Goal: Task Accomplishment & Management: Complete application form

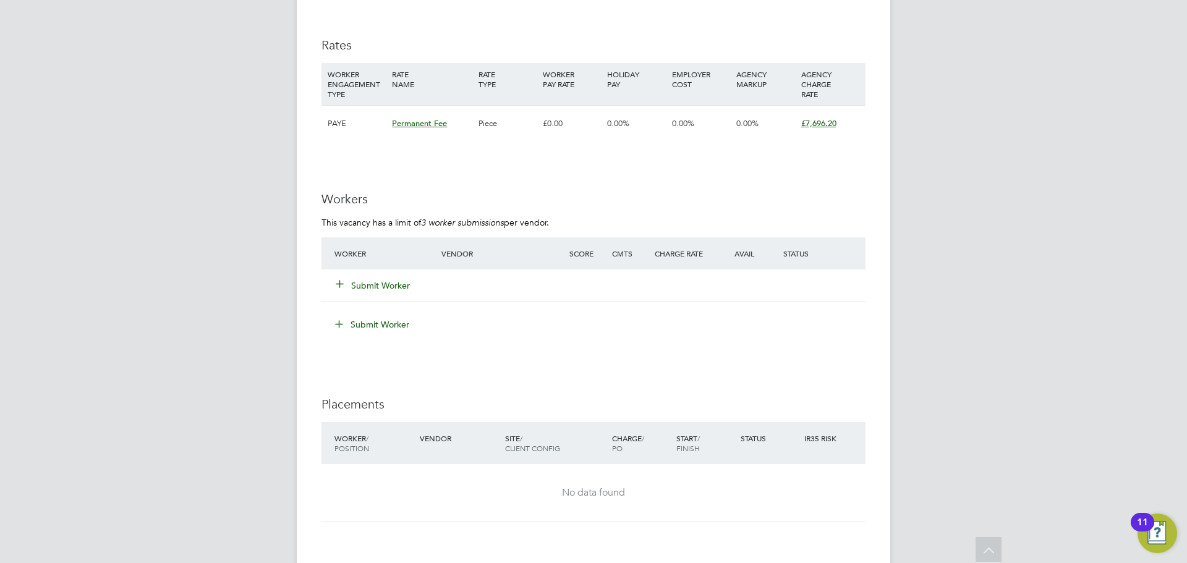
scroll to position [1605, 0]
click at [391, 179] on button "Submit Worker" at bounding box center [373, 286] width 74 height 12
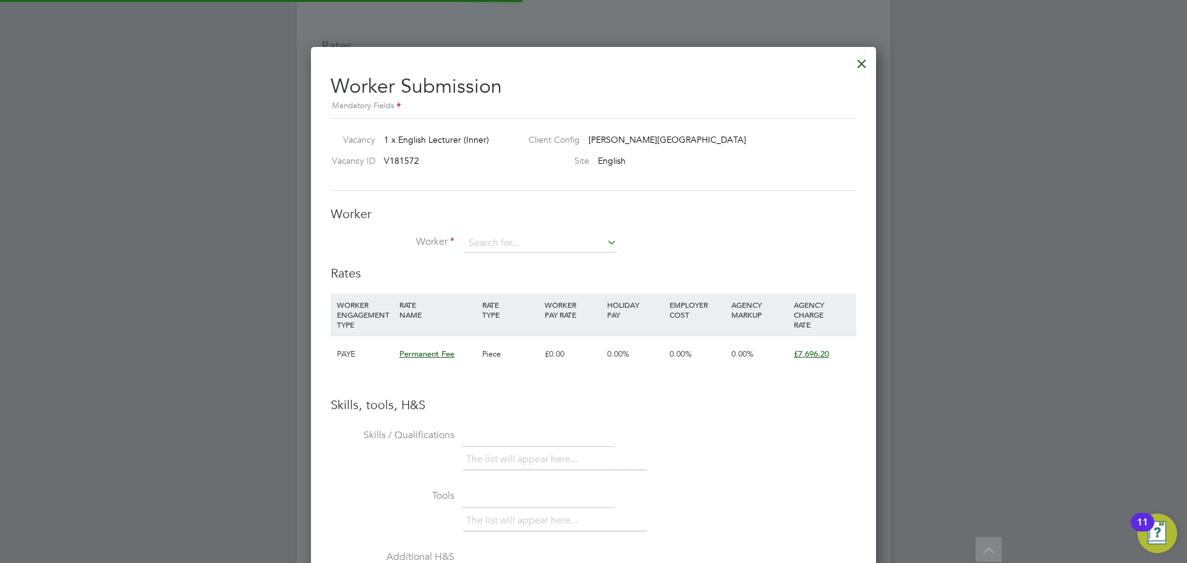
scroll to position [6, 6]
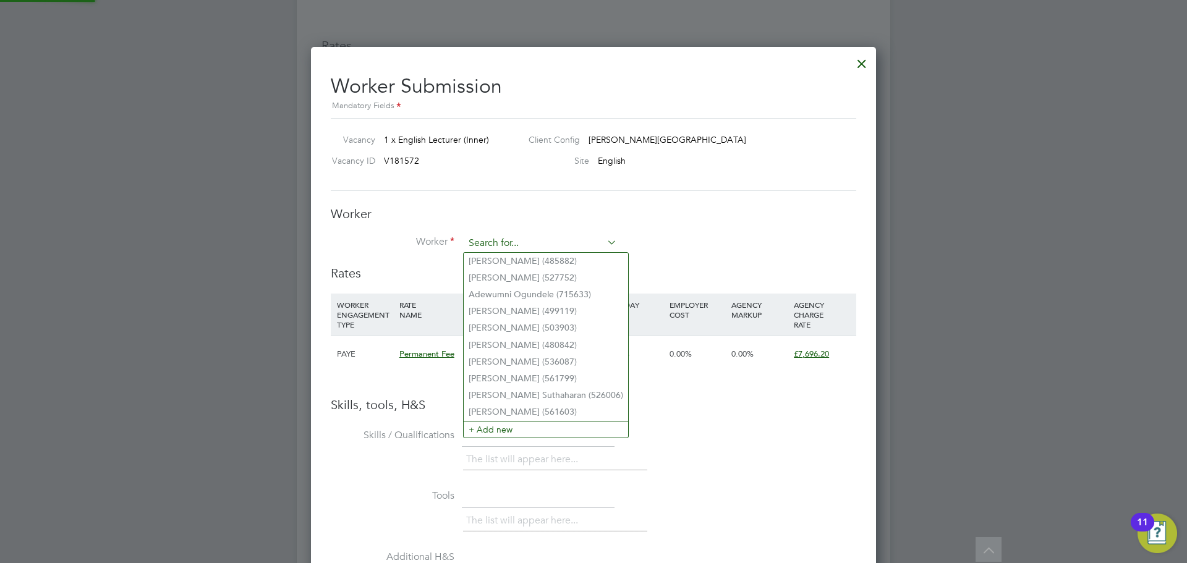
click at [468, 179] on input at bounding box center [540, 243] width 153 height 19
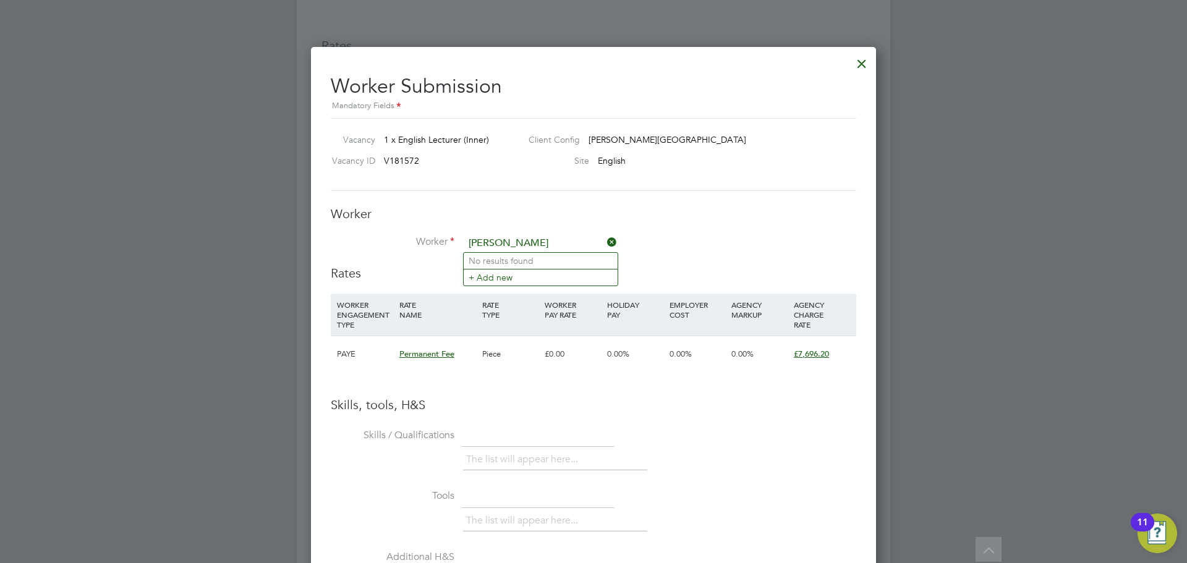
type input "claire davies"
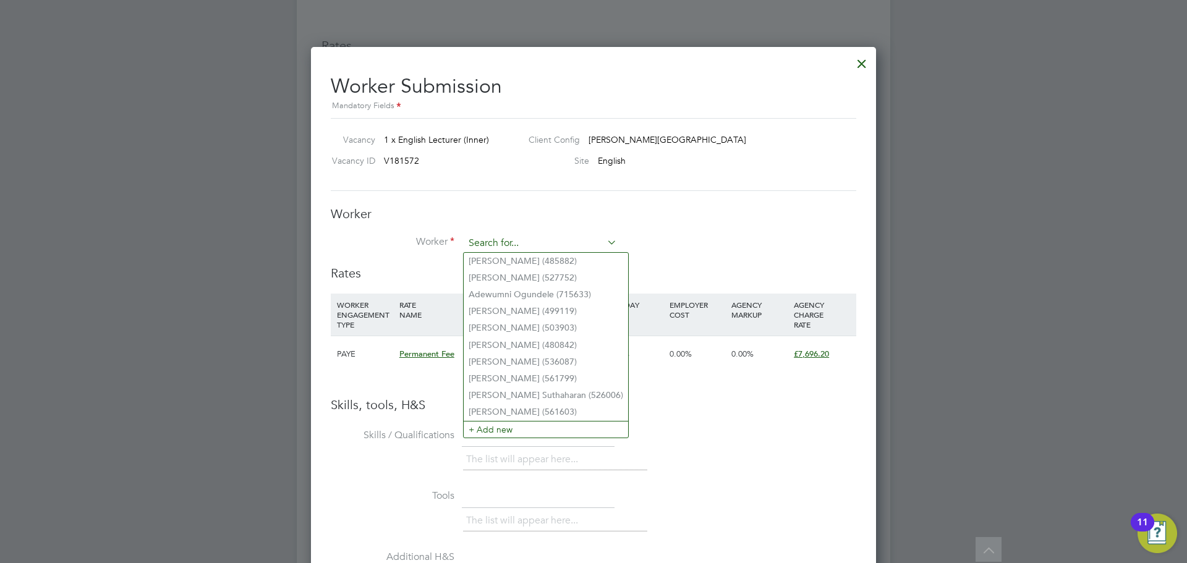
click at [468, 179] on input at bounding box center [540, 243] width 153 height 19
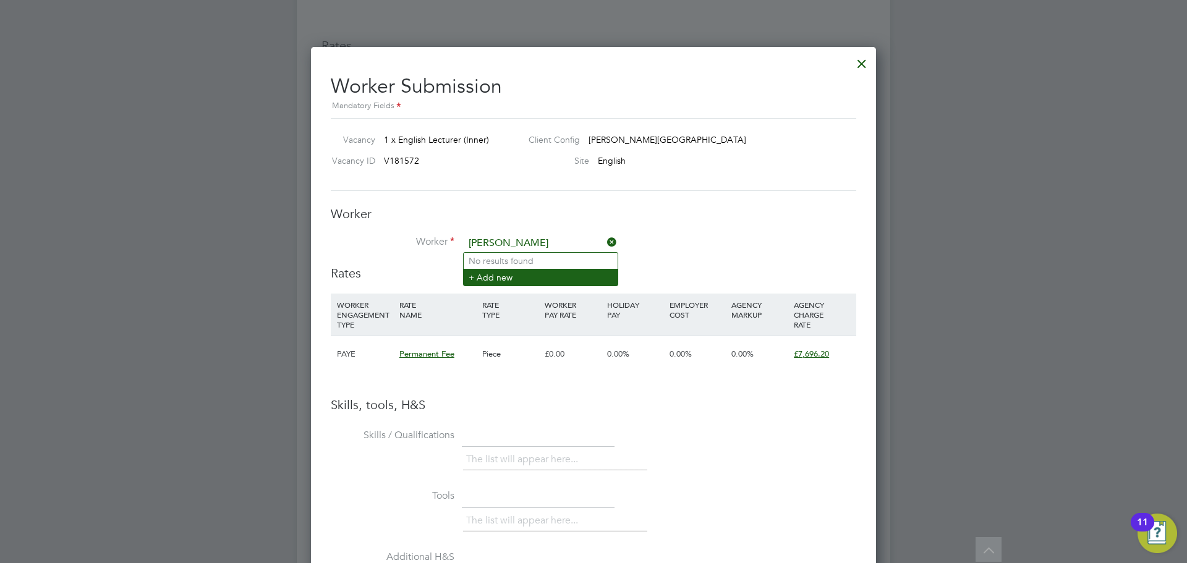
type input "claire davies"
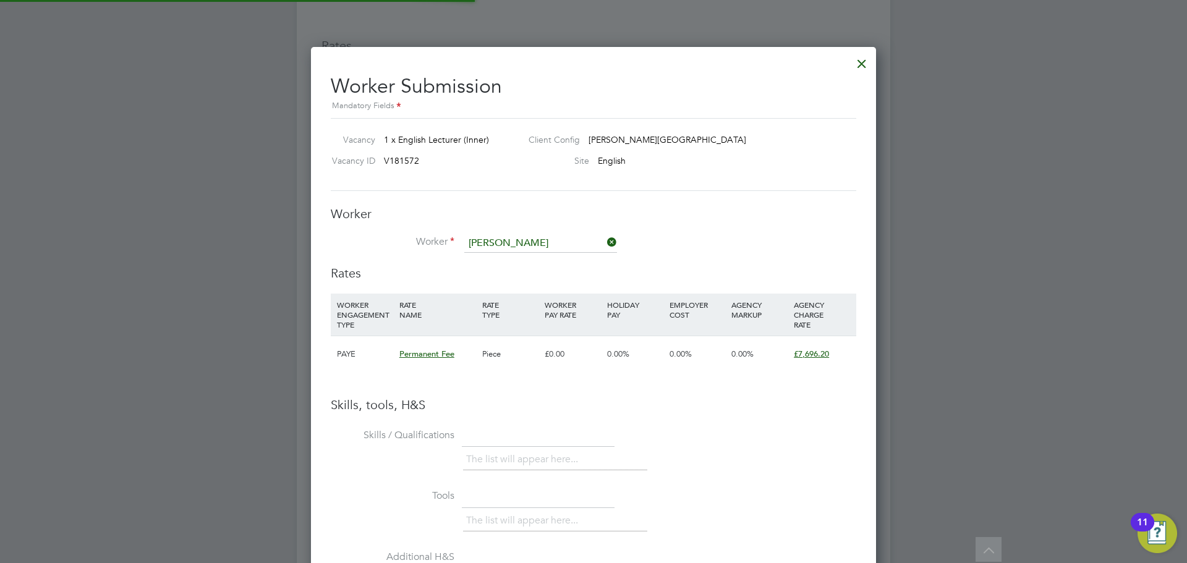
click at [468, 179] on li "+ Add new" at bounding box center [541, 277] width 154 height 17
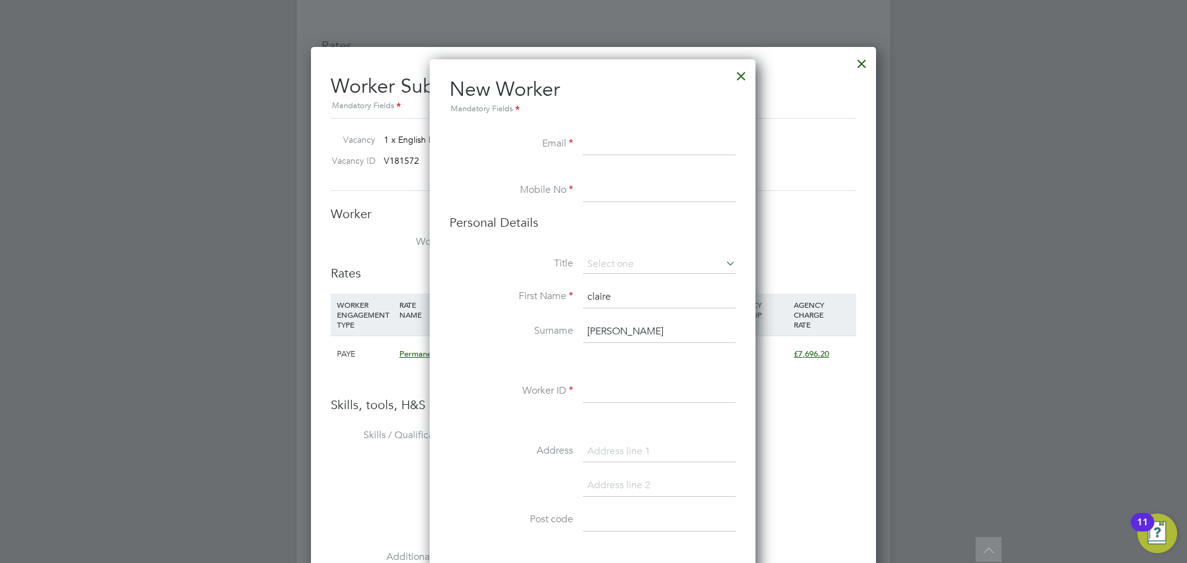
click at [468, 148] on input at bounding box center [659, 145] width 153 height 22
paste input "[EMAIL_ADDRESS][DOMAIN_NAME]"
type input "[EMAIL_ADDRESS][DOMAIN_NAME]"
click at [468, 179] on input at bounding box center [659, 191] width 153 height 22
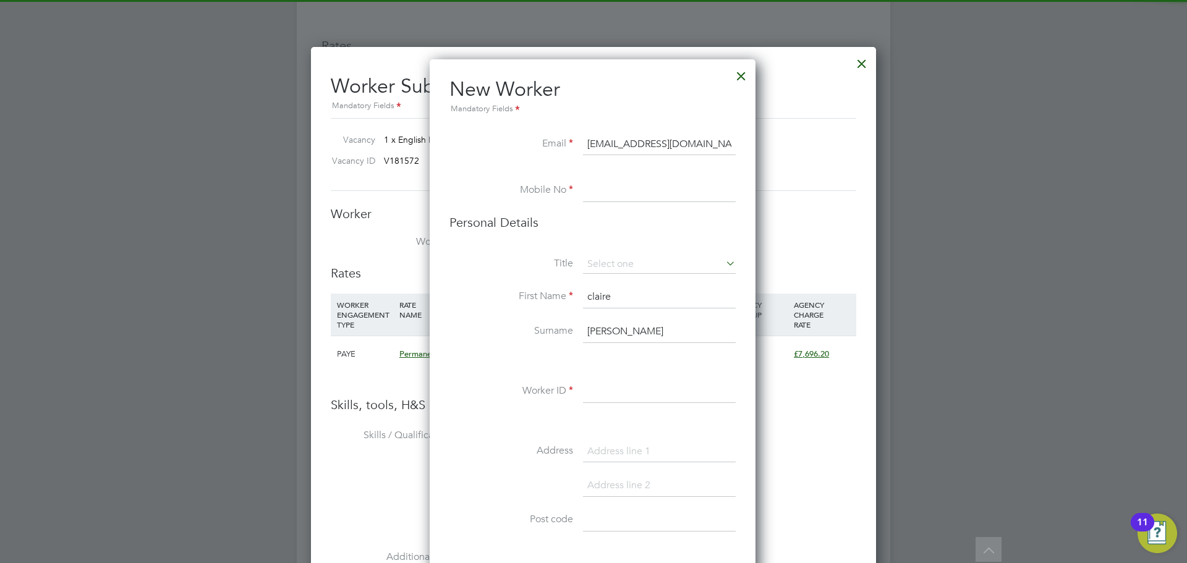
paste input "07713139511"
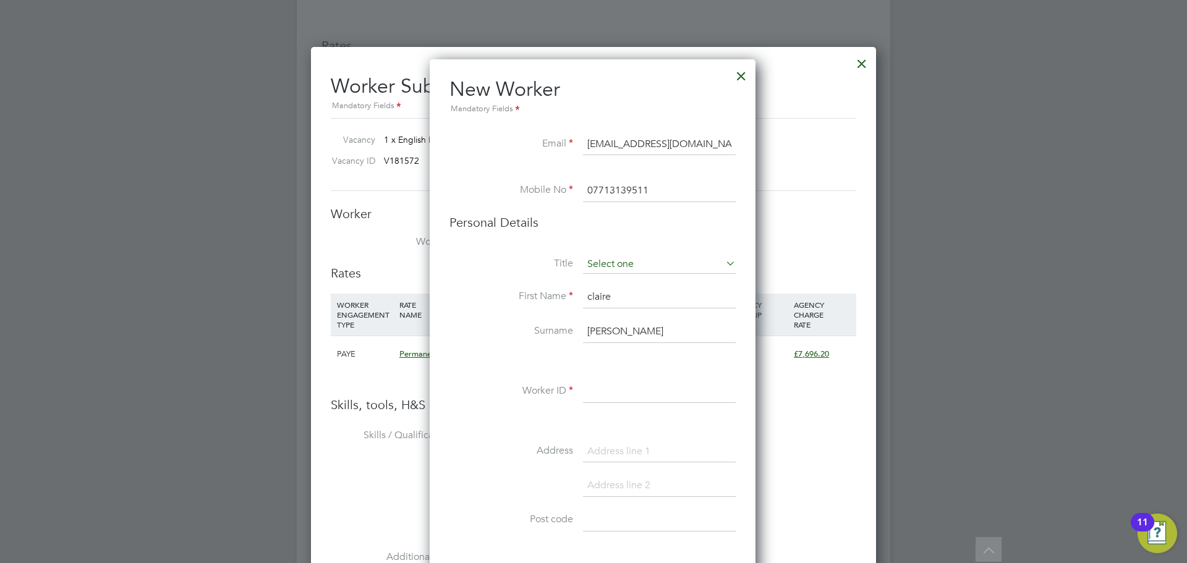
type input "07713139511"
click at [468, 179] on input at bounding box center [659, 264] width 153 height 19
click at [468, 179] on li "Miss" at bounding box center [659, 315] width 154 height 16
type input "Miss"
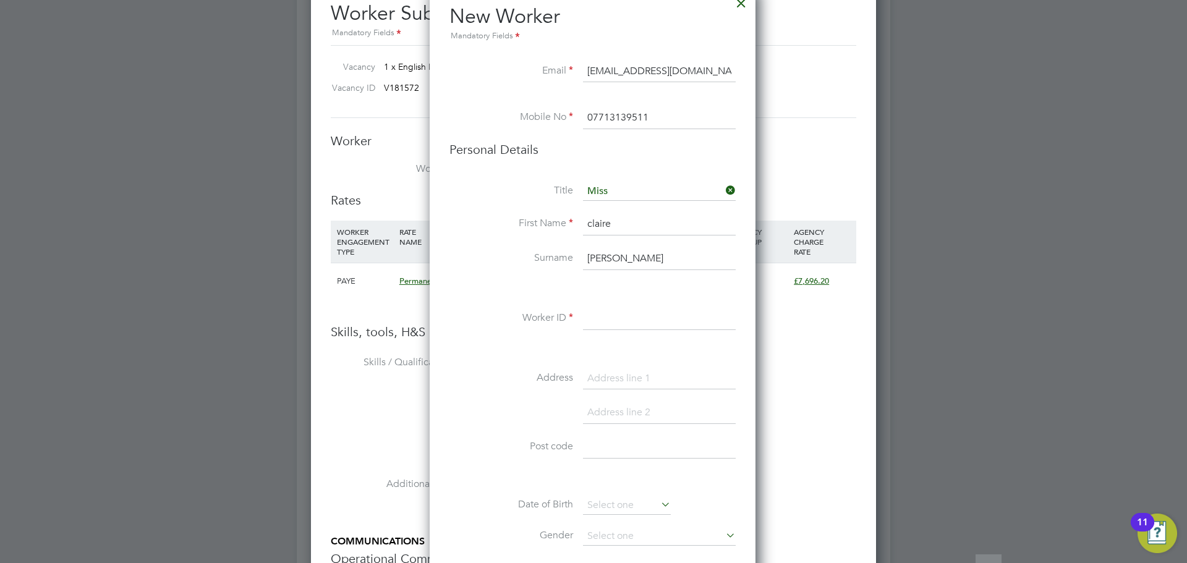
scroll to position [1729, 0]
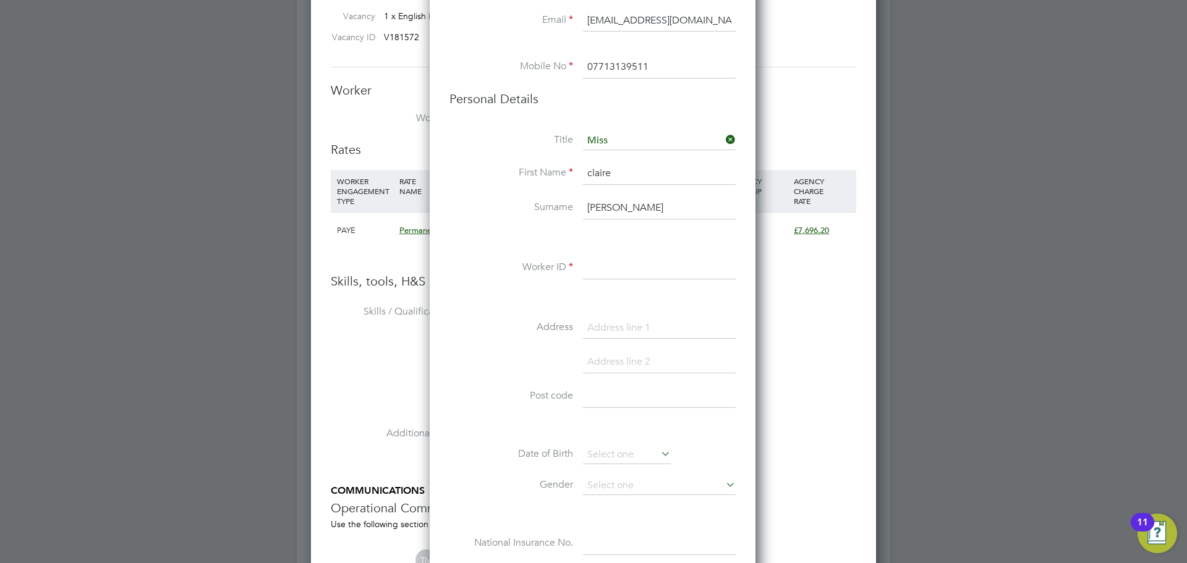
click at [468, 179] on input at bounding box center [659, 268] width 153 height 22
type input "0"
drag, startPoint x: 592, startPoint y: 178, endPoint x: 589, endPoint y: 191, distance: 13.3
click at [468, 178] on input "claire" at bounding box center [659, 174] width 153 height 22
type input "Claire"
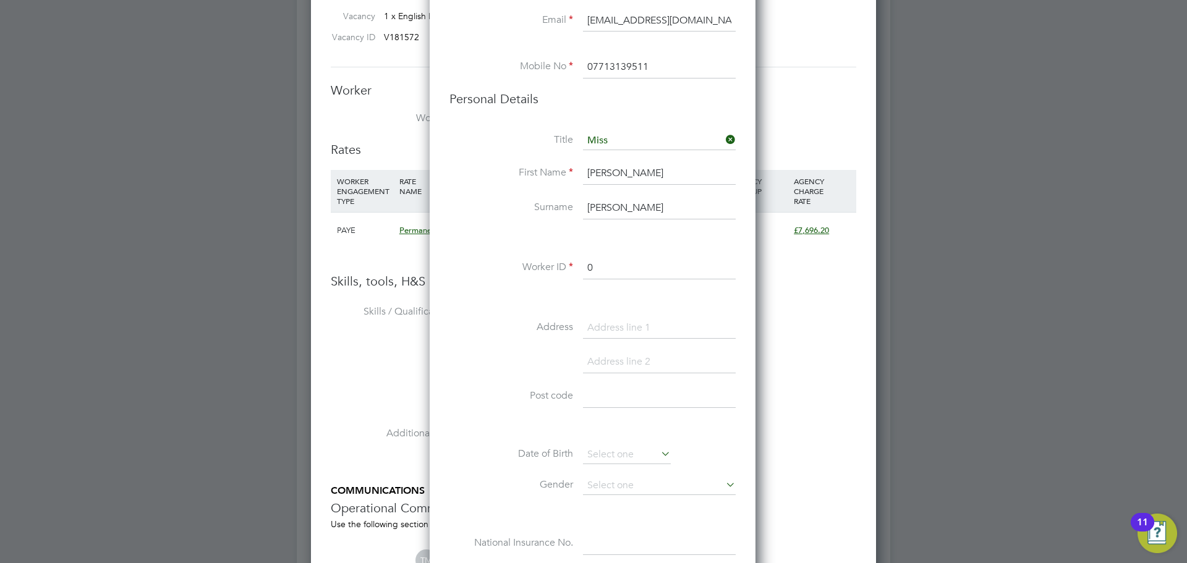
click at [468, 179] on input "davies" at bounding box center [659, 208] width 153 height 22
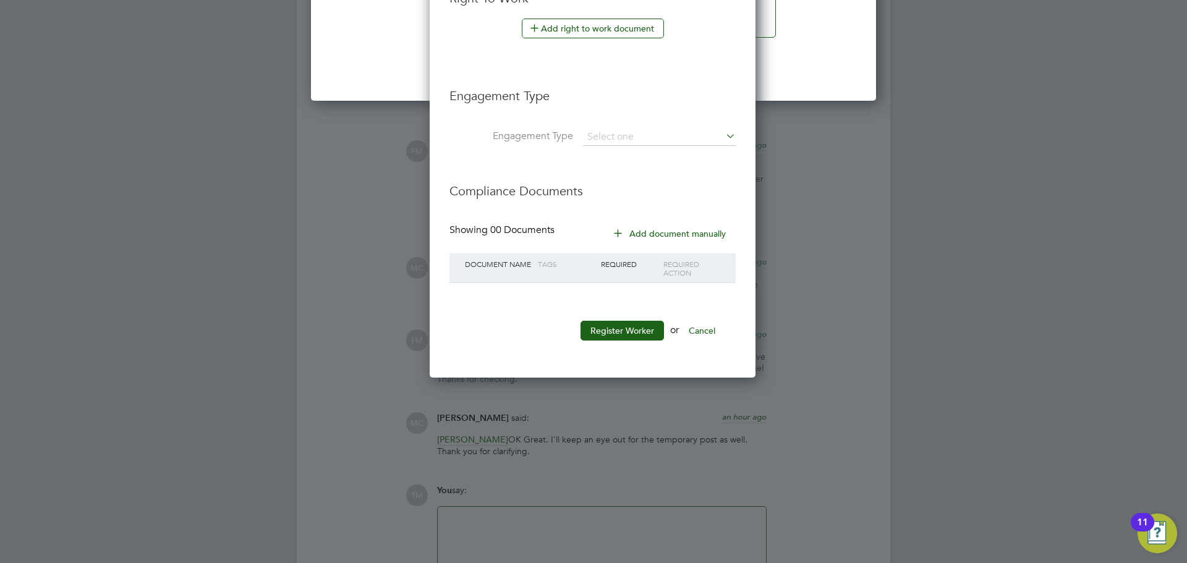
scroll to position [2409, 0]
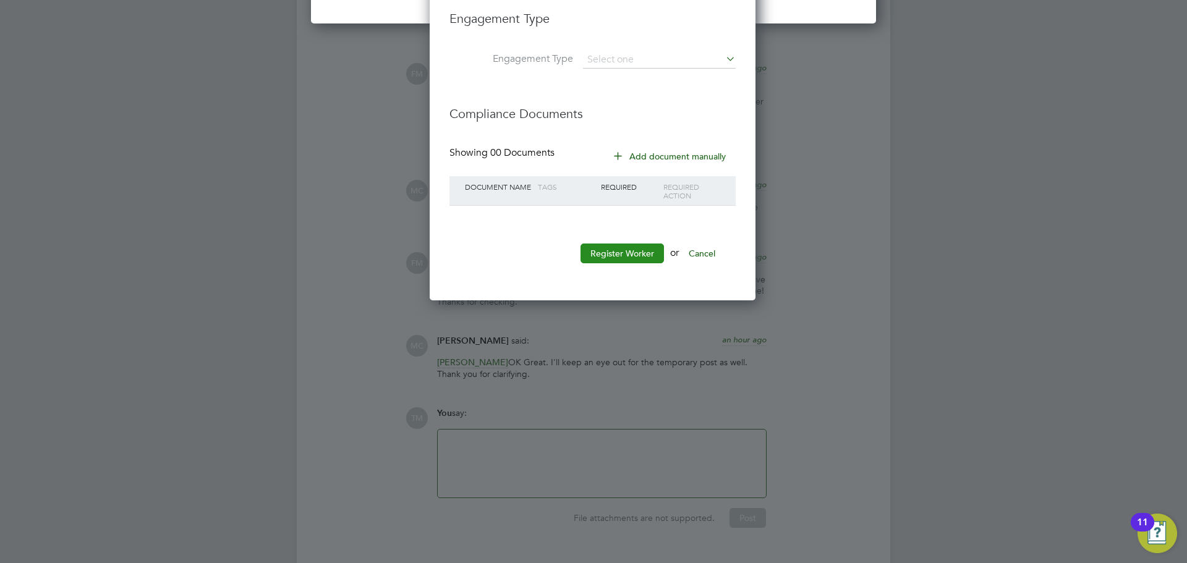
type input "Davies"
click at [468, 179] on button "Register Worker" at bounding box center [621, 254] width 83 height 20
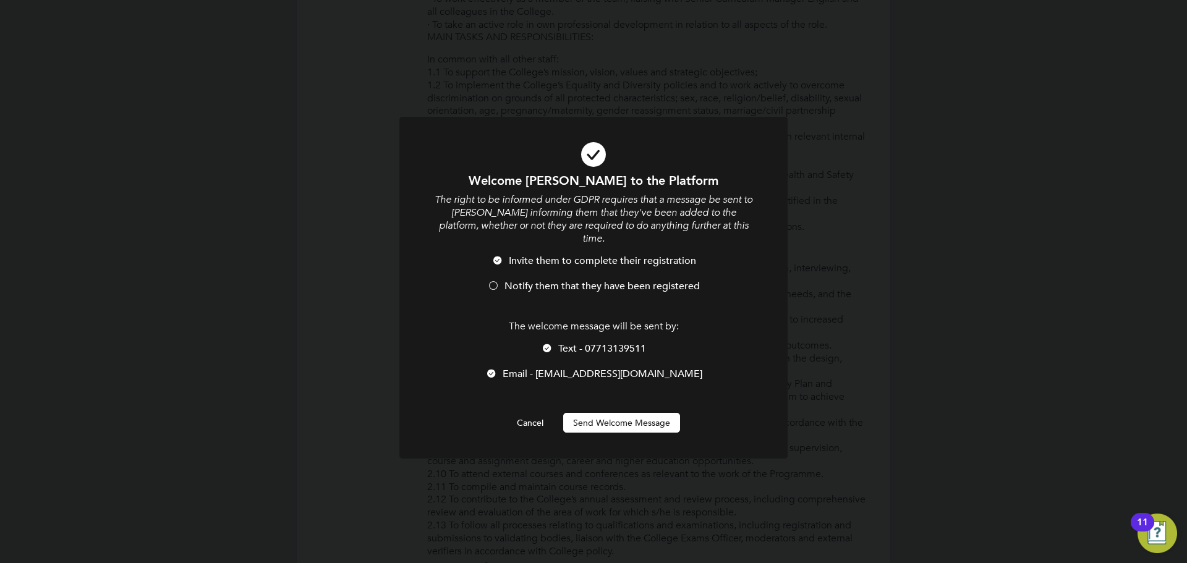
scroll to position [1046, 328]
click at [468, 179] on div at bounding box center [493, 287] width 12 height 12
click at [468, 179] on div at bounding box center [547, 349] width 12 height 12
click at [468, 179] on button "Send Welcome Message" at bounding box center [621, 423] width 117 height 20
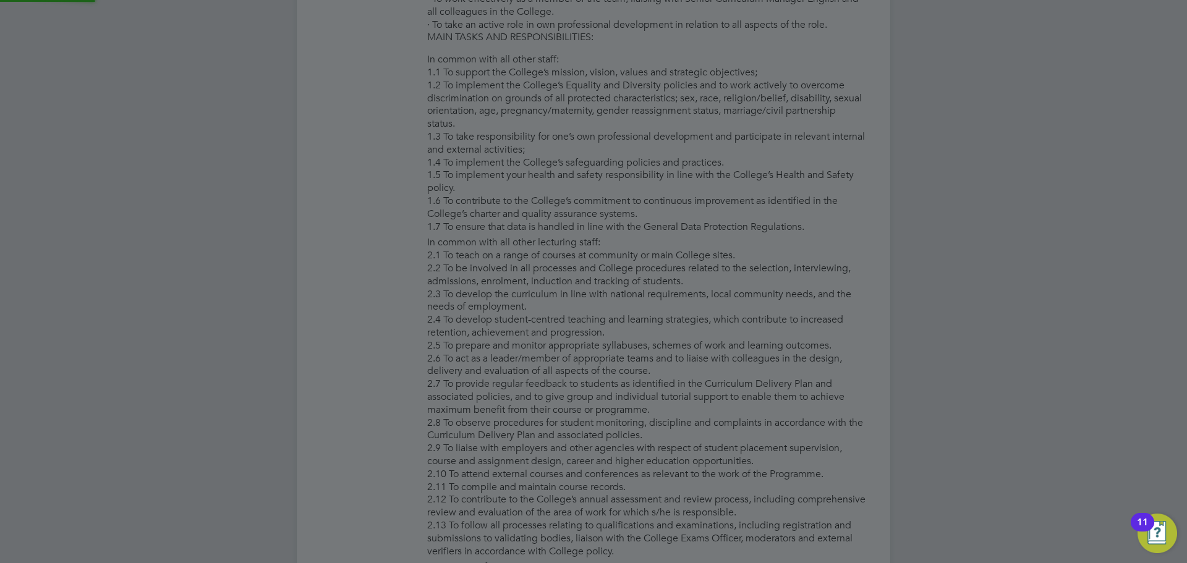
type input "Claire Davies (0)"
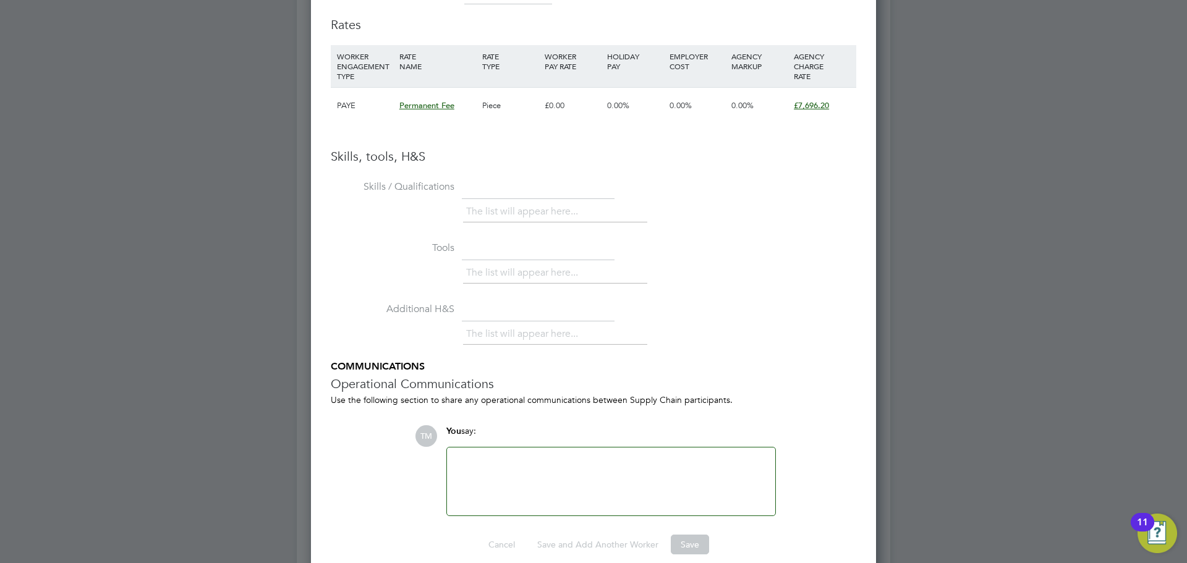
scroll to position [1976, 0]
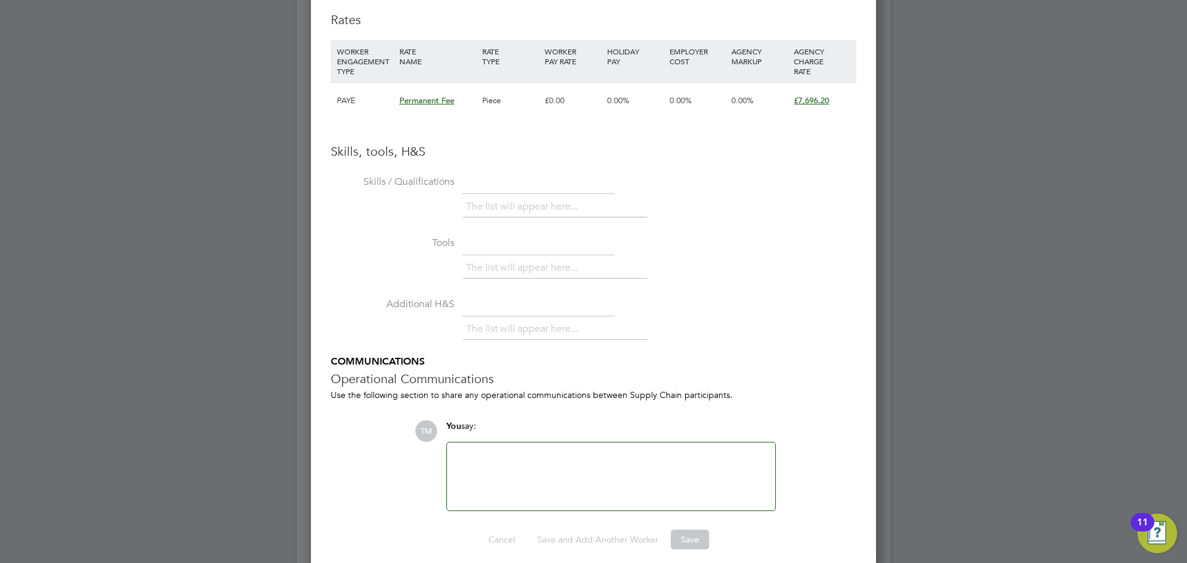
click at [468, 179] on li "The list will appear here..." at bounding box center [524, 206] width 117 height 17
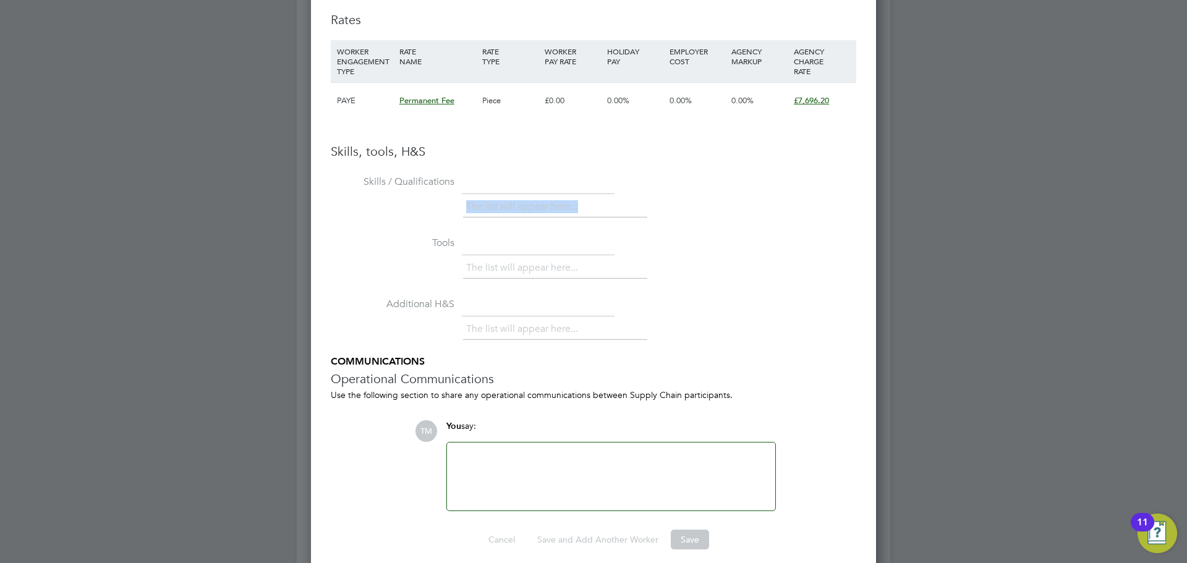
click at [468, 179] on li "The list will appear here..." at bounding box center [524, 206] width 117 height 17
click at [468, 179] on li "The list will appear here..." at bounding box center [524, 268] width 117 height 17
click at [468, 179] on li "The list will appear here..." at bounding box center [524, 329] width 117 height 17
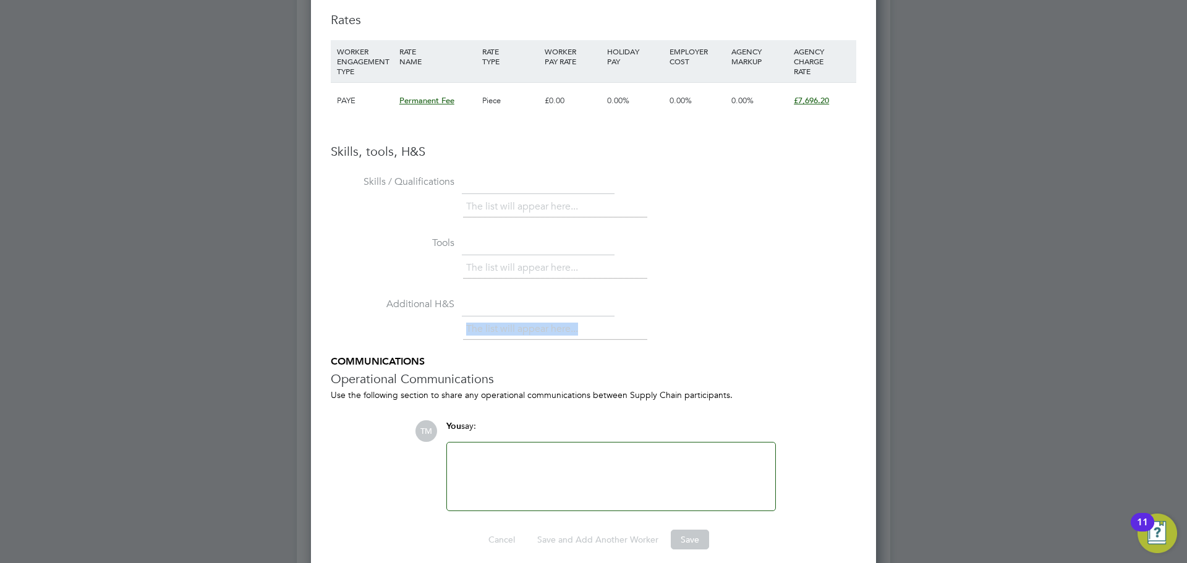
click at [468, 179] on li "The list will appear here..." at bounding box center [524, 329] width 117 height 17
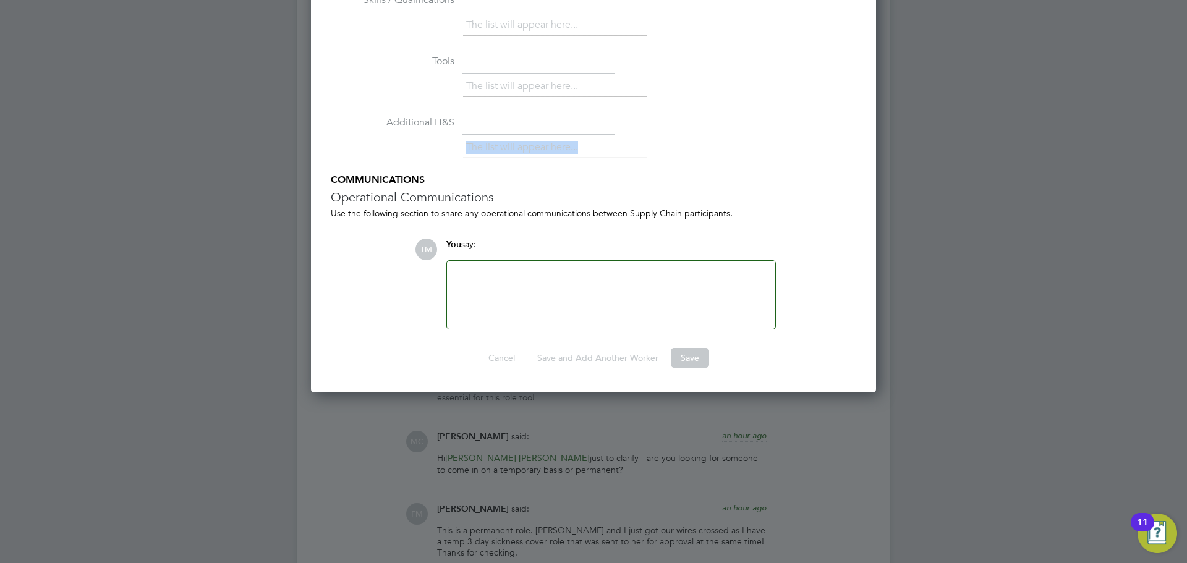
scroll to position [2162, 0]
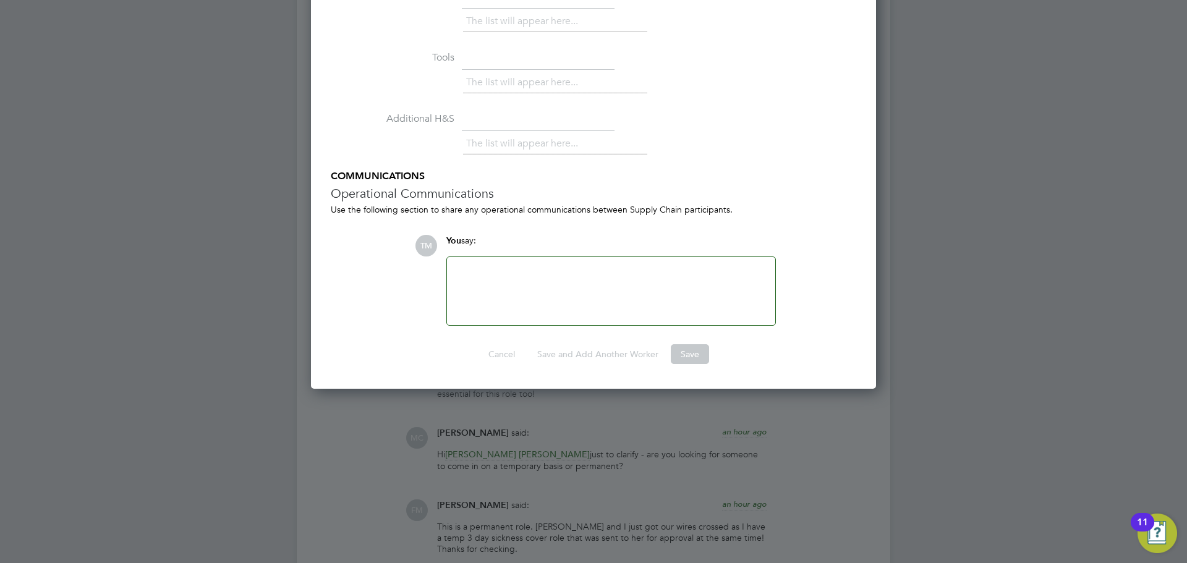
click at [468, 179] on div at bounding box center [610, 291] width 313 height 53
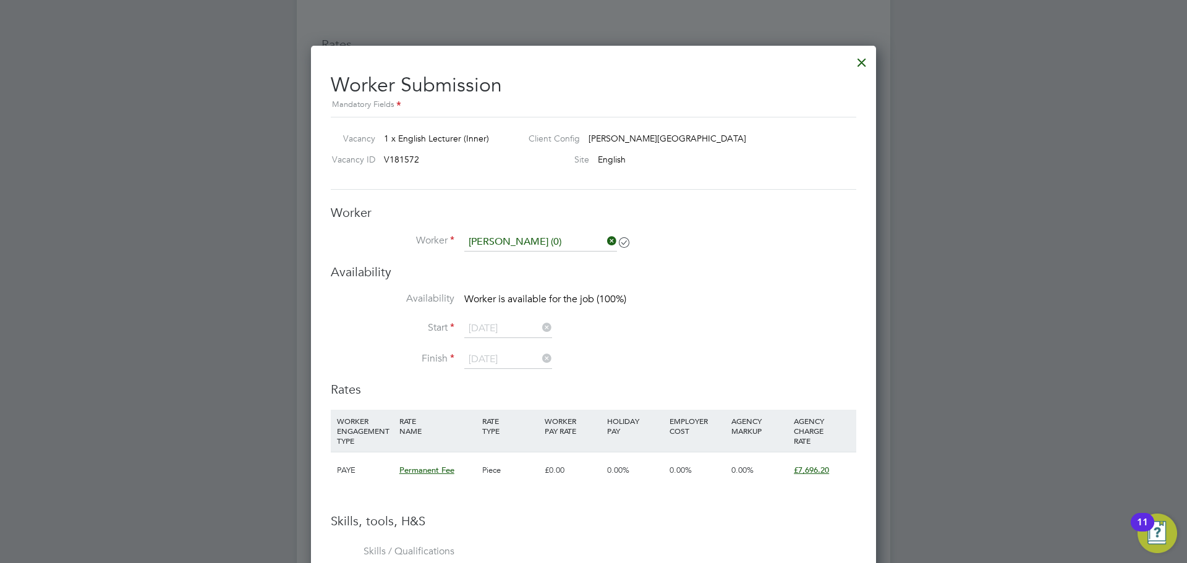
scroll to position [1605, 0]
click at [468, 179] on input at bounding box center [540, 243] width 153 height 19
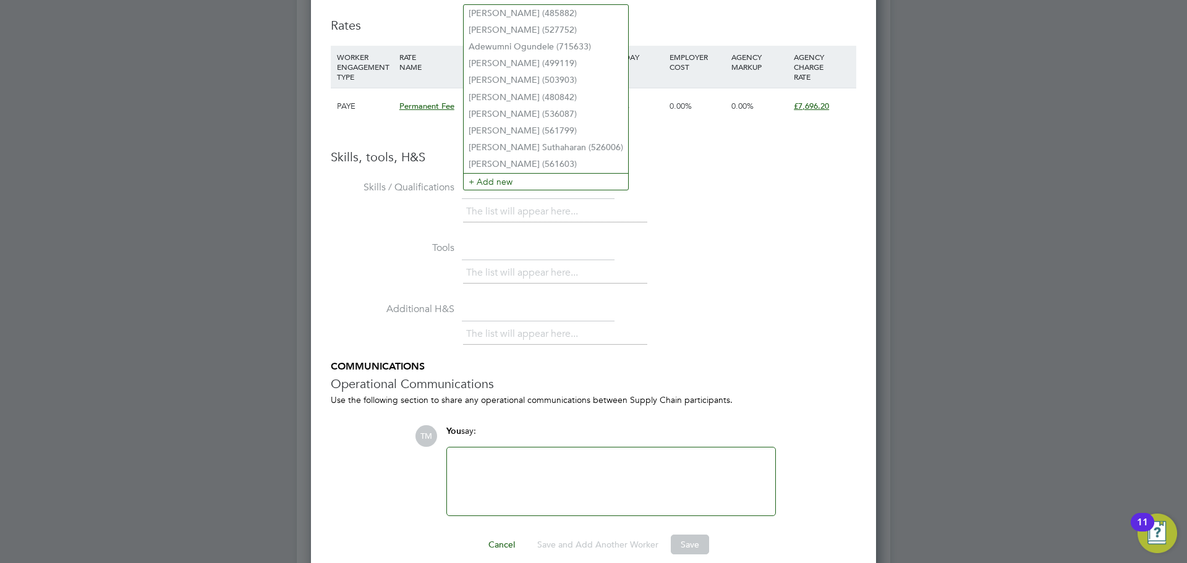
scroll to position [1853, 0]
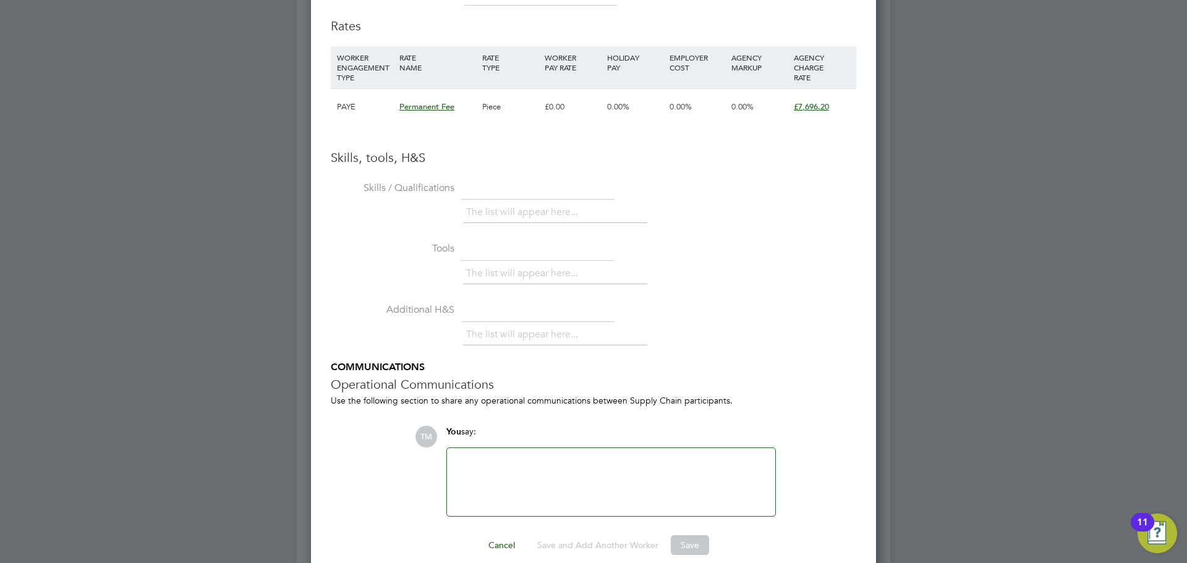
click at [468, 179] on div "The list will appear here..." at bounding box center [555, 336] width 184 height 25
click at [468, 179] on li "The list will appear here..." at bounding box center [524, 334] width 117 height 17
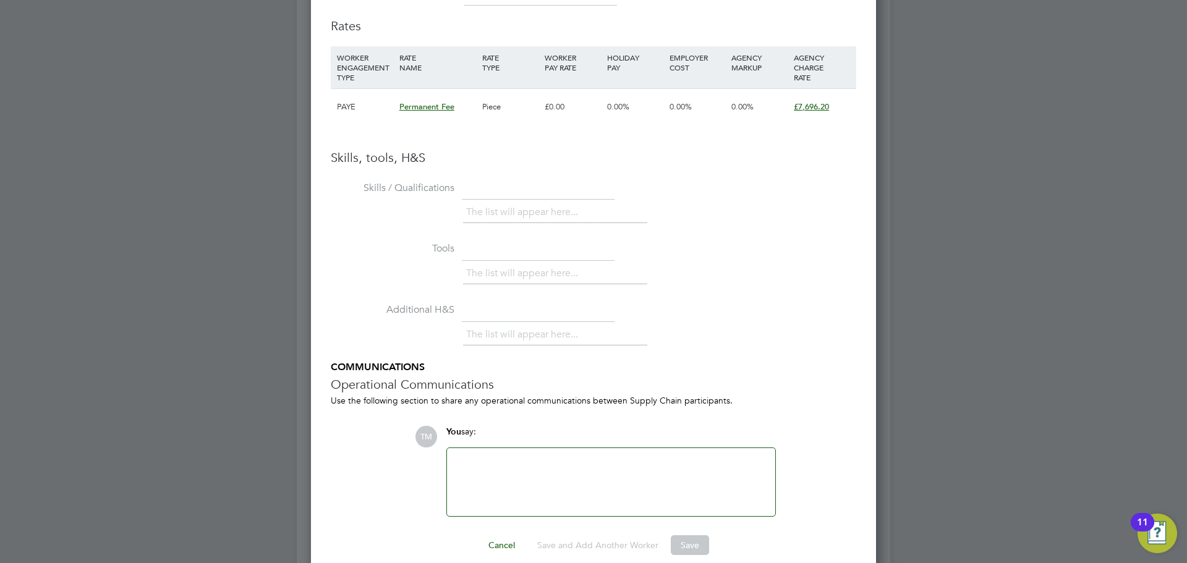
click at [468, 179] on ul "The list will appear here..." at bounding box center [555, 274] width 184 height 22
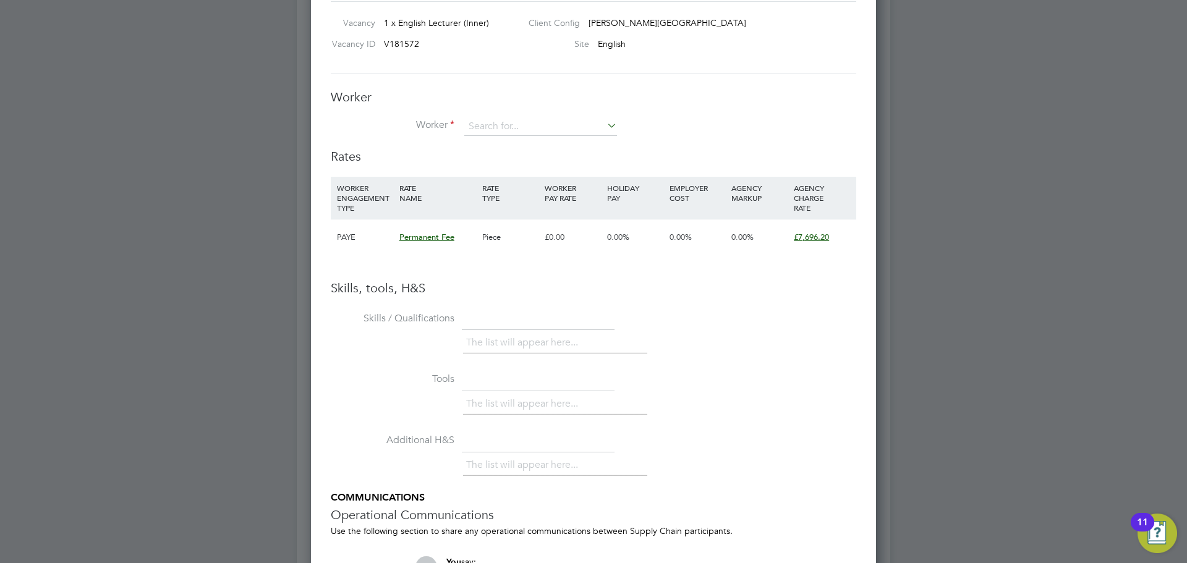
scroll to position [1605, 0]
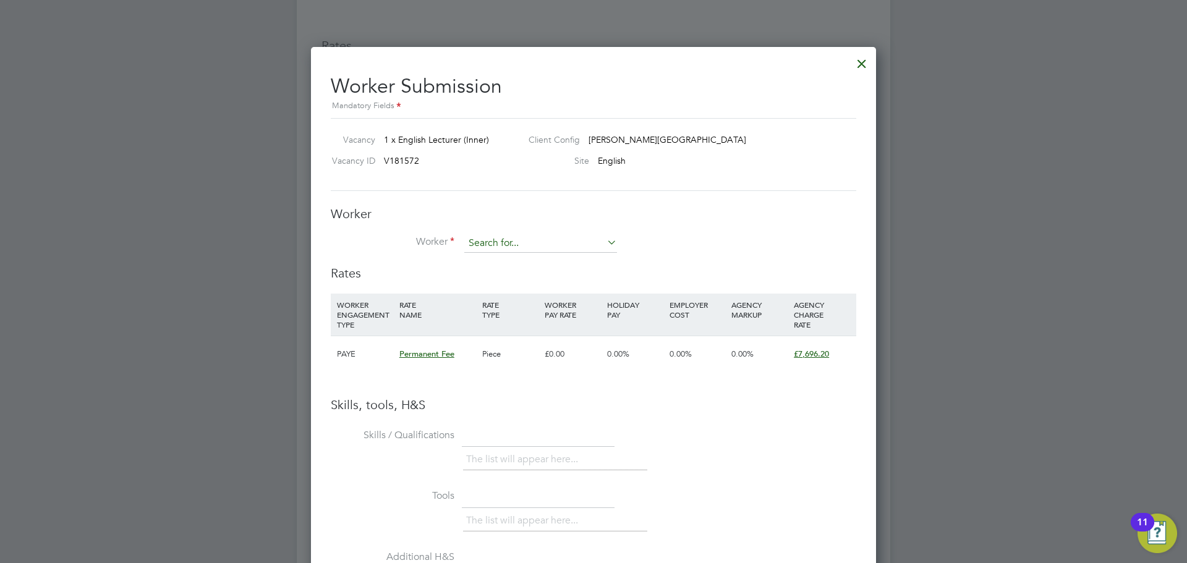
click at [468, 179] on input at bounding box center [540, 243] width 153 height 19
click at [468, 179] on li "Claire Davies (0)" at bounding box center [546, 261] width 165 height 17
type input "Claire Davies (0)"
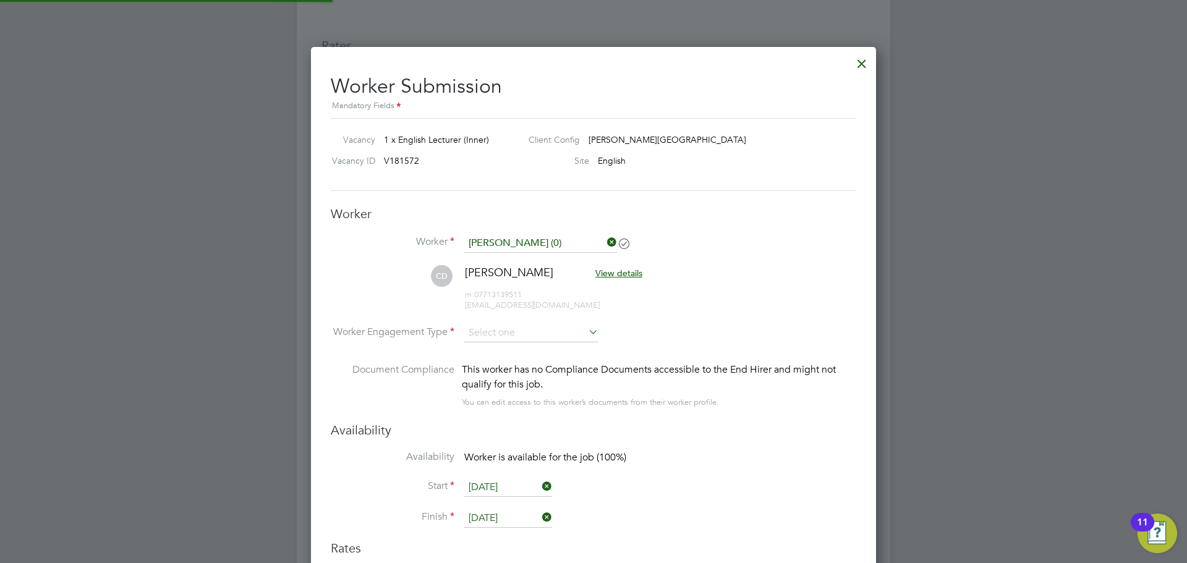
scroll to position [1056, 566]
click at [468, 179] on input at bounding box center [531, 333] width 134 height 19
click at [468, 179] on li "CD Claire Davies View details m: 07713139511 cnoradavies@yahoo.com" at bounding box center [593, 294] width 525 height 59
click at [468, 179] on input at bounding box center [531, 333] width 134 height 19
click at [468, 179] on li "CD Claire Davies View details m: 07713139511 cnoradavies@yahoo.com" at bounding box center [593, 294] width 525 height 59
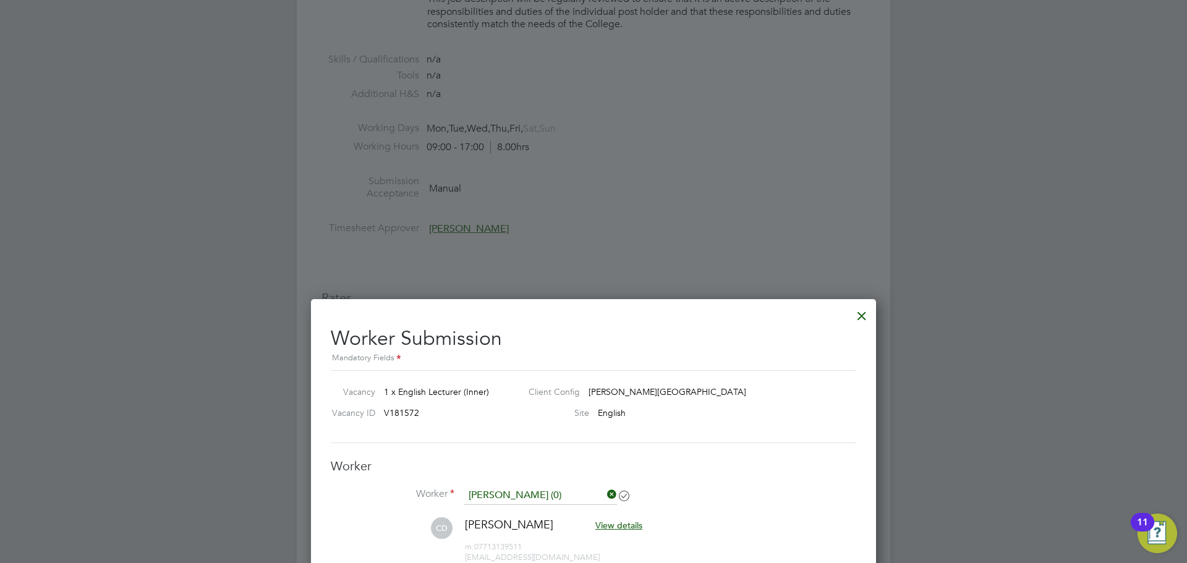
click at [468, 179] on div at bounding box center [862, 313] width 22 height 22
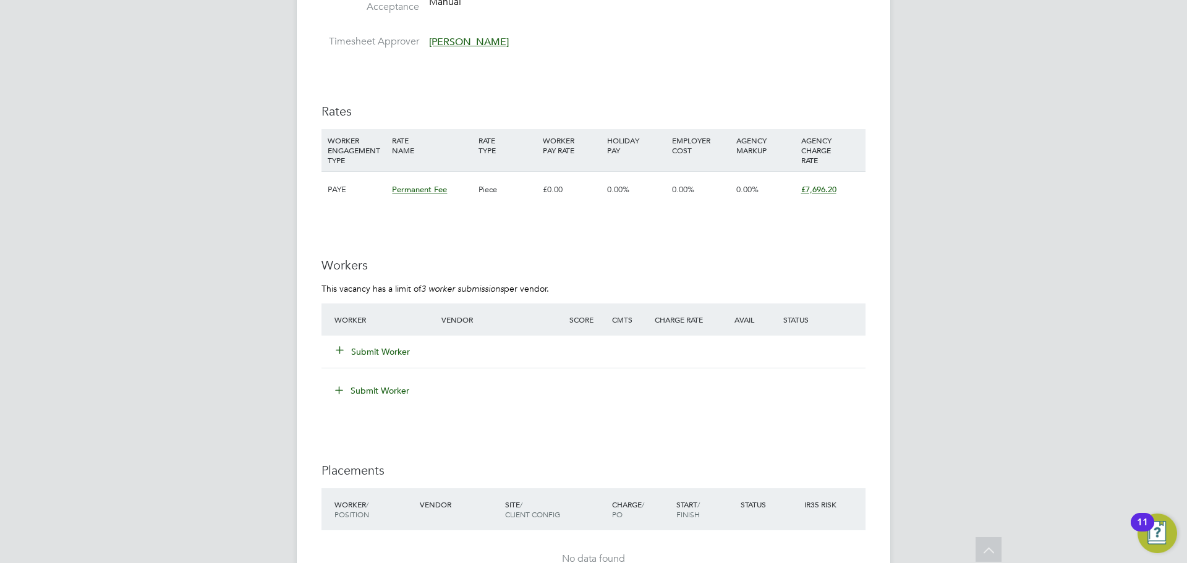
scroll to position [1539, 0]
click at [395, 179] on button "Submit Worker" at bounding box center [373, 352] width 74 height 12
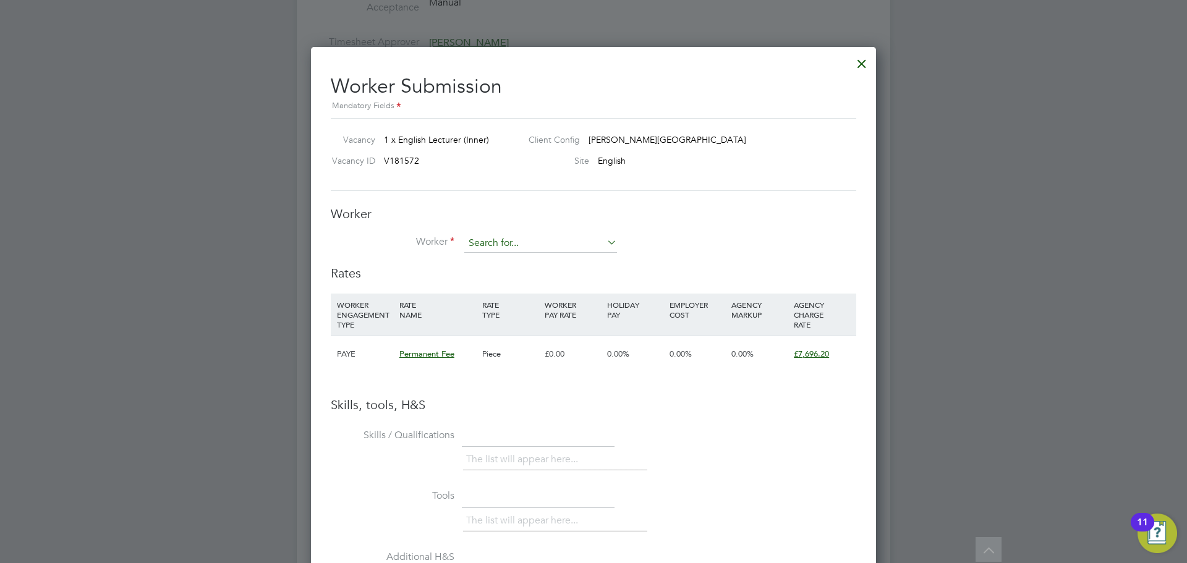
click at [468, 179] on input at bounding box center [540, 243] width 153 height 19
click at [468, 179] on li "Claire Davies (0)" at bounding box center [546, 261] width 165 height 17
type input "Claire Davies (0)"
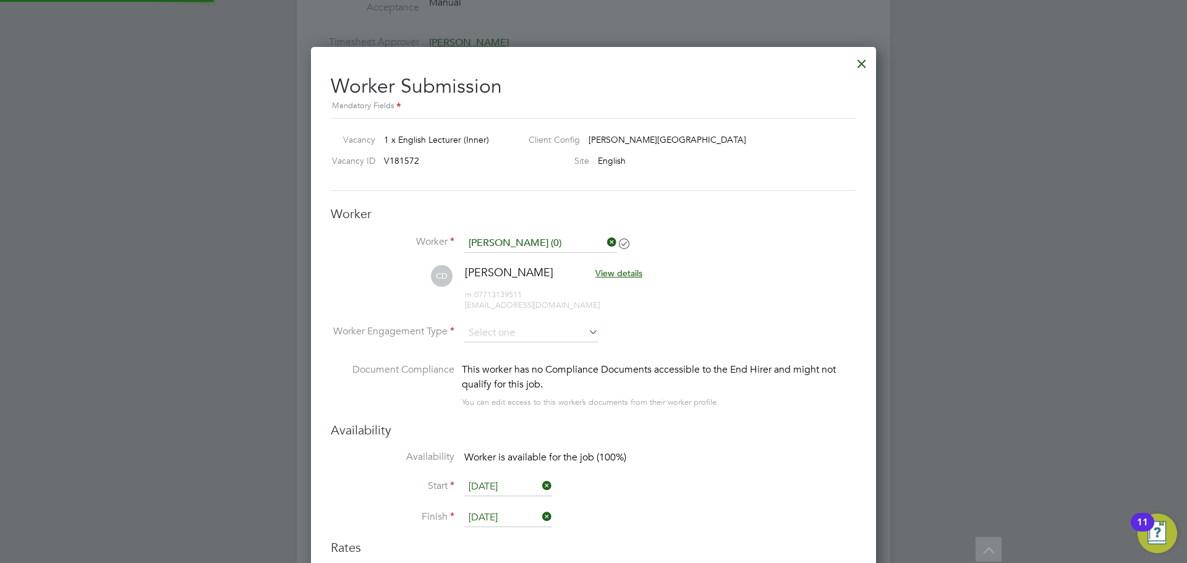
scroll to position [1056, 566]
click at [468, 179] on li "CD Claire Davies View details m: 07713139511 cnoradavies@yahoo.com" at bounding box center [593, 294] width 525 height 59
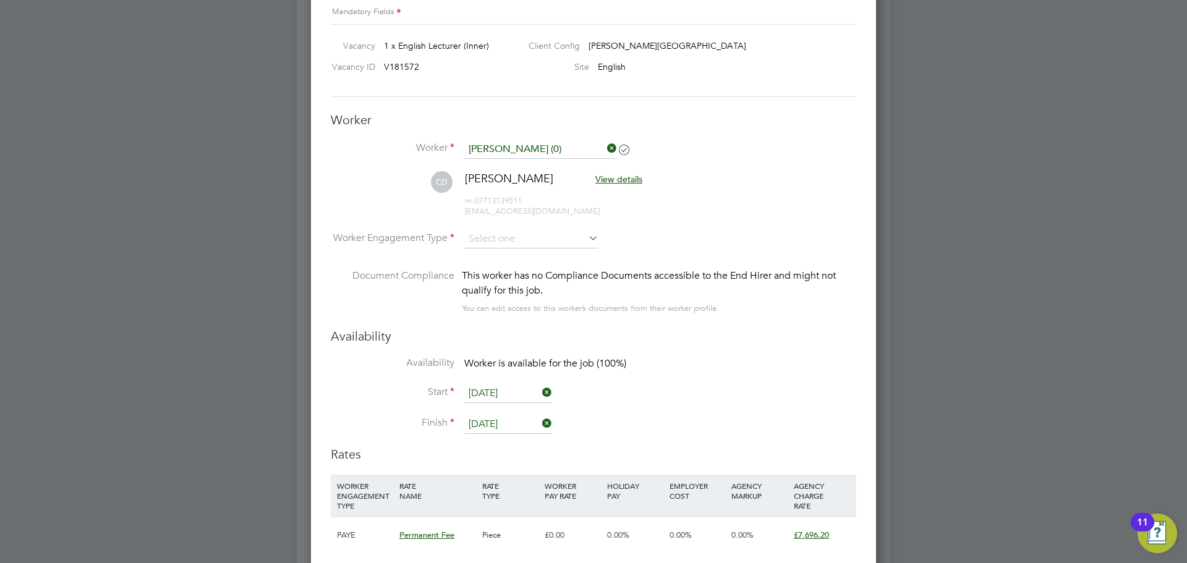
scroll to position [1663, 0]
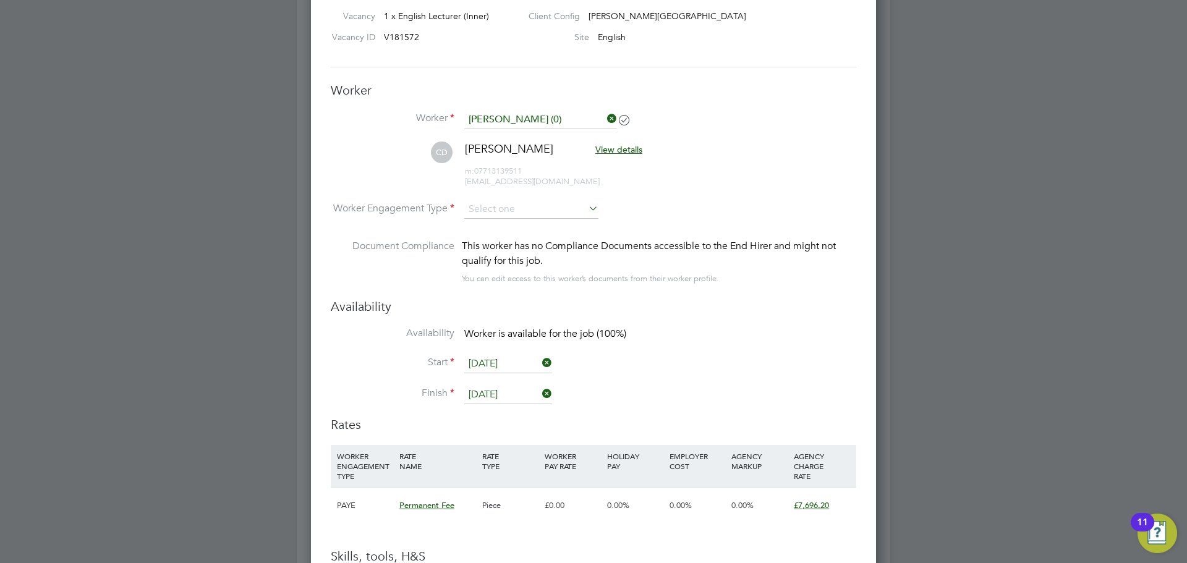
click at [468, 179] on input "[DATE]" at bounding box center [508, 364] width 88 height 19
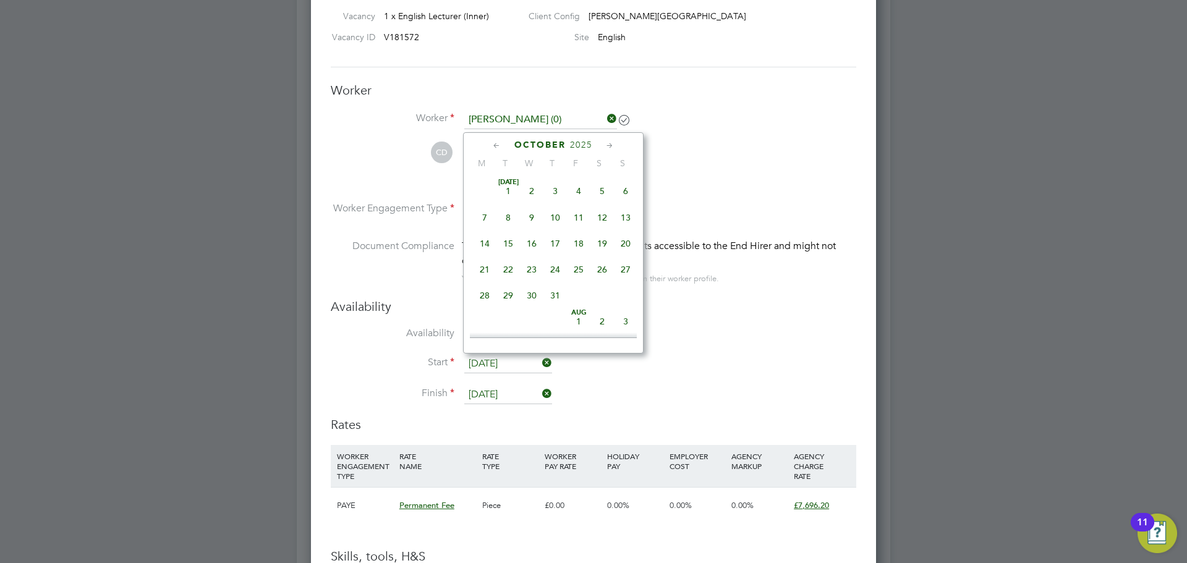
scroll to position [348, 0]
click at [468, 179] on li "Start 01 Oct 2025" at bounding box center [593, 370] width 525 height 31
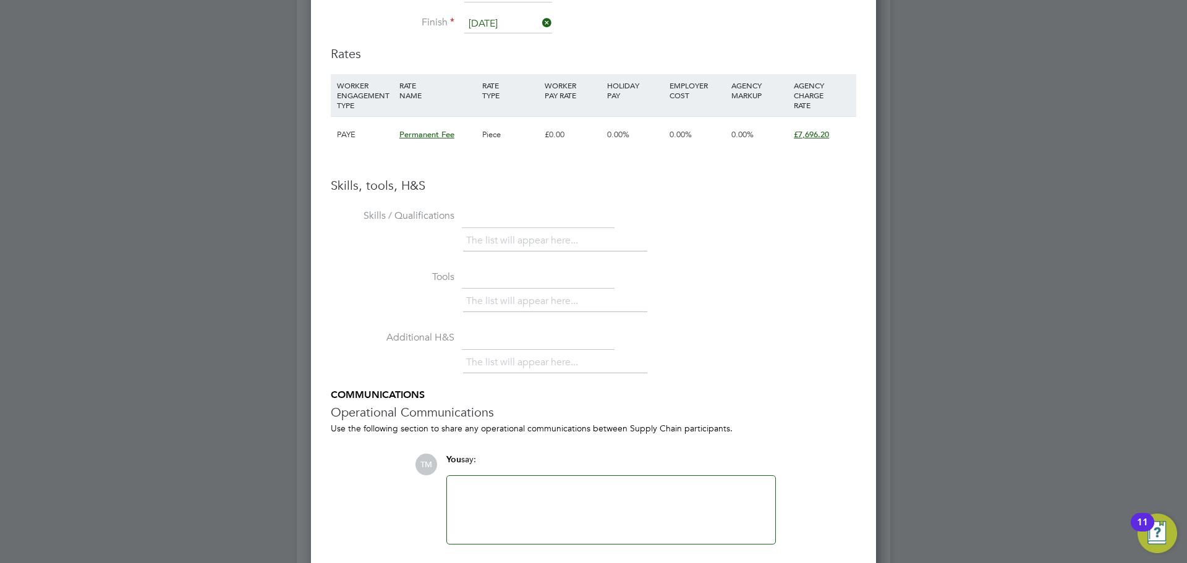
scroll to position [1725, 0]
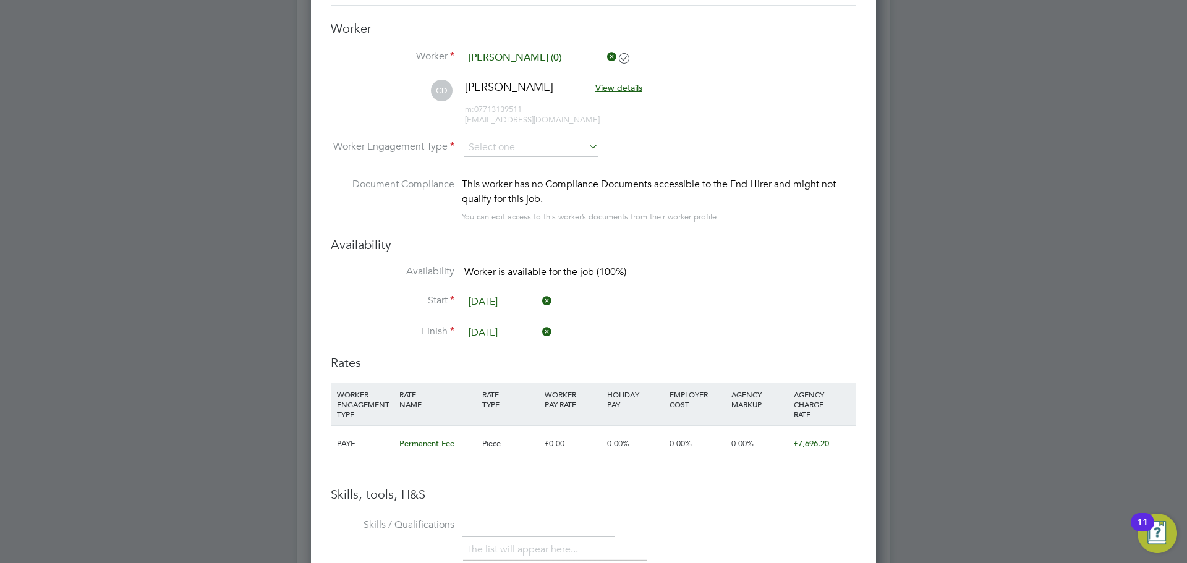
drag, startPoint x: 609, startPoint y: 59, endPoint x: 571, endPoint y: 65, distance: 38.8
click at [468, 59] on icon at bounding box center [605, 56] width 0 height 17
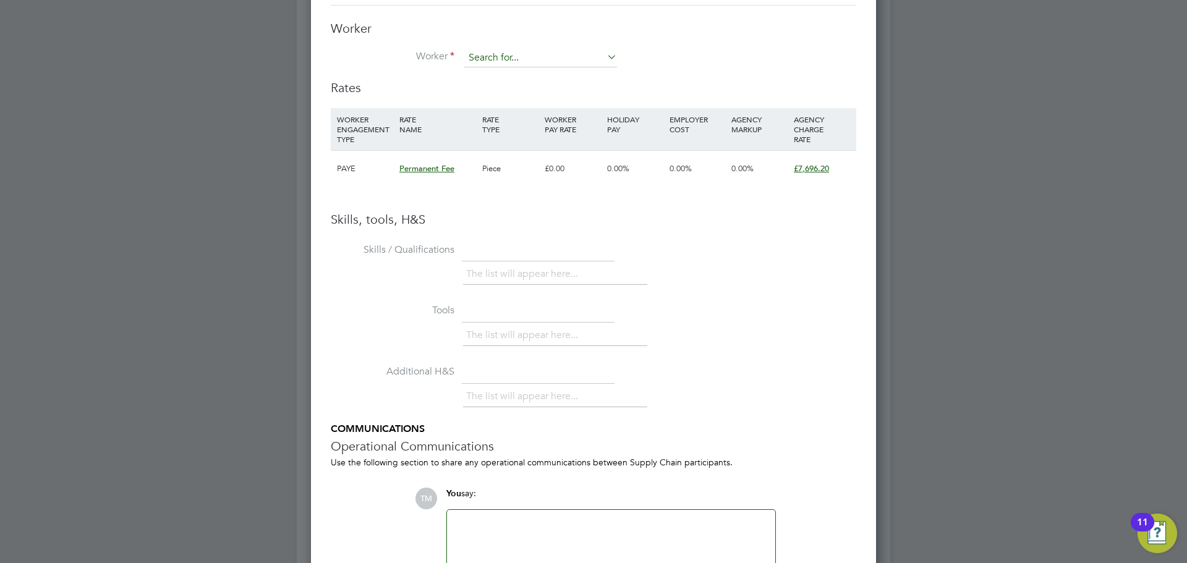
scroll to position [6, 6]
click at [468, 65] on input at bounding box center [540, 58] width 153 height 19
type input "jo collins"
click at [468, 96] on li "+ Add new" at bounding box center [541, 91] width 154 height 17
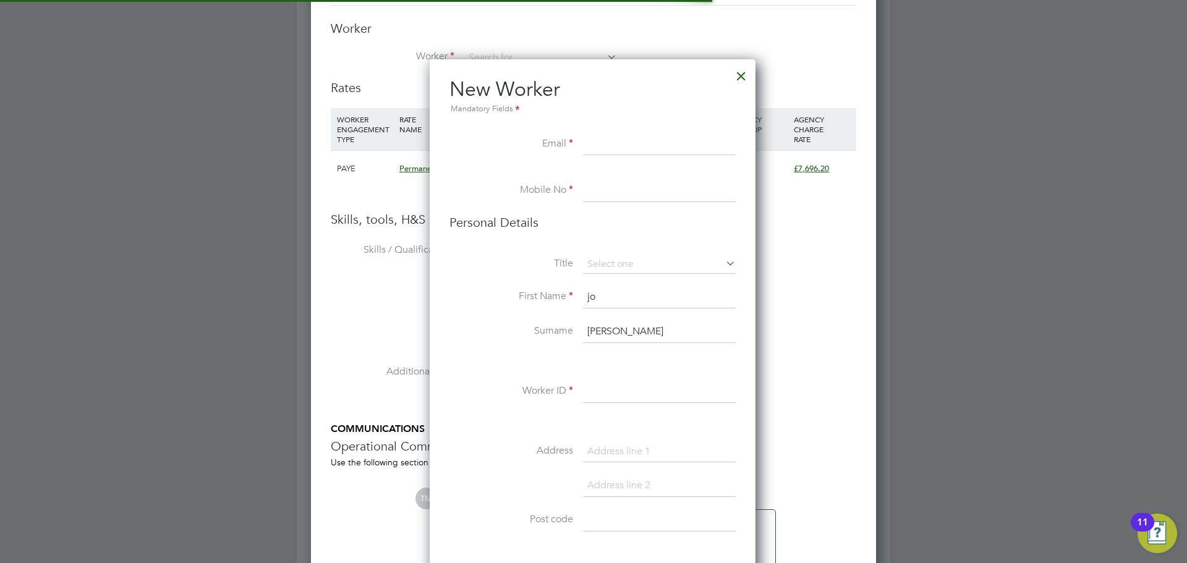
scroll to position [1046, 328]
click at [468, 144] on input at bounding box center [659, 145] width 153 height 22
paste input "jo-collins@live.com"
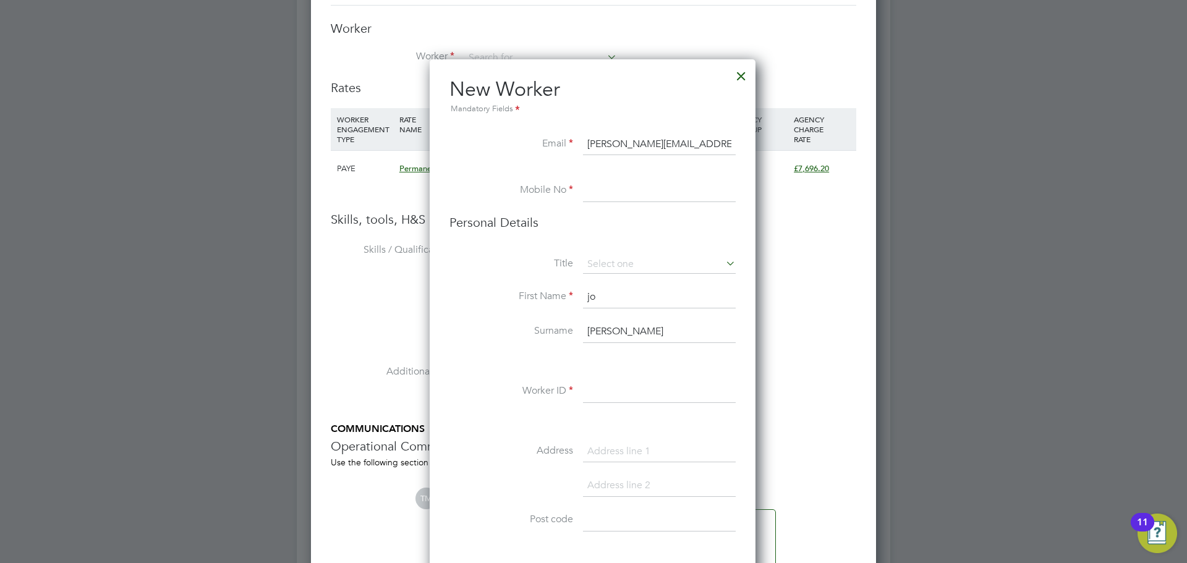
type input "jo-collins@live.com"
click at [468, 179] on input at bounding box center [659, 191] width 153 height 22
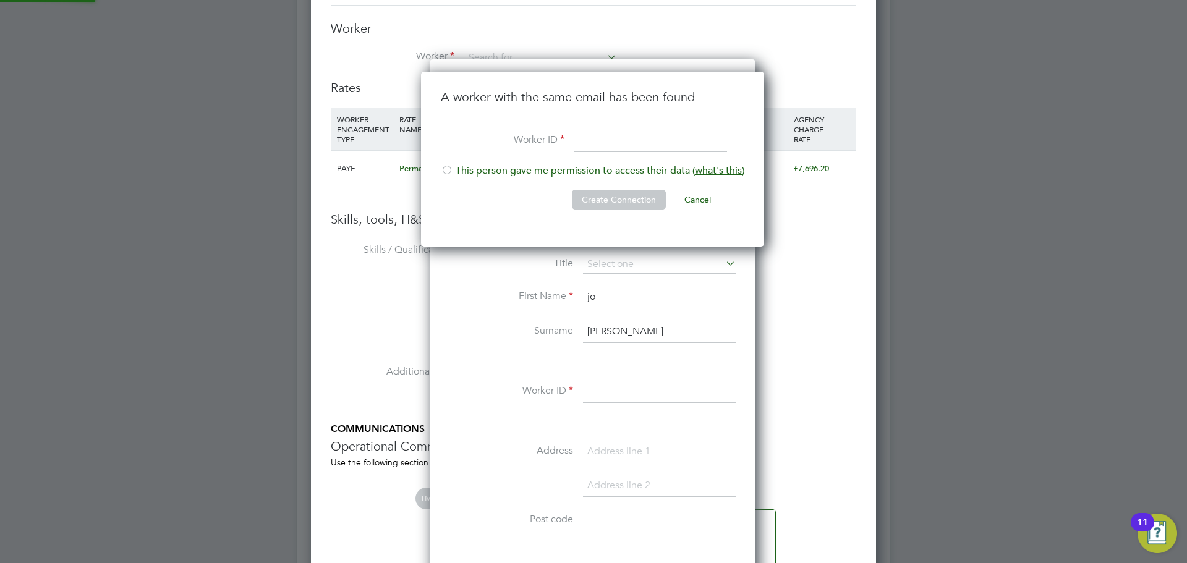
scroll to position [176, 345]
click at [468, 147] on input at bounding box center [650, 141] width 153 height 22
paste input "+44 7557 527085"
type input "+44 7557 527085"
click at [447, 171] on div at bounding box center [447, 171] width 12 height 12
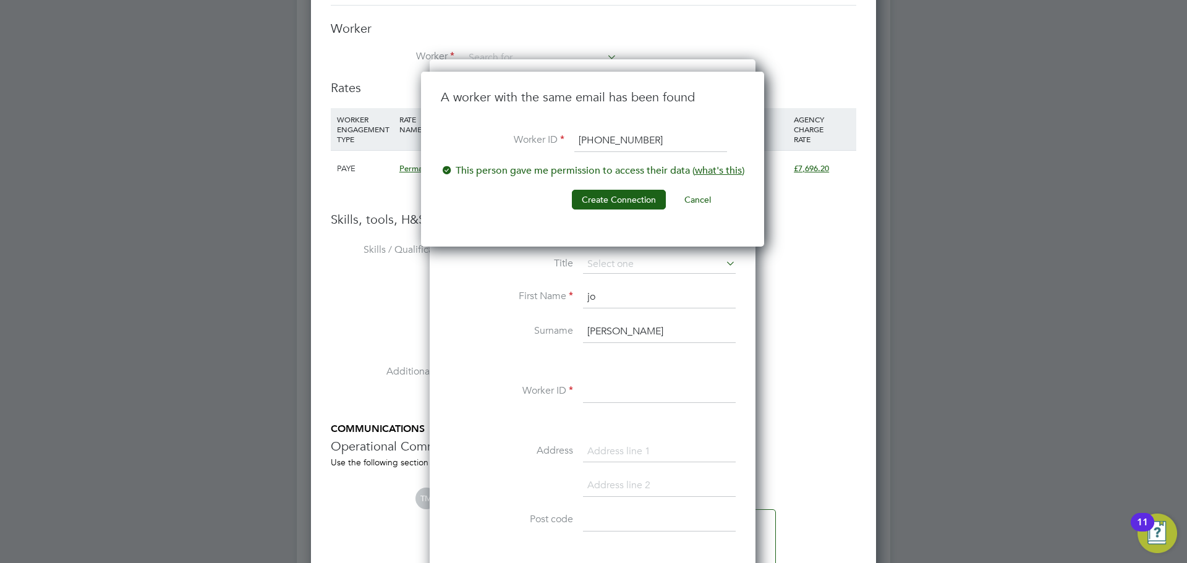
drag, startPoint x: 665, startPoint y: 143, endPoint x: 577, endPoint y: 148, distance: 88.0
click at [468, 143] on li "Worker ID +44 7557 527085" at bounding box center [593, 147] width 304 height 35
click at [468, 179] on button "Cancel" at bounding box center [697, 200] width 46 height 20
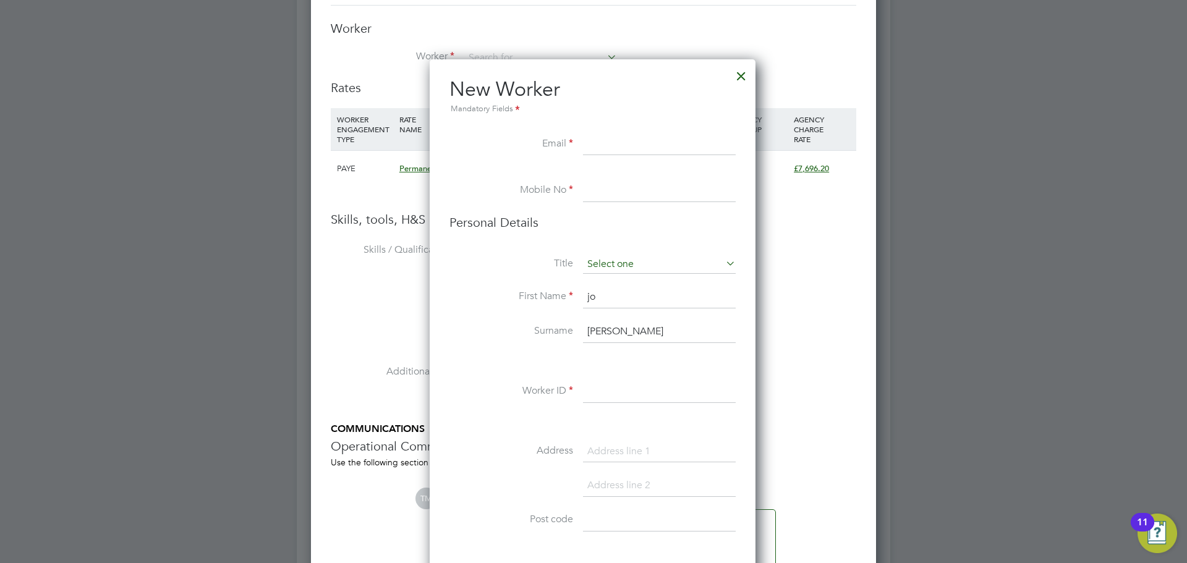
click at [468, 179] on input at bounding box center [659, 264] width 153 height 19
click at [468, 179] on li "Mrs" at bounding box center [659, 298] width 154 height 16
type input "Mrs"
click at [468, 159] on li "Email" at bounding box center [592, 151] width 286 height 35
click at [468, 145] on input at bounding box center [659, 145] width 153 height 22
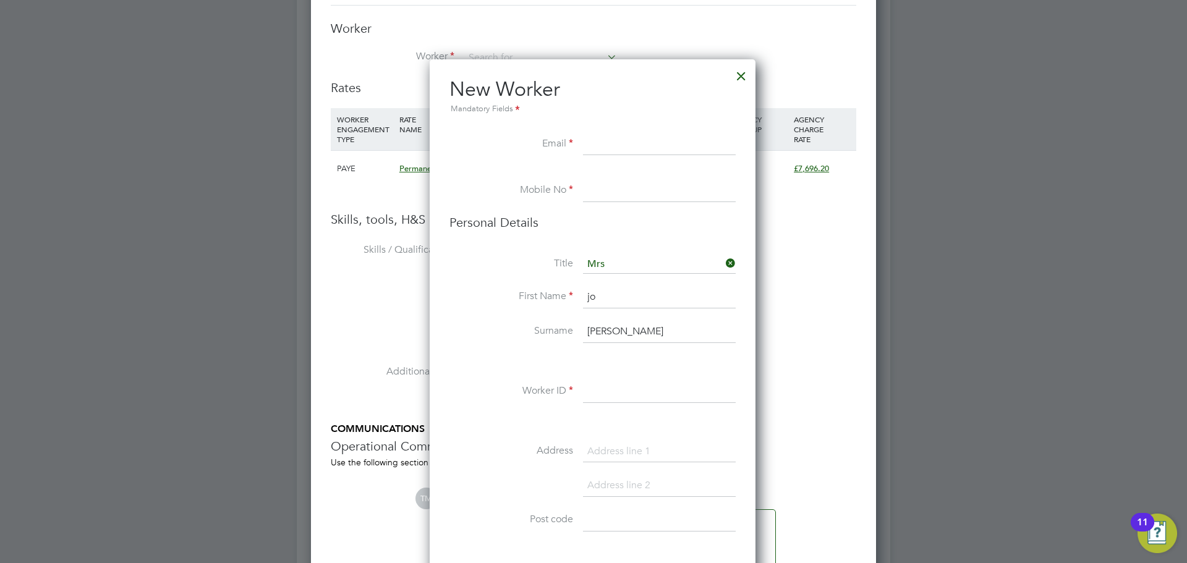
click at [468, 147] on input at bounding box center [659, 145] width 153 height 22
paste input "jo-collins@live.com"
type input "jo-collins@live.com"
click at [468, 179] on input at bounding box center [659, 191] width 153 height 22
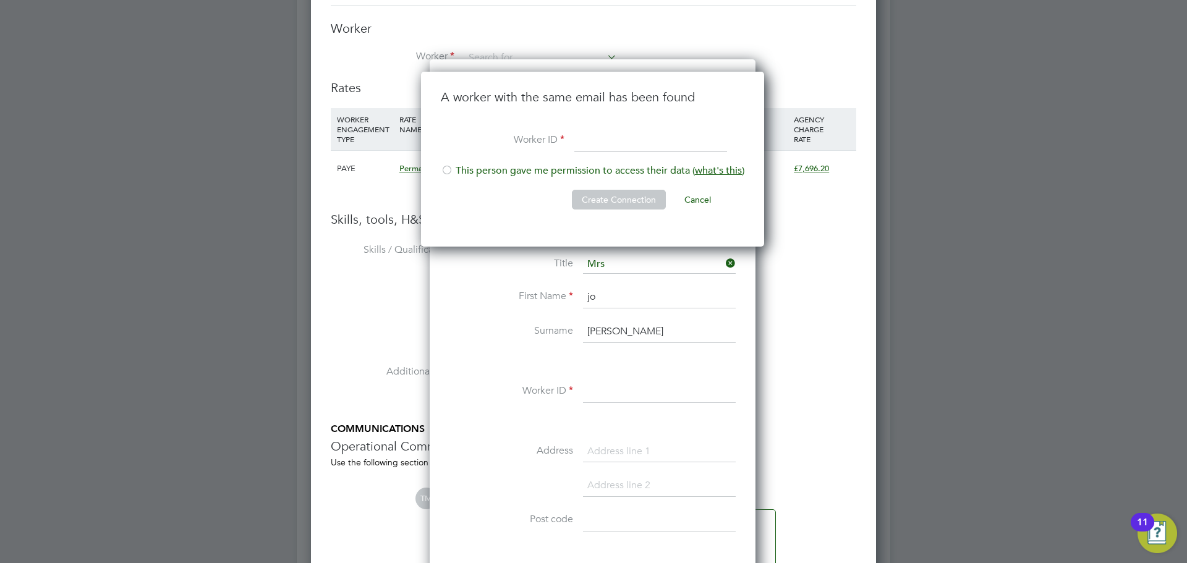
click at [468, 140] on input at bounding box center [650, 141] width 153 height 22
paste input "[PHONE_NUMBER]"
type input "[PHONE_NUMBER]"
click at [446, 171] on div at bounding box center [447, 171] width 12 height 12
click at [468, 179] on button "Create Connection" at bounding box center [619, 200] width 94 height 20
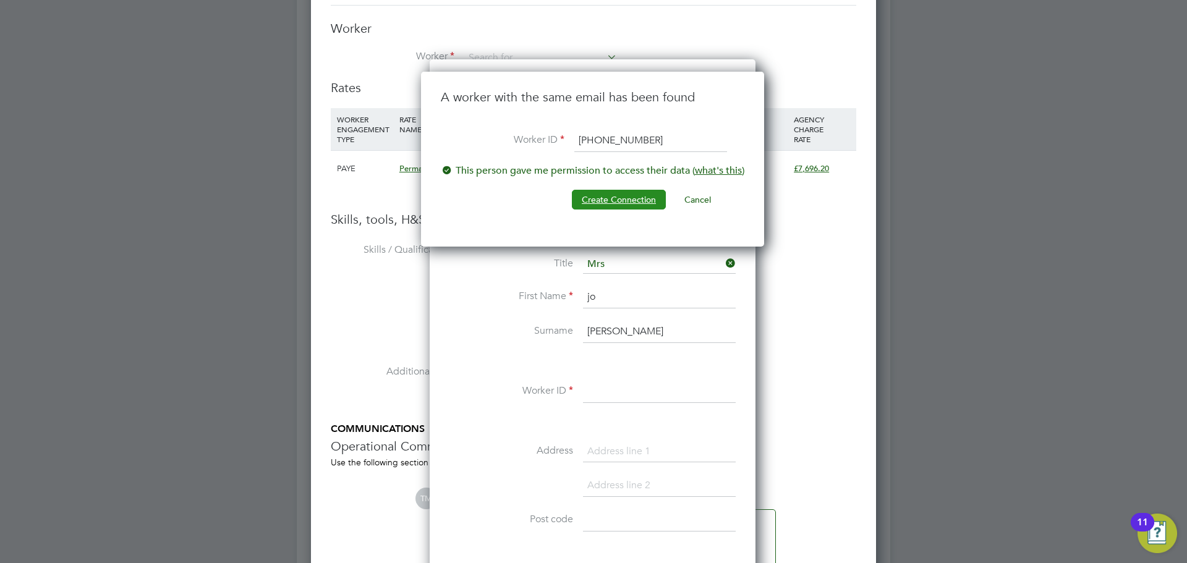
scroll to position [0, 0]
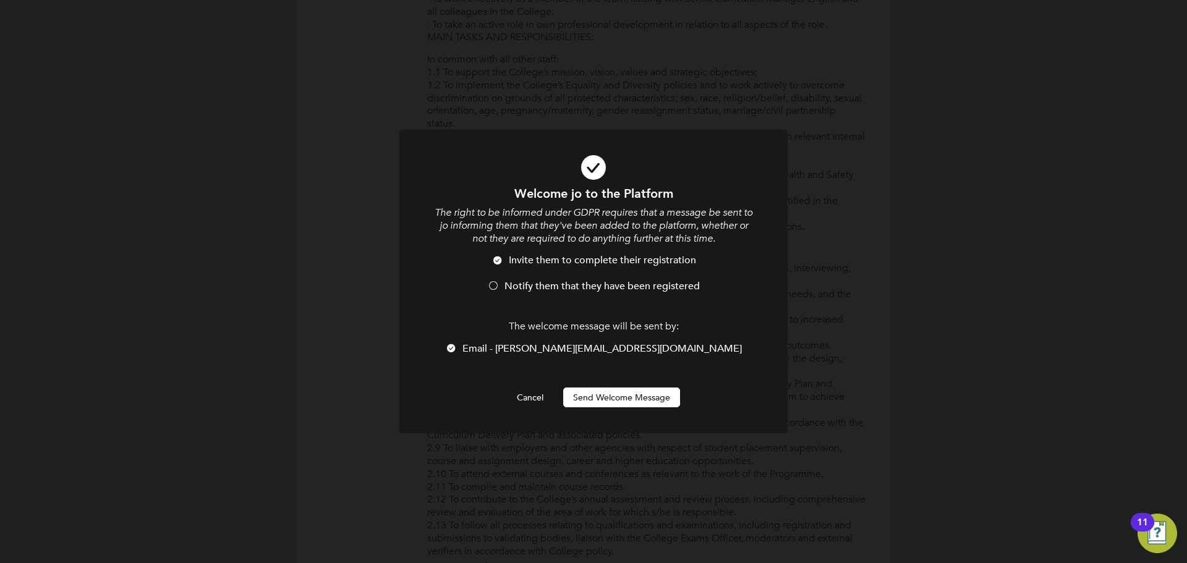
click at [468, 179] on div at bounding box center [493, 287] width 12 height 12
click at [468, 179] on button "Send Welcome Message" at bounding box center [621, 398] width 117 height 20
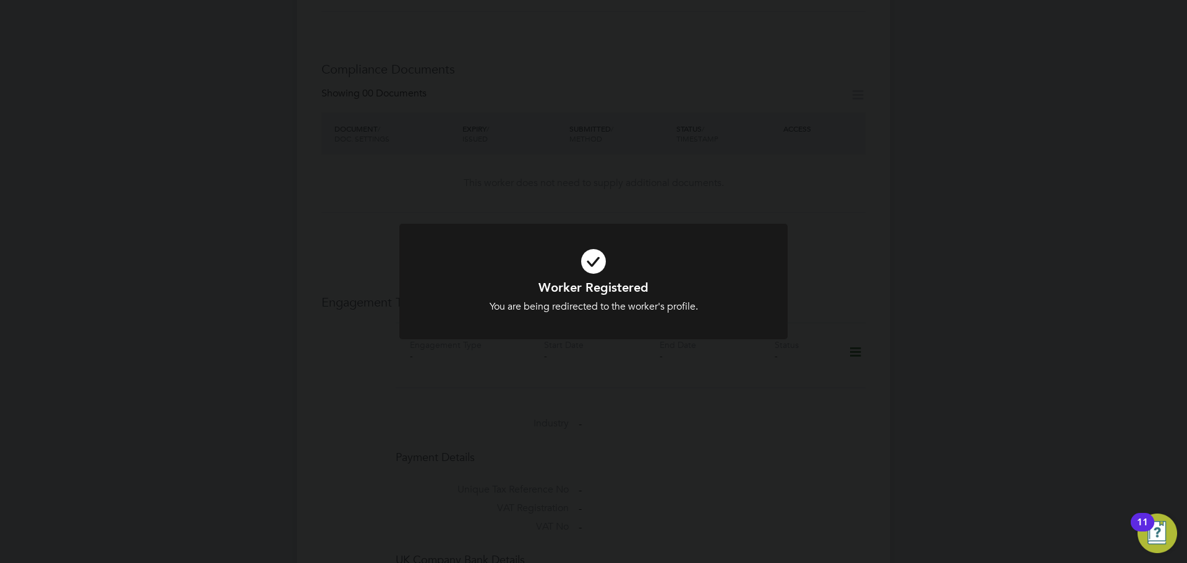
click at [468, 179] on div "Worker Registered You are being redirected to the worker's profile. Cancel Okay" at bounding box center [593, 281] width 1187 height 563
click at [468, 179] on icon at bounding box center [593, 261] width 321 height 48
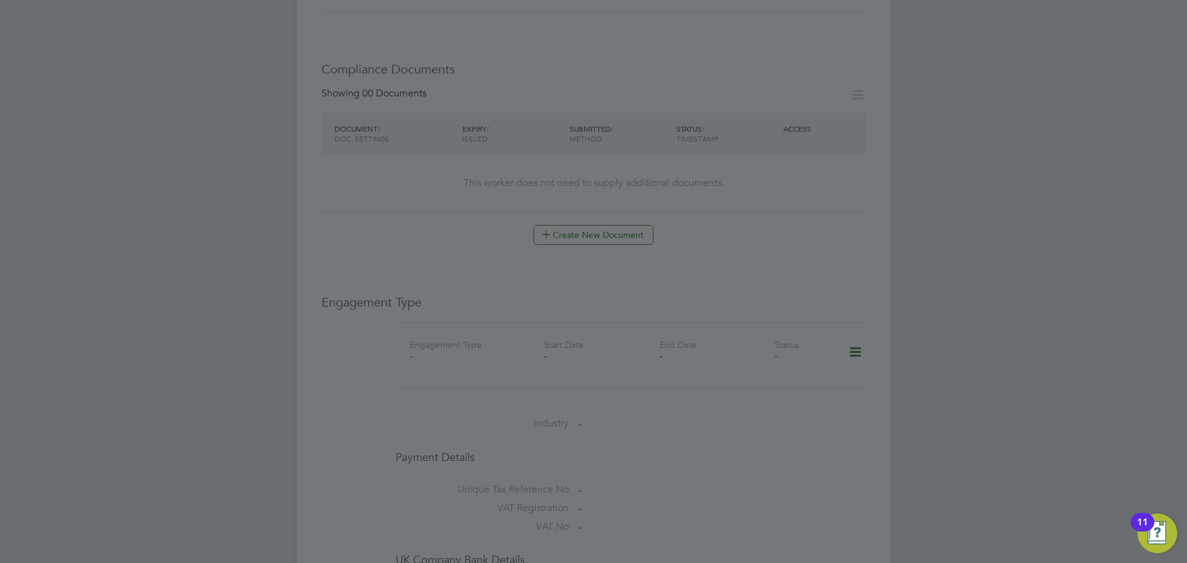
click at [468, 179] on div at bounding box center [593, 281] width 1187 height 563
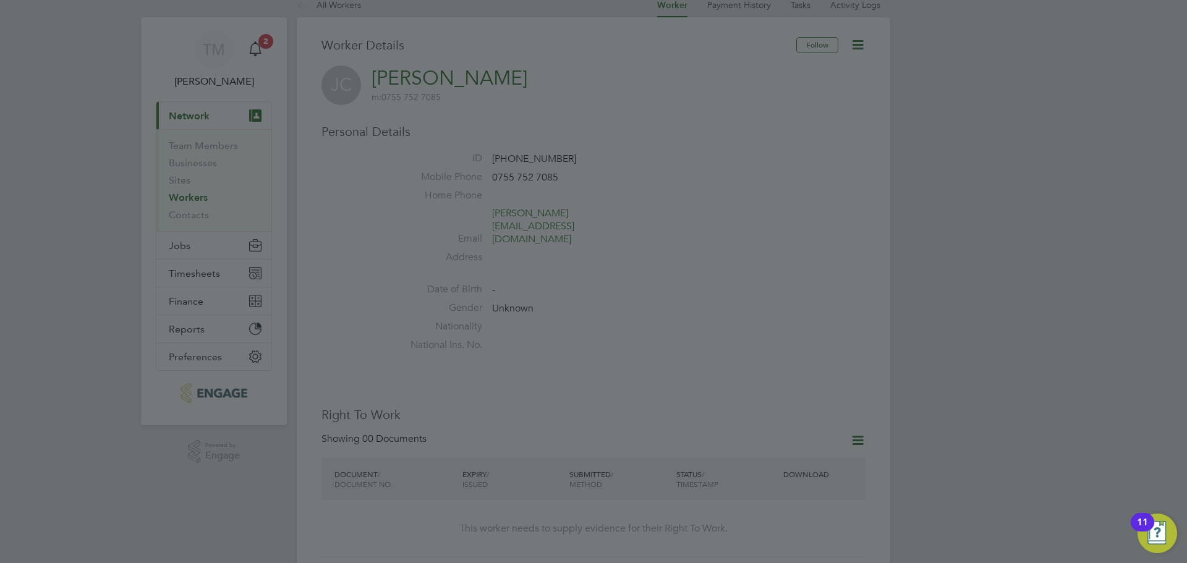
scroll to position [0, 0]
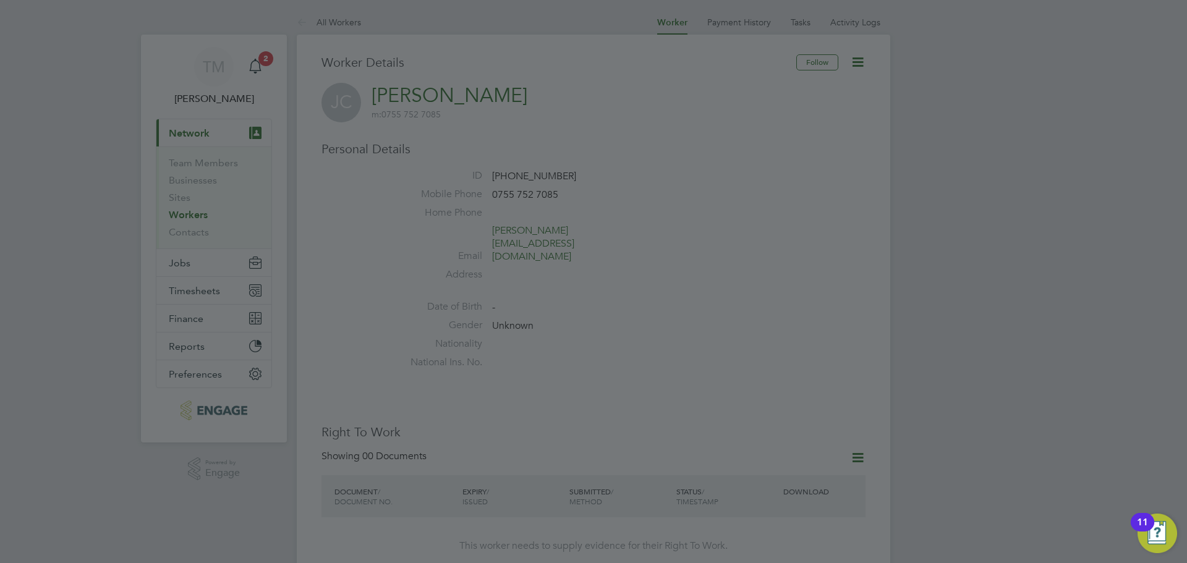
click at [468, 179] on div at bounding box center [593, 281] width 1187 height 563
drag, startPoint x: 536, startPoint y: 98, endPoint x: 401, endPoint y: 104, distance: 135.5
click at [401, 104] on div at bounding box center [593, 281] width 1187 height 563
drag, startPoint x: 380, startPoint y: 114, endPoint x: 470, endPoint y: 118, distance: 90.9
click at [468, 118] on div at bounding box center [593, 281] width 1187 height 563
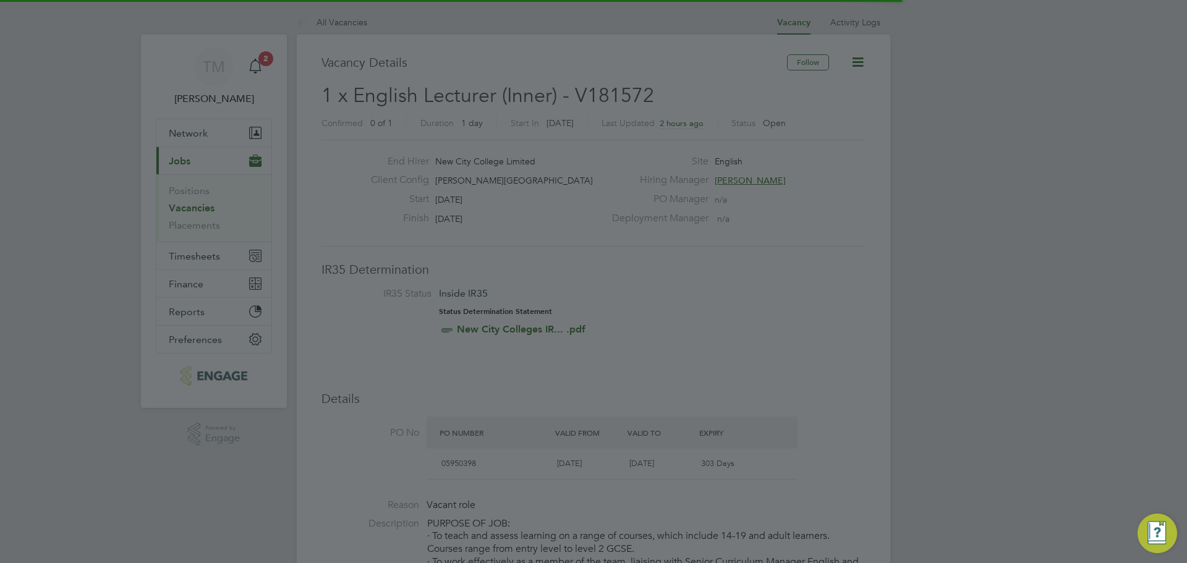
scroll to position [36, 87]
click at [468, 179] on div at bounding box center [593, 281] width 1187 height 563
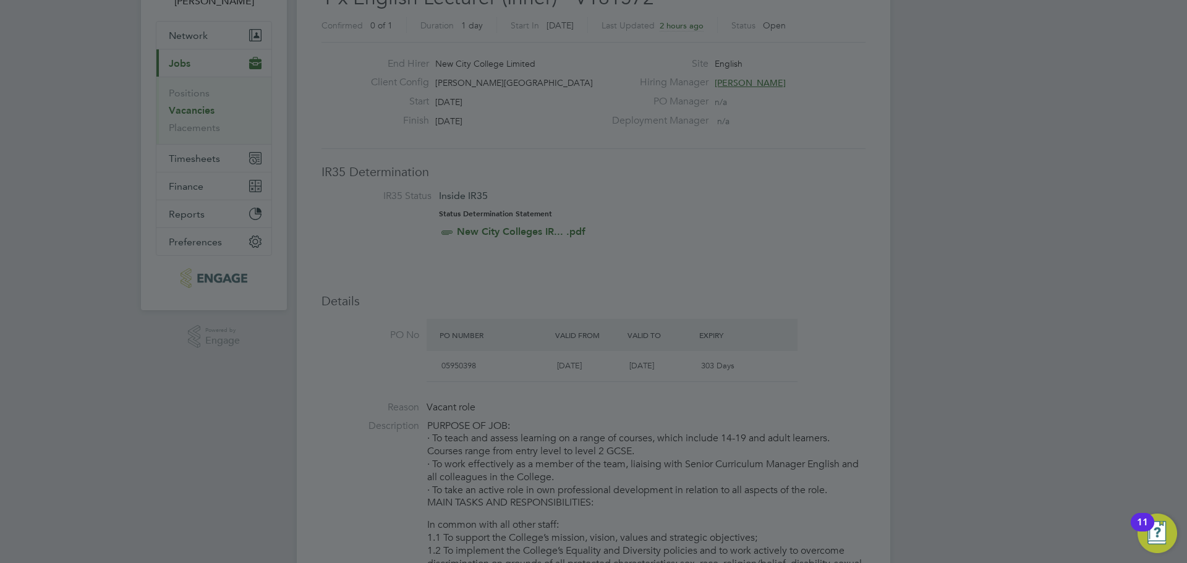
scroll to position [247, 0]
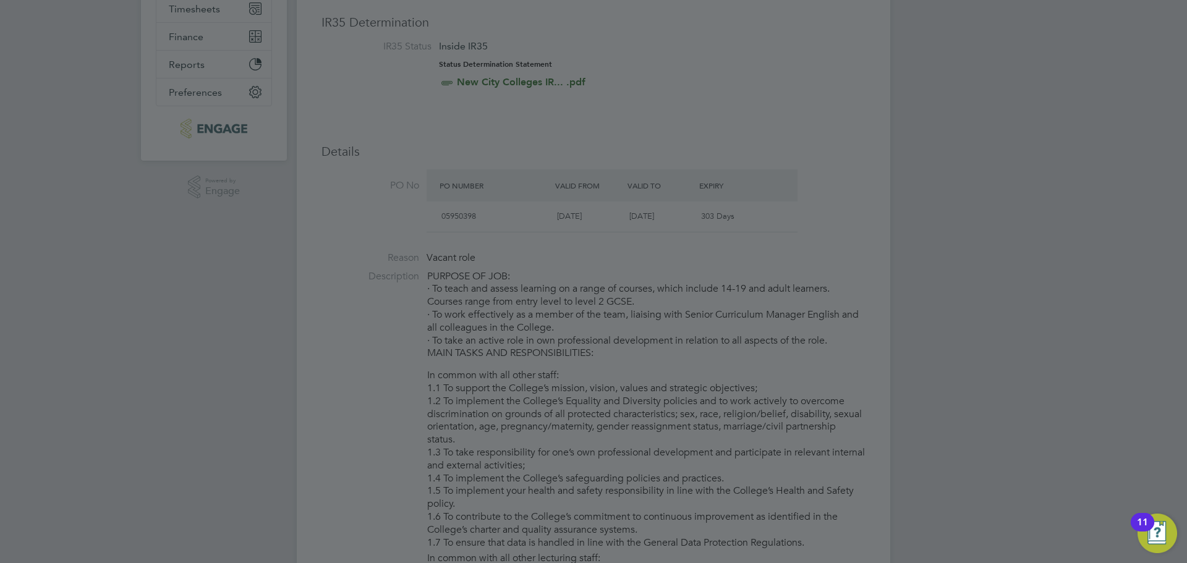
click at [468, 179] on img "Open Resource Center, 11 new notifications" at bounding box center [1157, 534] width 40 height 40
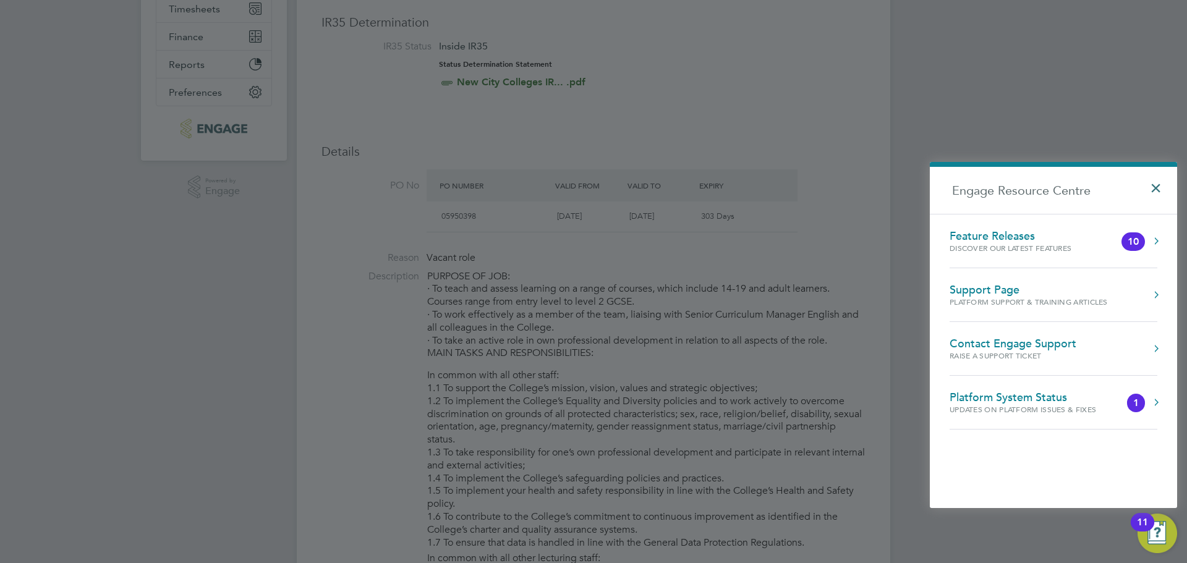
click at [468, 179] on button "×" at bounding box center [1159, 184] width 18 height 27
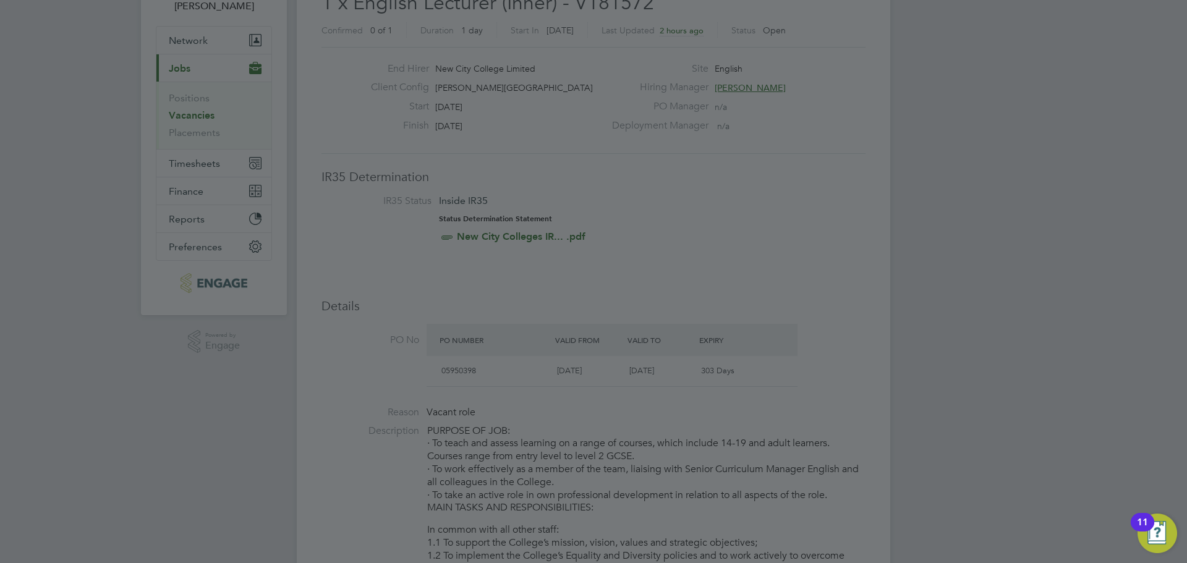
scroll to position [0, 0]
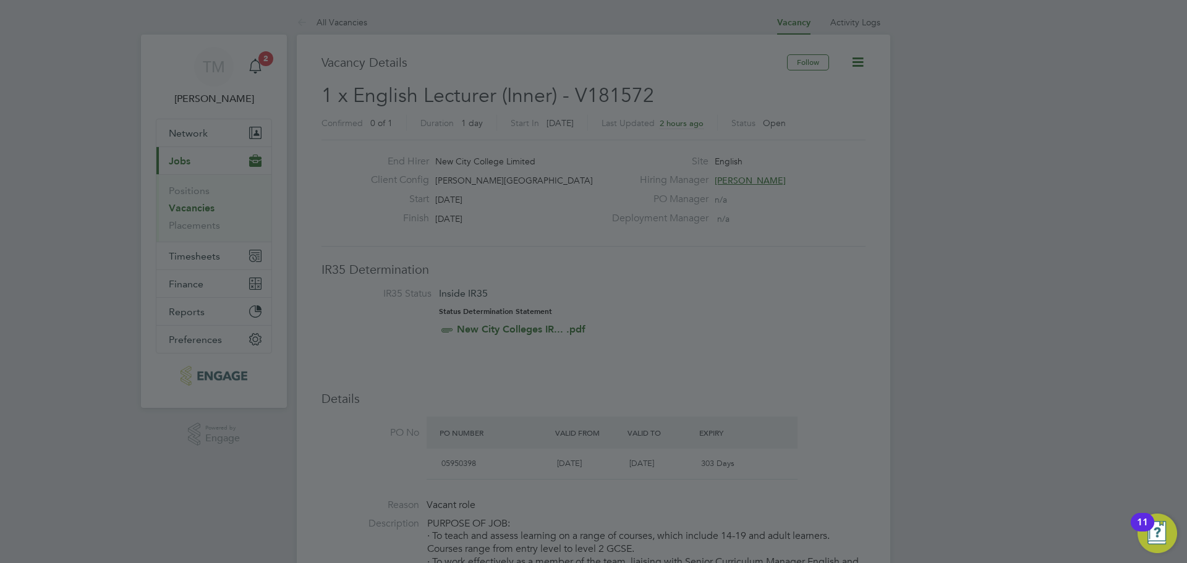
click at [446, 179] on div at bounding box center [593, 281] width 1187 height 563
click at [468, 179] on div at bounding box center [593, 281] width 1187 height 563
click at [241, 137] on div at bounding box center [593, 281] width 1187 height 563
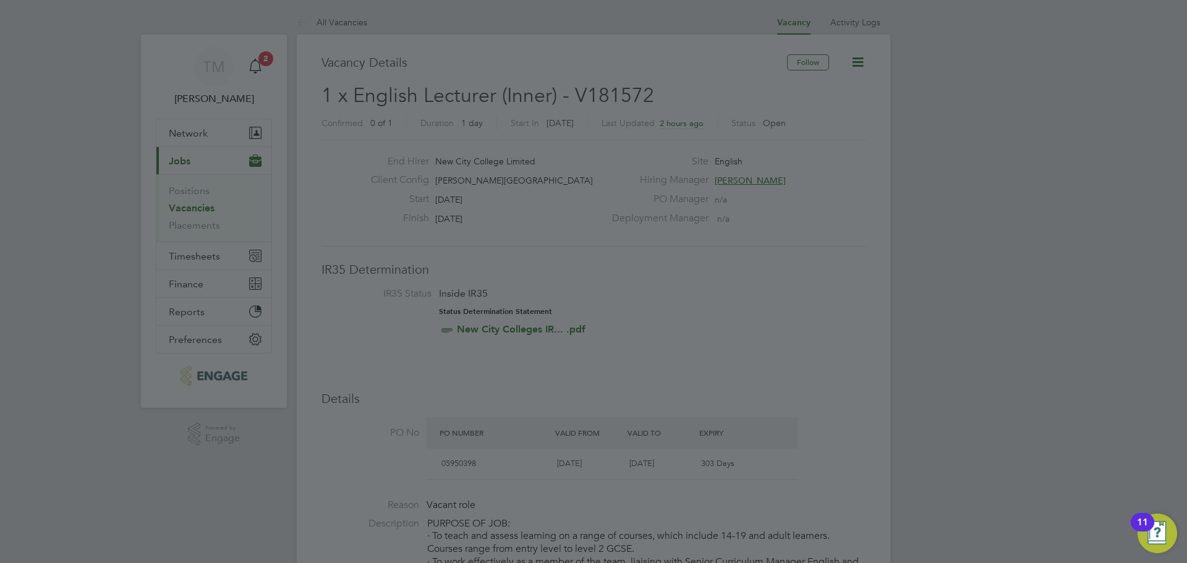
click at [255, 67] on div at bounding box center [593, 281] width 1187 height 563
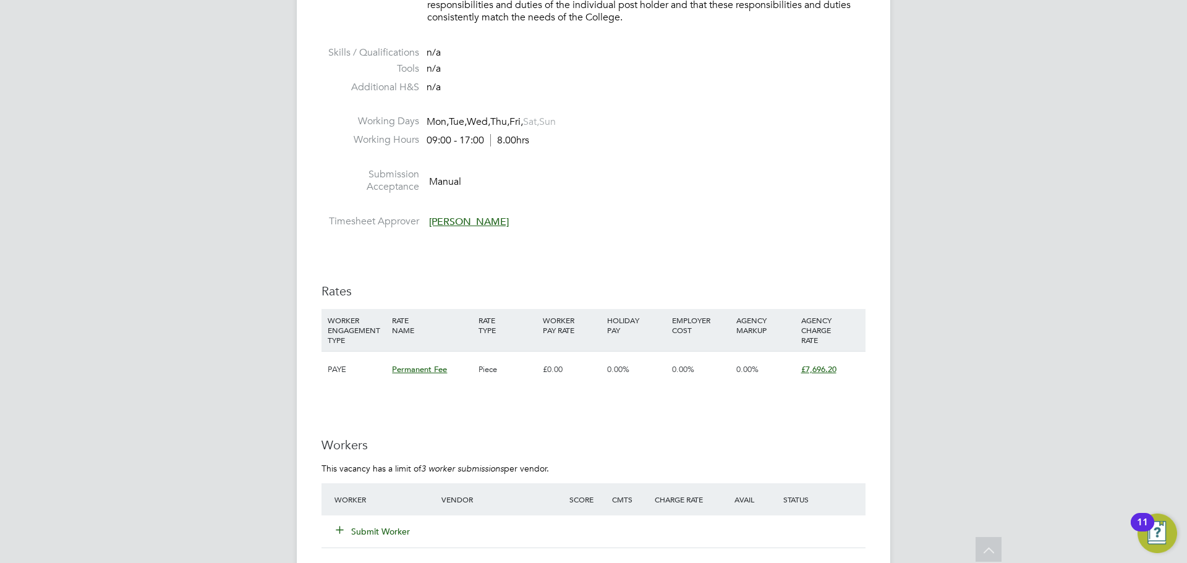
scroll to position [1545, 0]
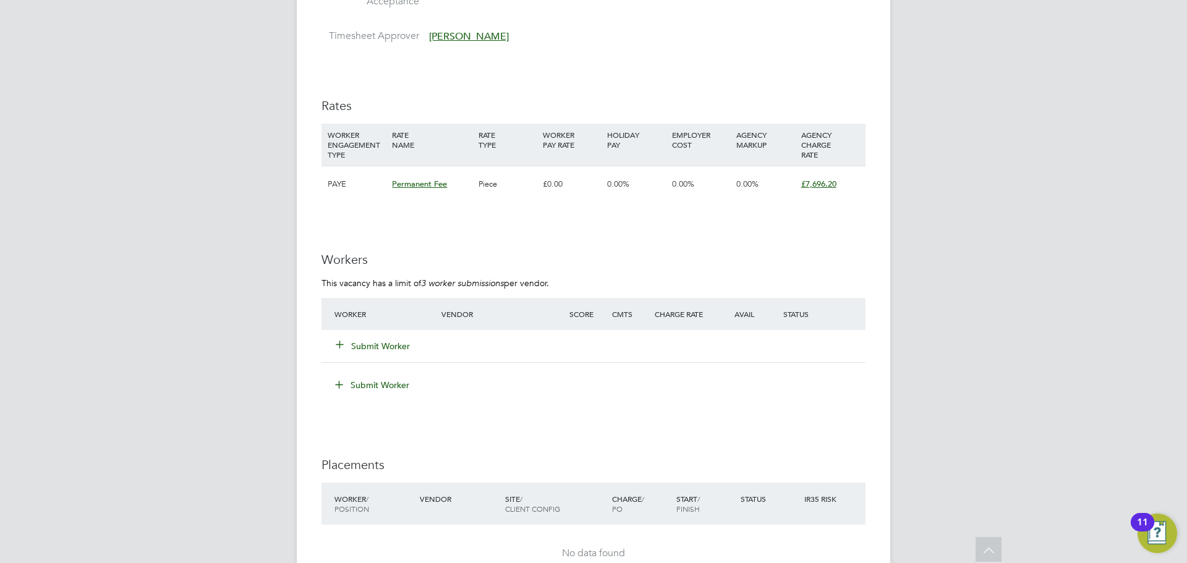
click at [400, 346] on button "Submit Worker" at bounding box center [373, 346] width 74 height 12
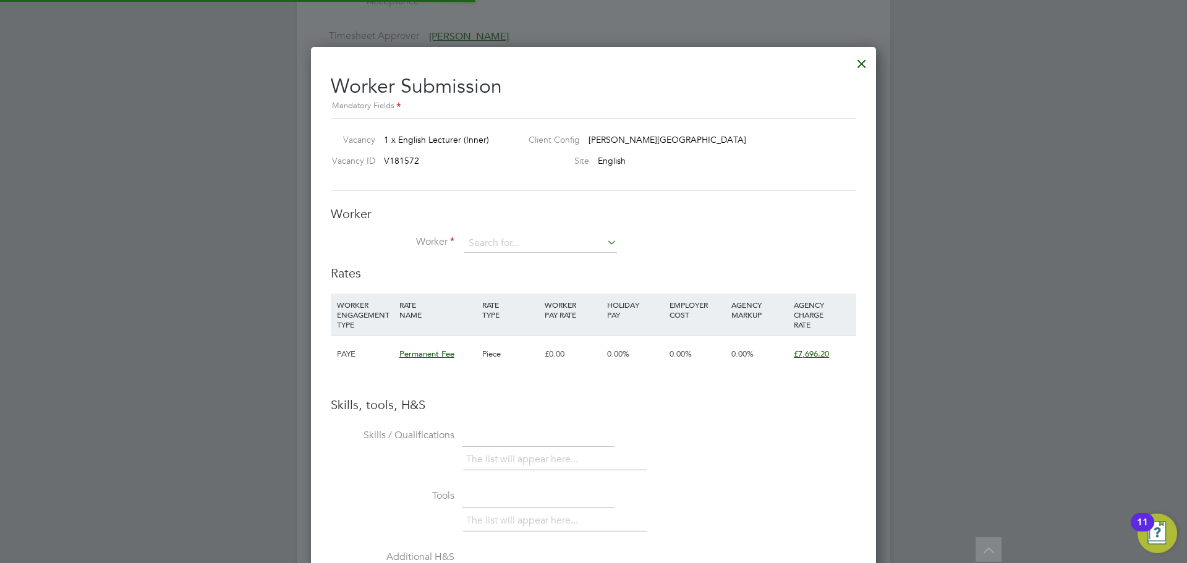
scroll to position [781, 566]
click at [501, 249] on input at bounding box center [540, 243] width 153 height 19
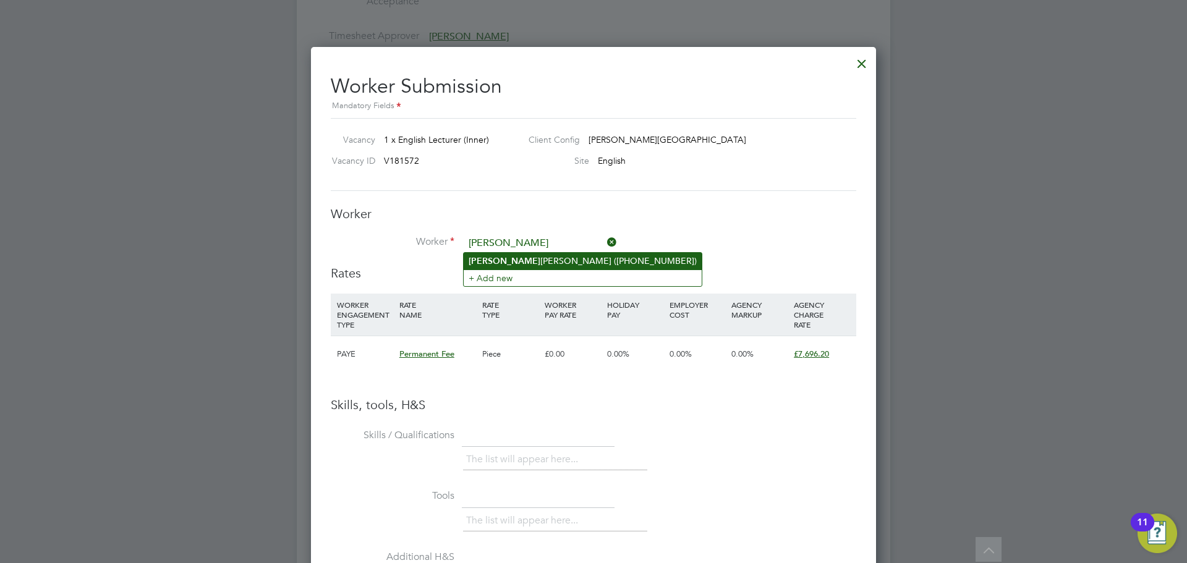
click at [515, 257] on li "Joseph ine Collins (+44 7557 527085)" at bounding box center [583, 261] width 238 height 17
type input "Josephine Collins (+44 7557 527085)"
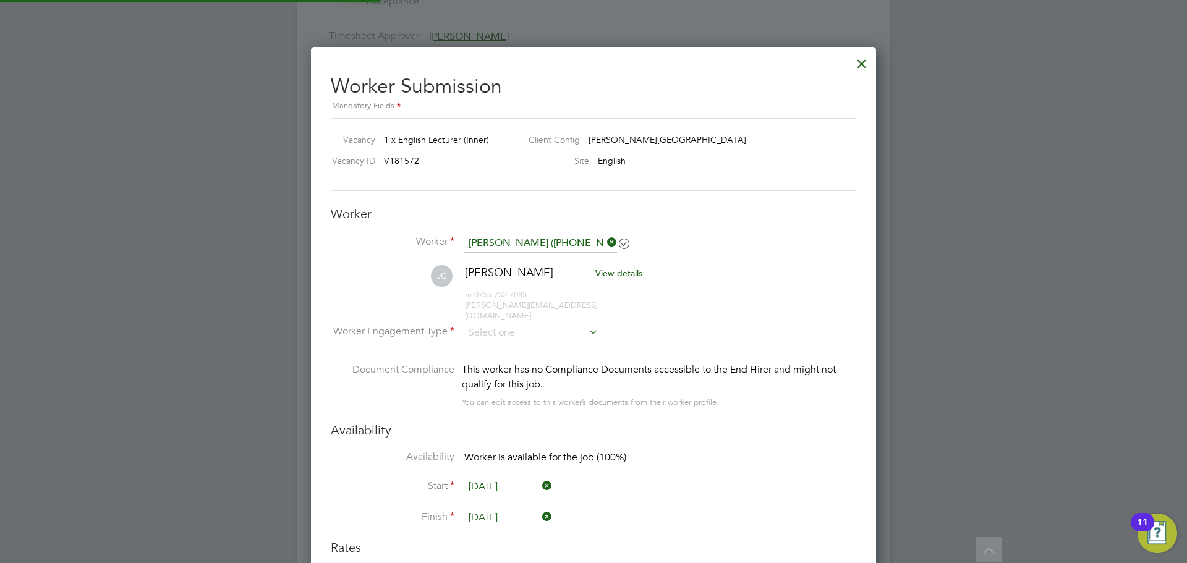
scroll to position [1053, 566]
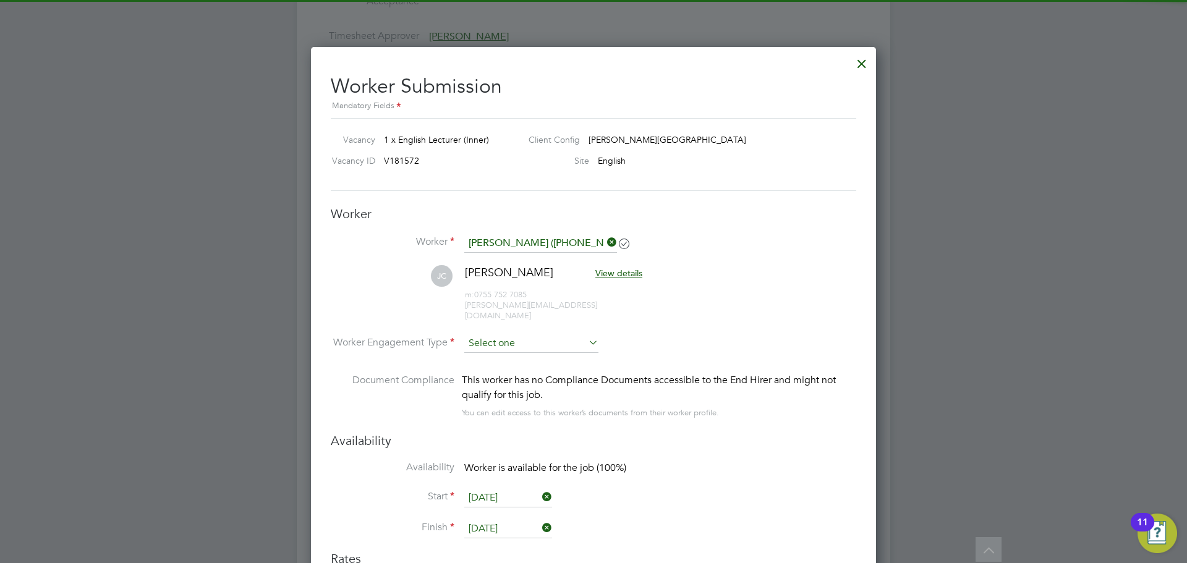
click at [517, 334] on input at bounding box center [531, 343] width 134 height 19
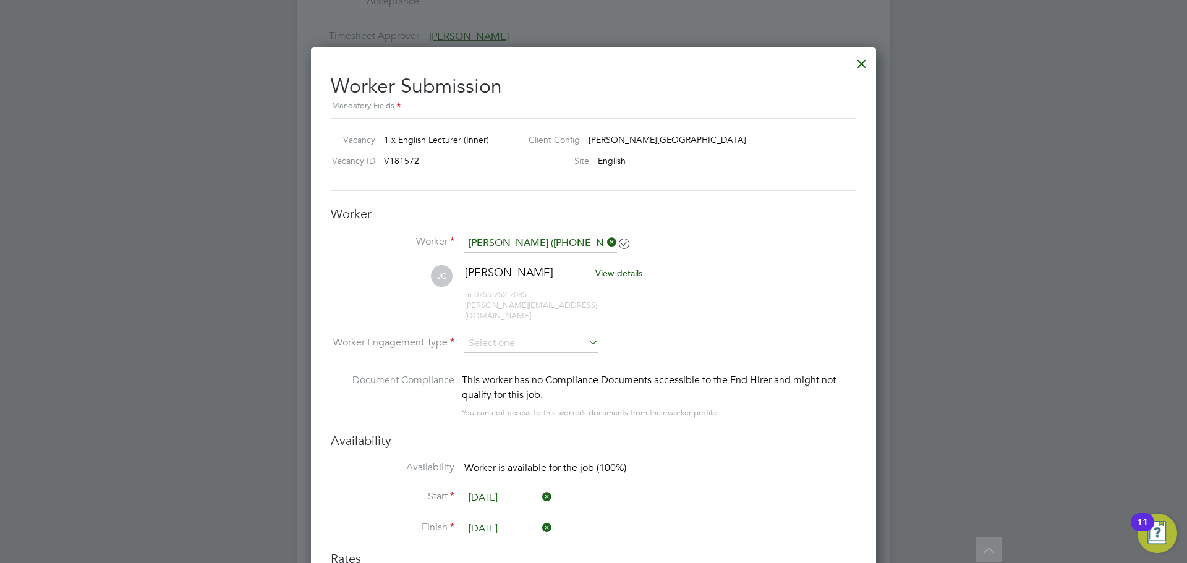
click at [491, 369] on li "PAYE" at bounding box center [531, 367] width 135 height 16
type input "PAYE"
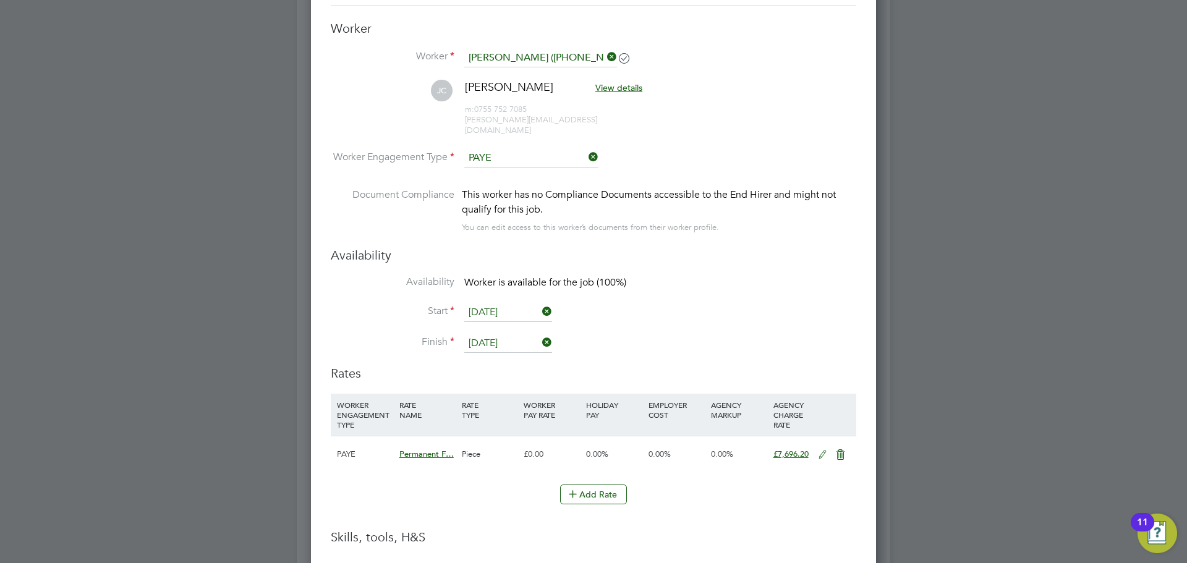
click at [491, 304] on input "[DATE]" at bounding box center [508, 313] width 88 height 19
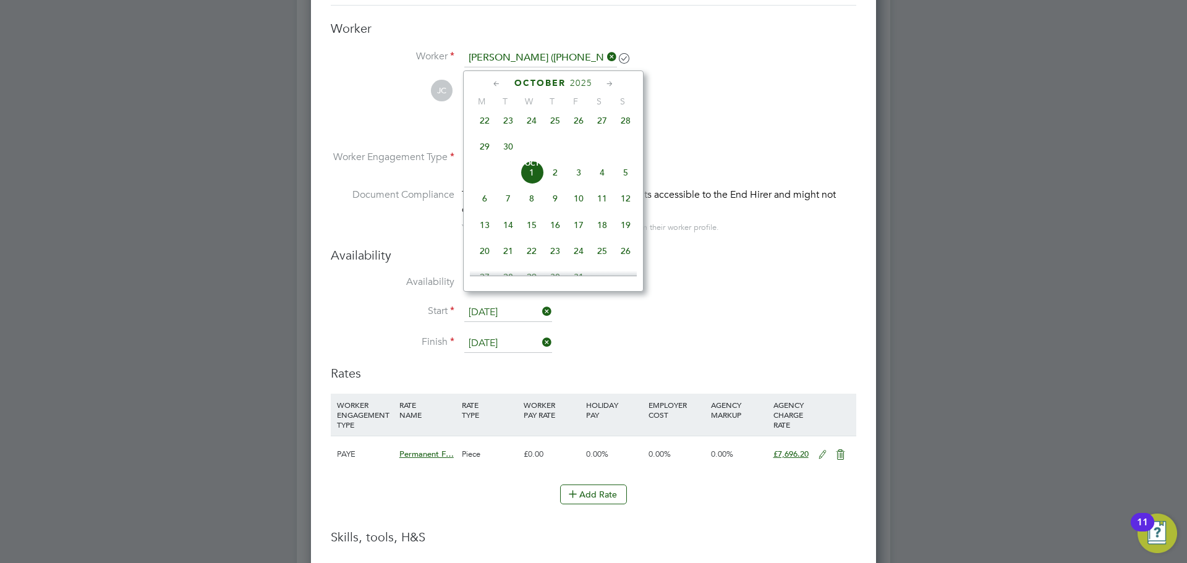
click at [617, 349] on li "Finish 01 Oct 2025" at bounding box center [593, 349] width 525 height 31
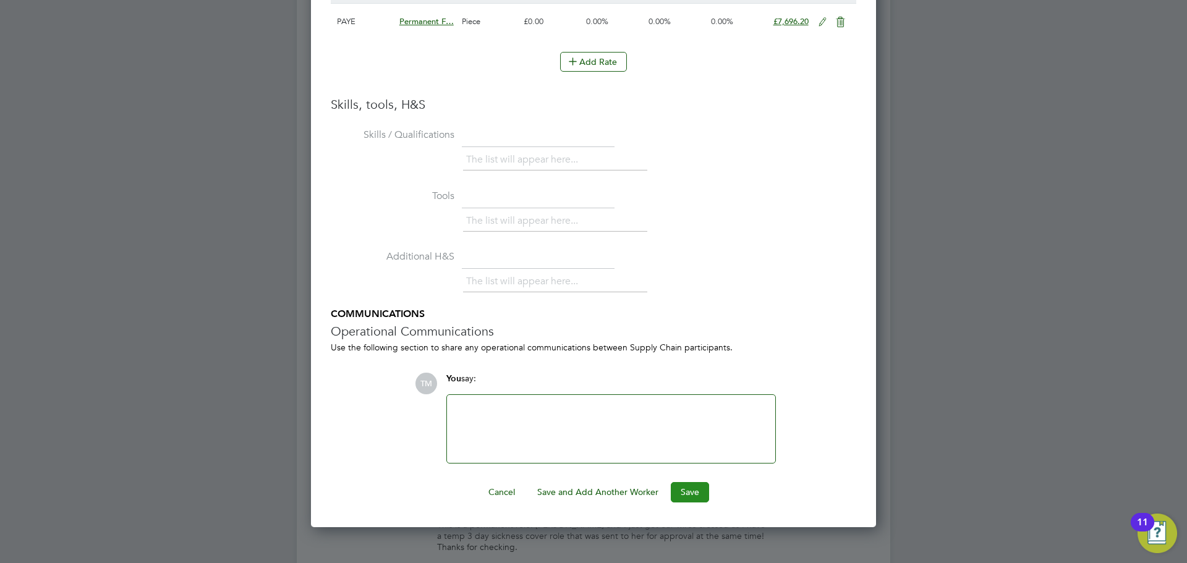
click at [682, 482] on button "Save" at bounding box center [690, 492] width 38 height 20
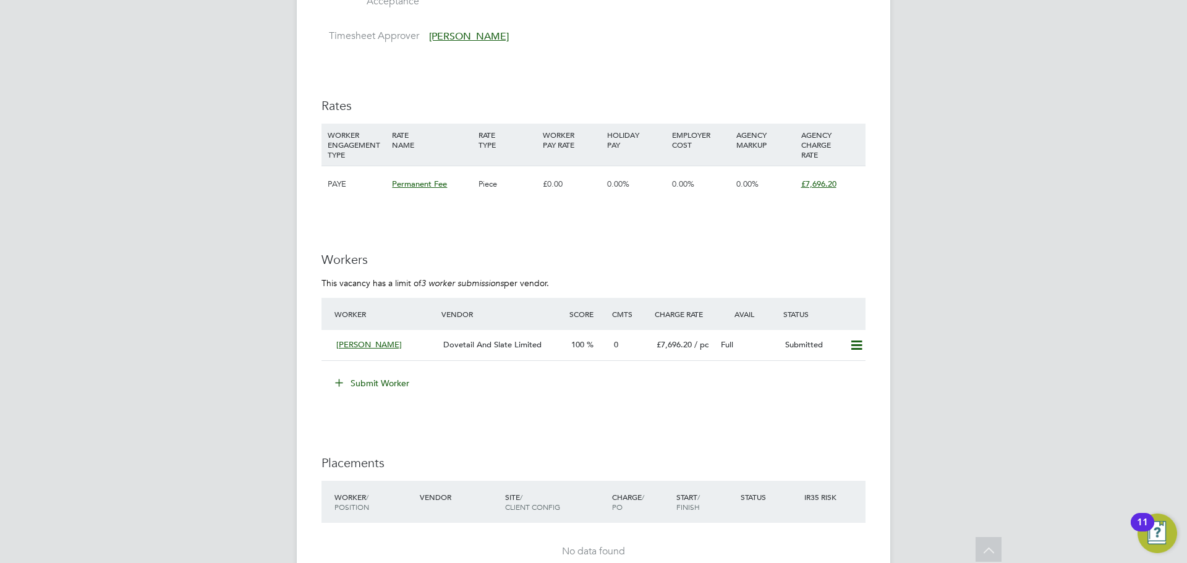
click at [388, 378] on button "Submit Worker" at bounding box center [372, 383] width 93 height 20
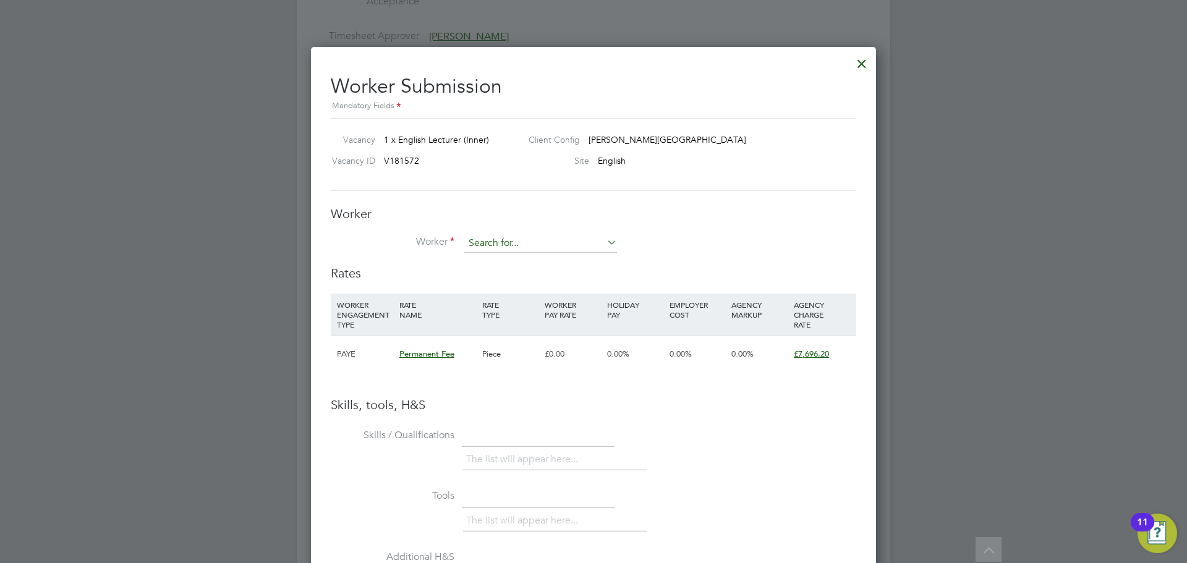
click at [490, 242] on input at bounding box center [540, 243] width 153 height 19
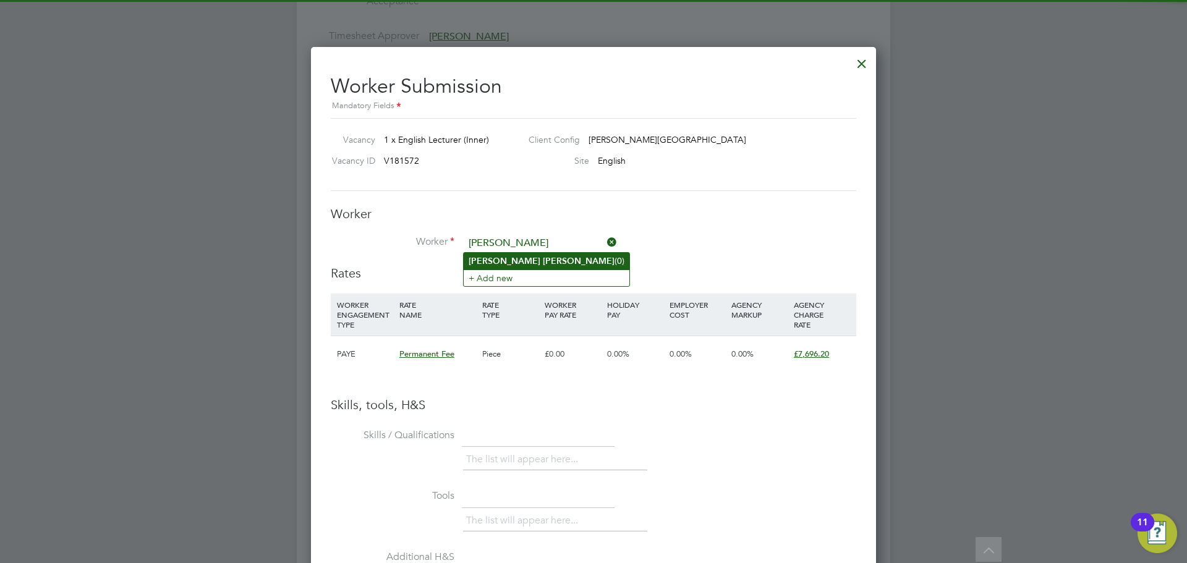
click at [543, 263] on b "Davies" at bounding box center [579, 261] width 72 height 11
type input "Claire Davies (0)"
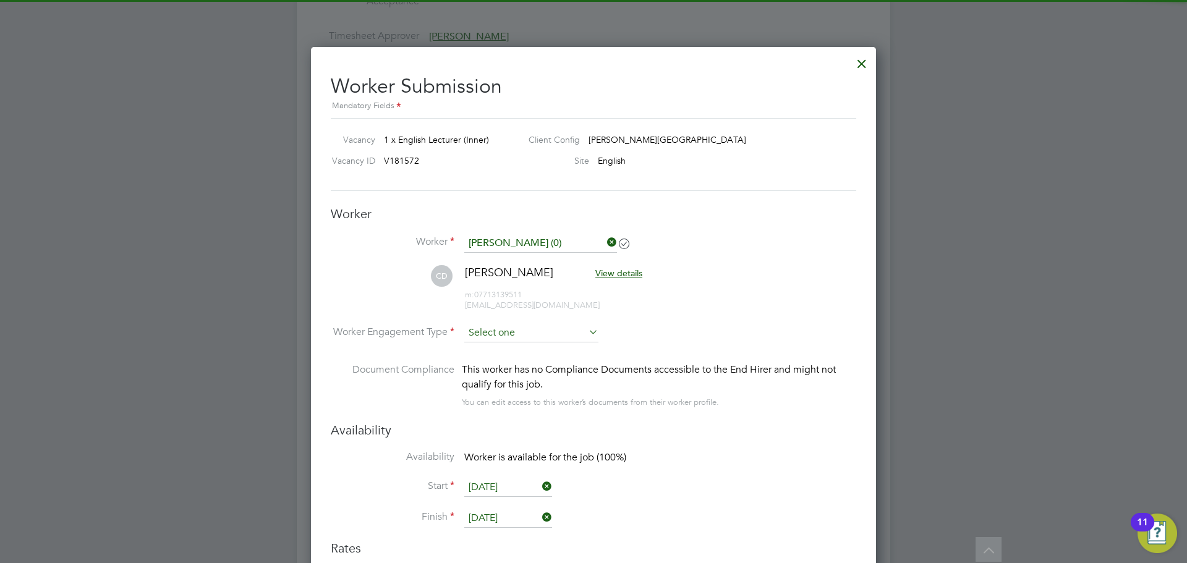
click at [532, 331] on input at bounding box center [531, 333] width 134 height 19
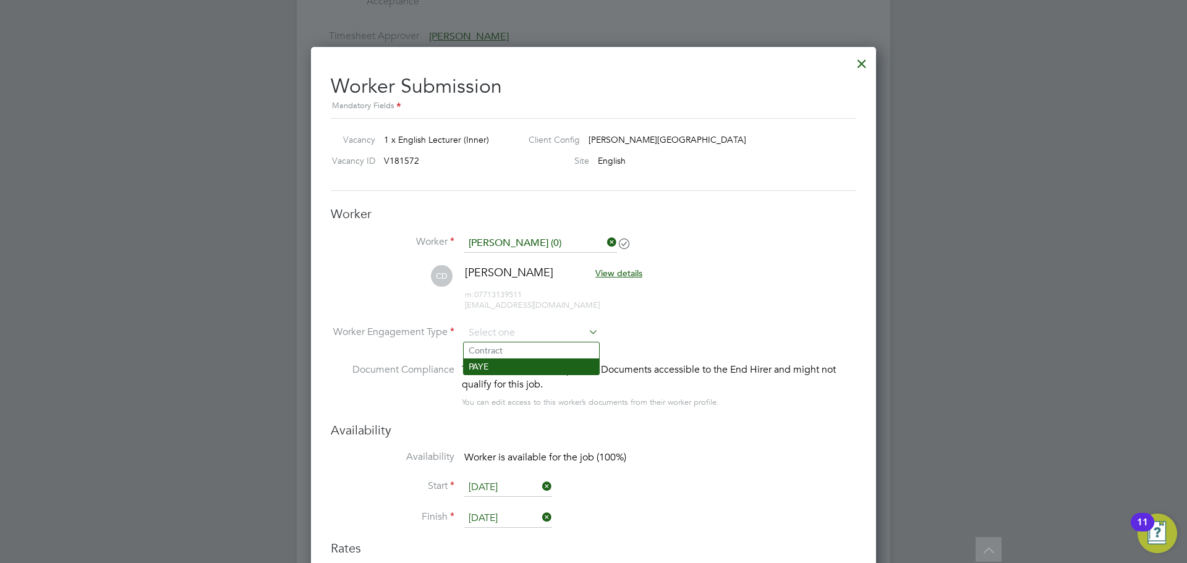
click at [519, 364] on li "PAYE" at bounding box center [531, 367] width 135 height 16
type input "PAYE"
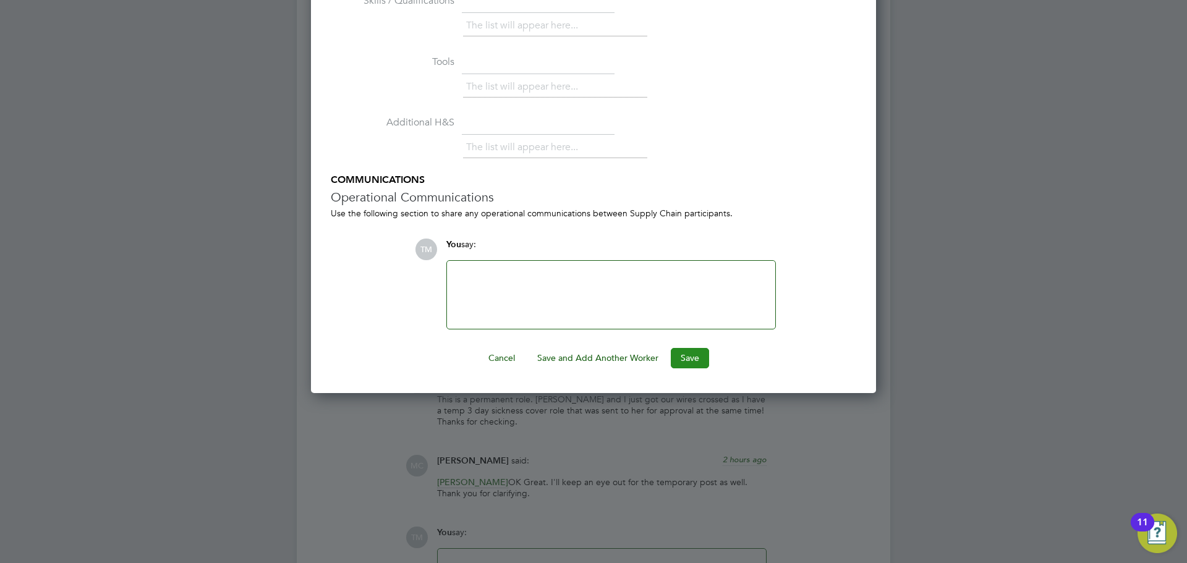
click at [687, 354] on button "Save" at bounding box center [690, 358] width 38 height 20
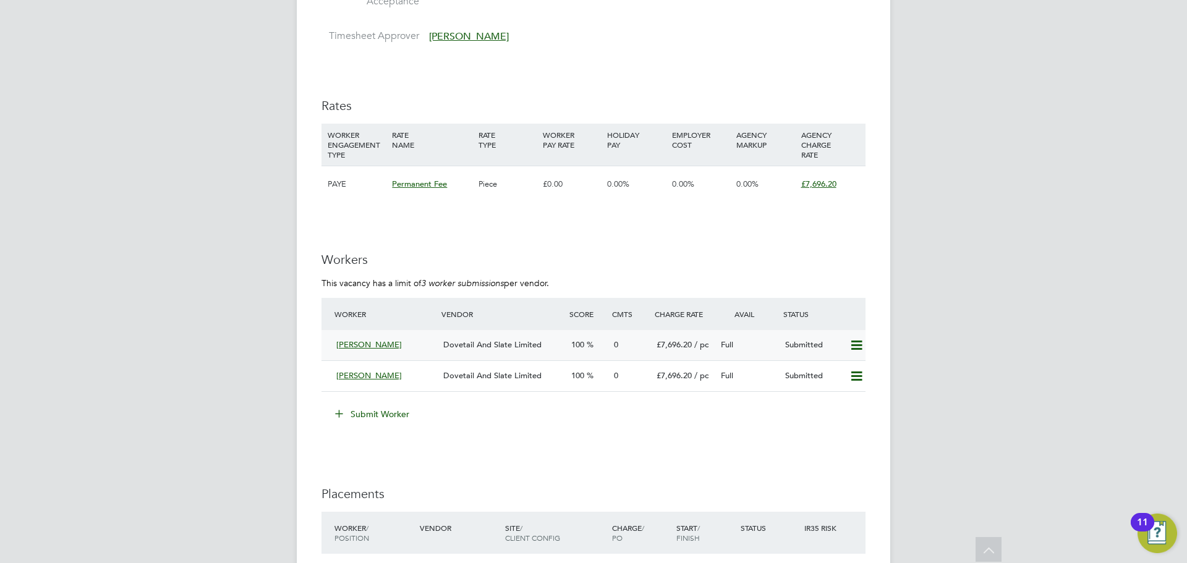
click at [849, 345] on icon at bounding box center [856, 346] width 15 height 10
click at [522, 424] on li "Submit Worker" at bounding box center [593, 420] width 544 height 32
click at [372, 366] on div "[PERSON_NAME]" at bounding box center [384, 376] width 107 height 20
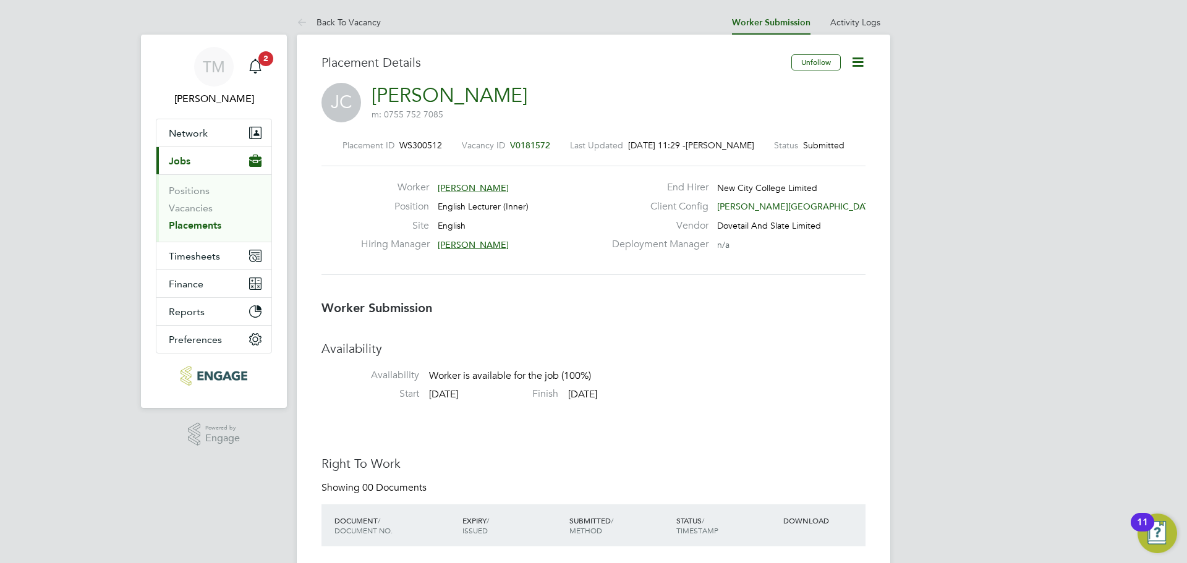
click at [195, 165] on button "Current page: Jobs" at bounding box center [213, 160] width 115 height 27
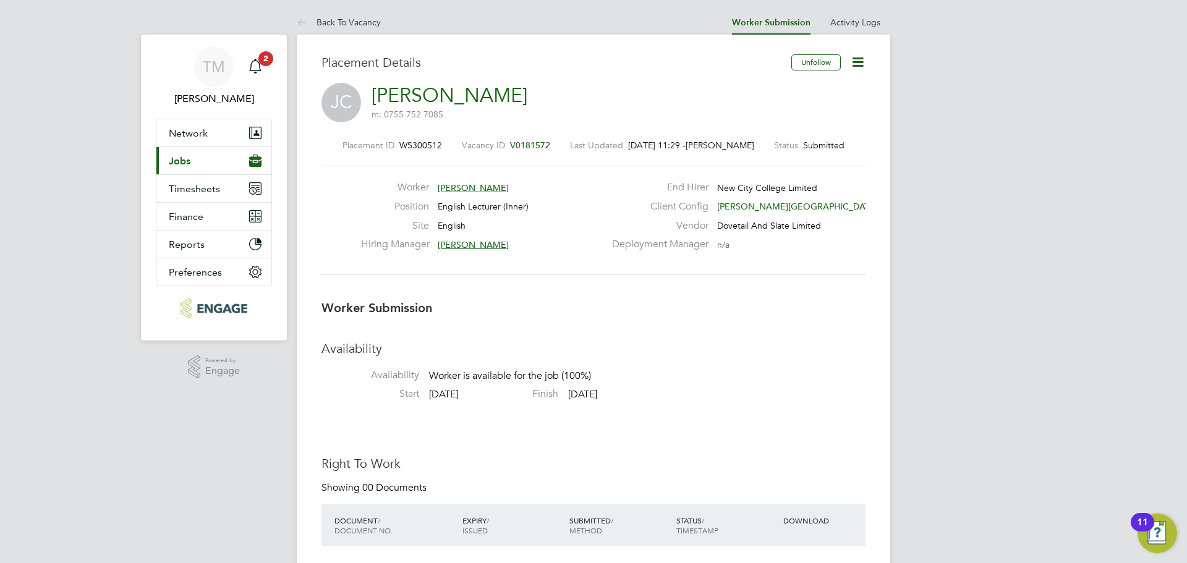
click at [195, 165] on button "Current page: Jobs" at bounding box center [213, 160] width 115 height 27
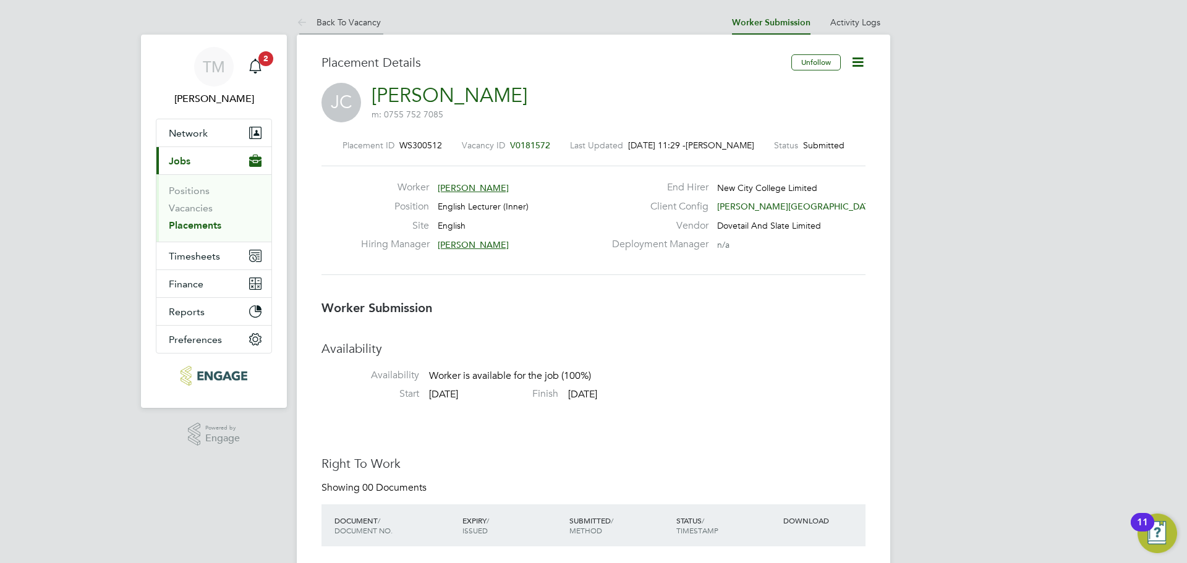
click at [326, 27] on li "Back To Vacancy" at bounding box center [339, 22] width 84 height 25
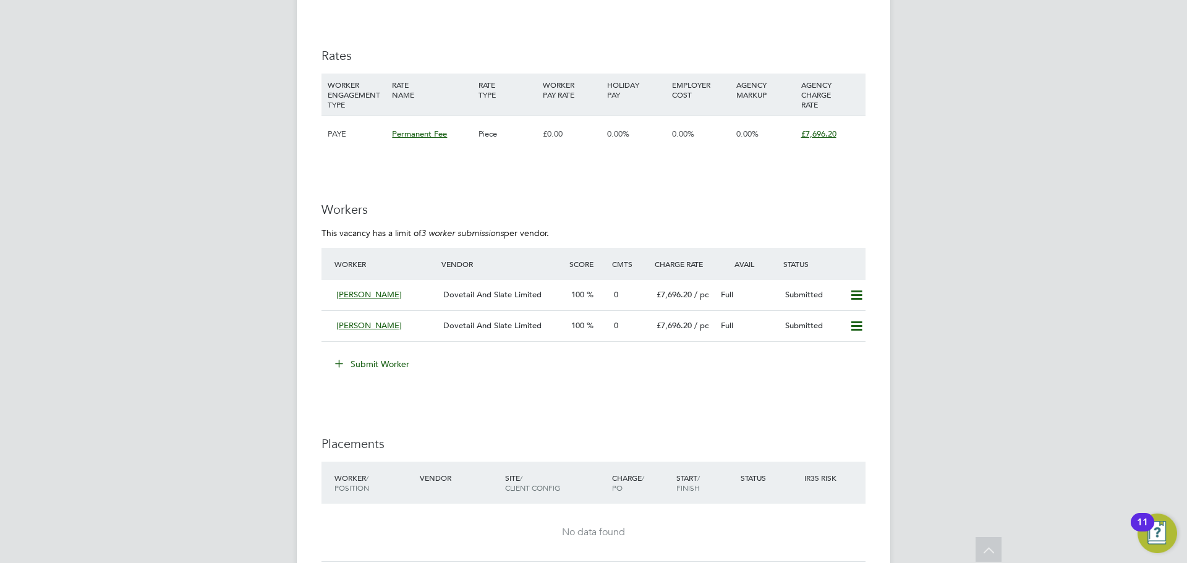
scroll to position [1595, 0]
click at [357, 326] on span "Josephine Collins" at bounding box center [369, 326] width 66 height 11
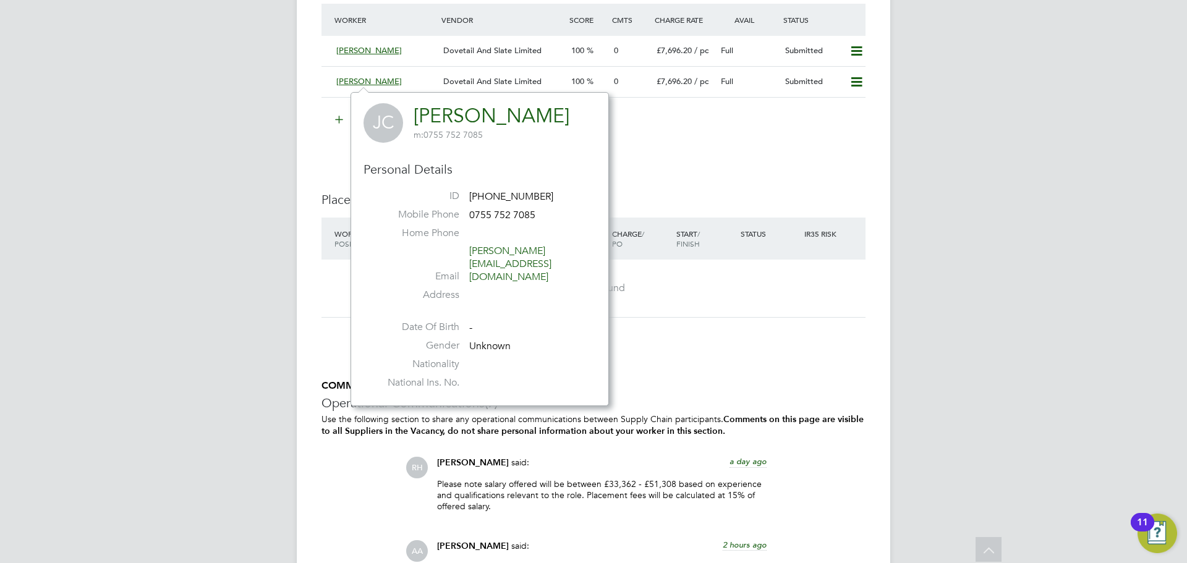
scroll to position [1842, 0]
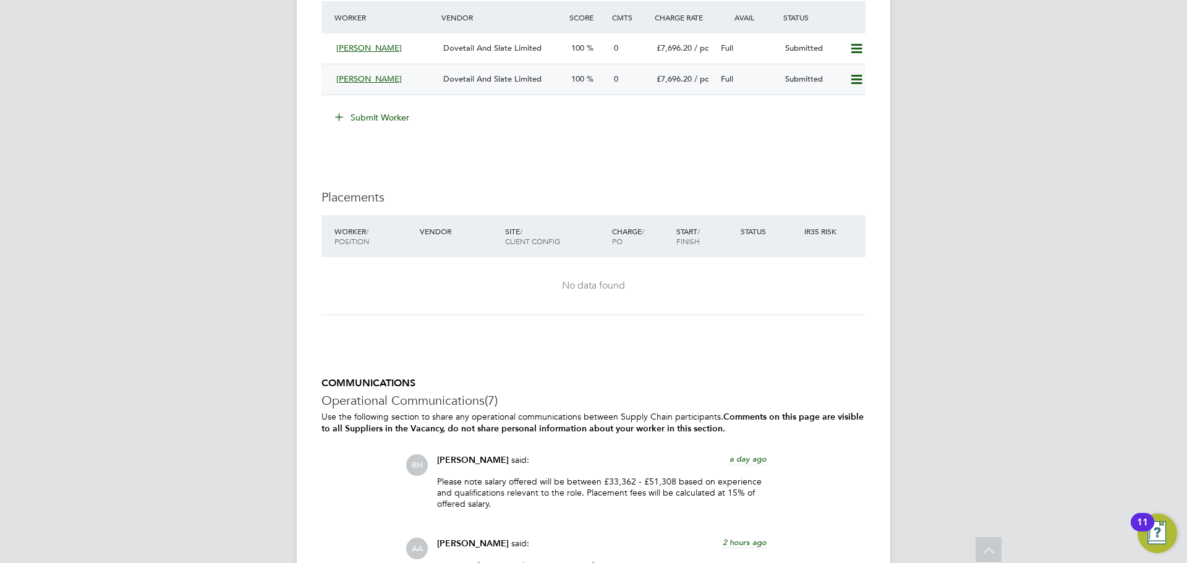
click at [359, 74] on span "Josephine Collins" at bounding box center [369, 79] width 66 height 11
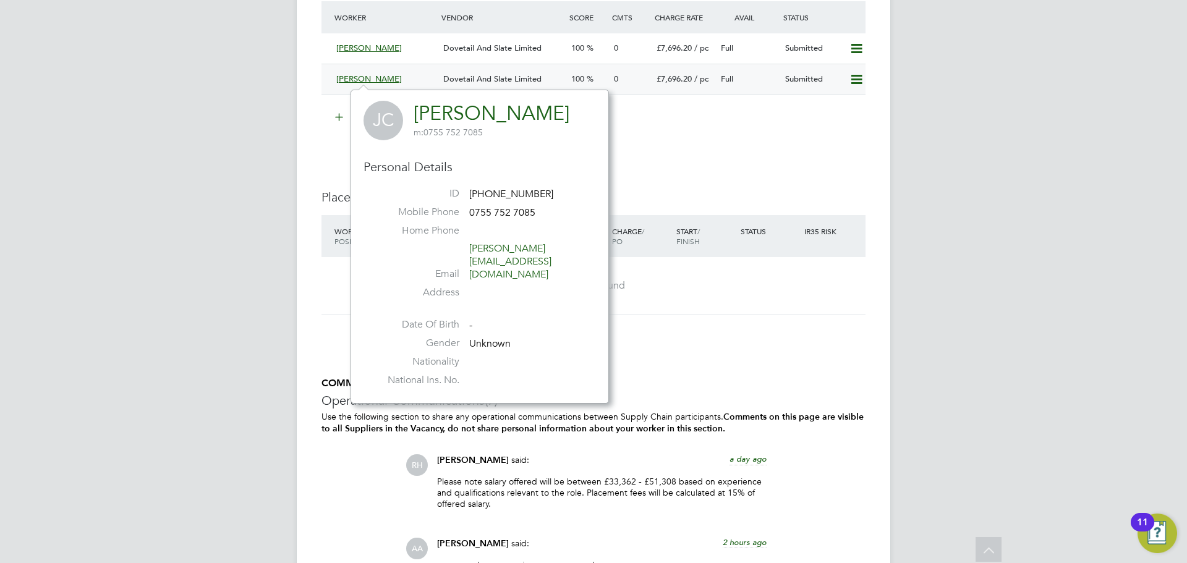
click at [674, 89] on div "Josephine Collins Dovetail And Slate Limited 100 0 £7,696.20 / pc Full Submitted" at bounding box center [593, 79] width 544 height 31
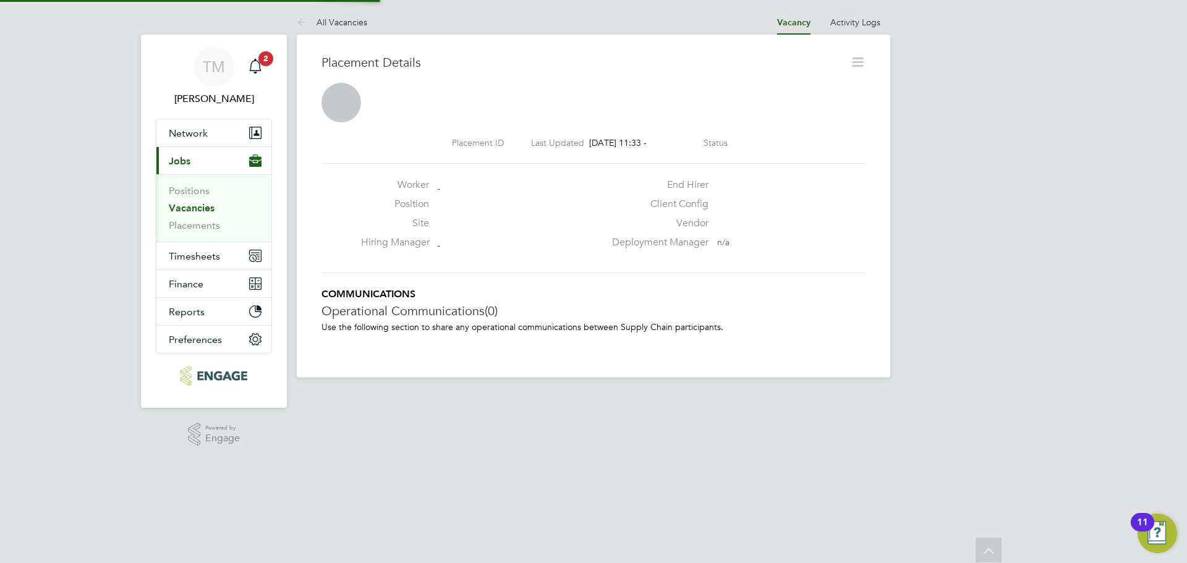
scroll to position [6, 6]
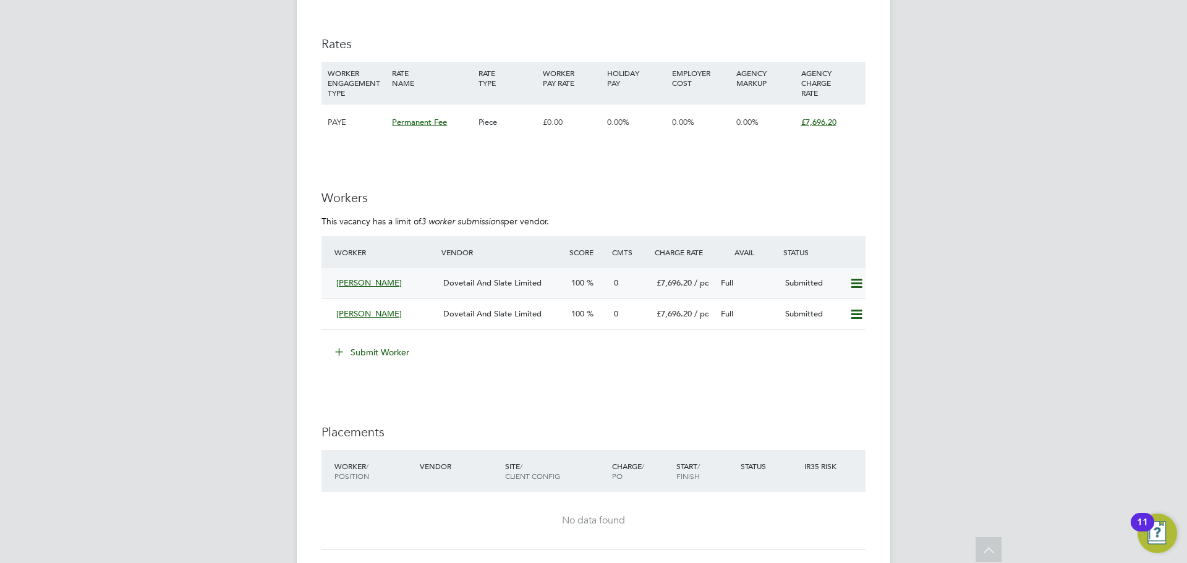
click at [355, 278] on span "[PERSON_NAME]" at bounding box center [369, 283] width 66 height 11
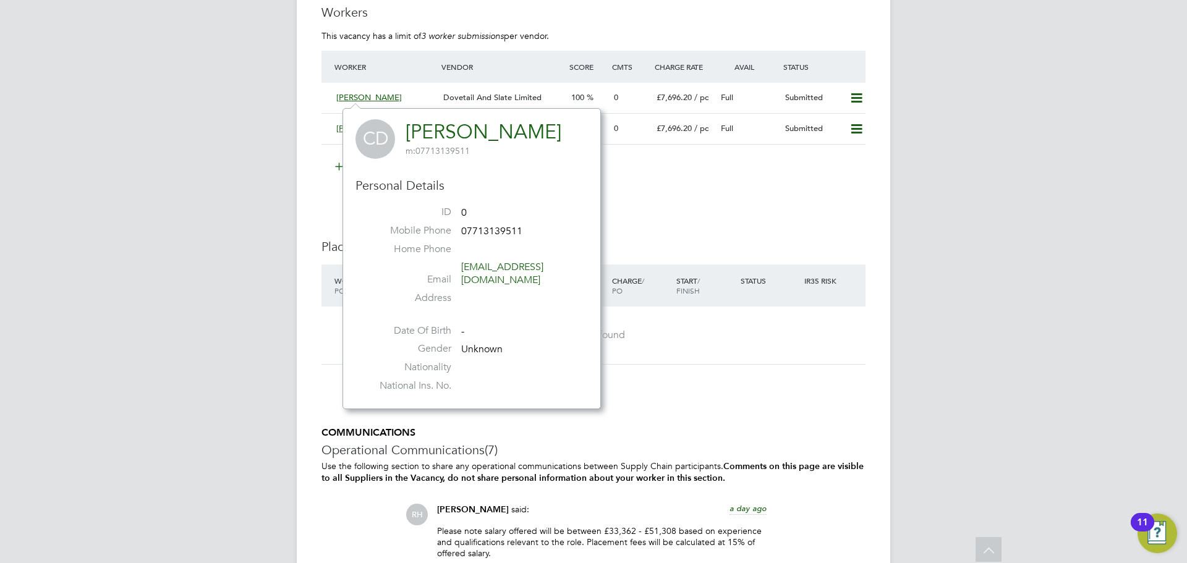
click at [418, 136] on link "[PERSON_NAME]" at bounding box center [484, 132] width 156 height 24
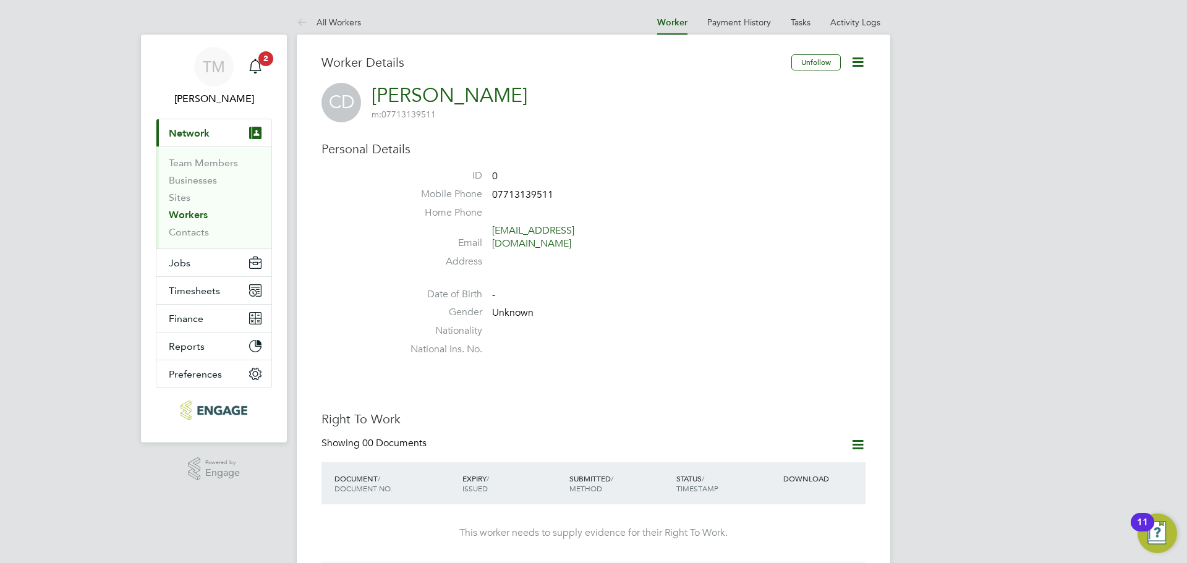
click at [862, 62] on icon at bounding box center [857, 61] width 15 height 15
click at [781, 145] on li "Edit Personal Details e" at bounding box center [787, 143] width 155 height 17
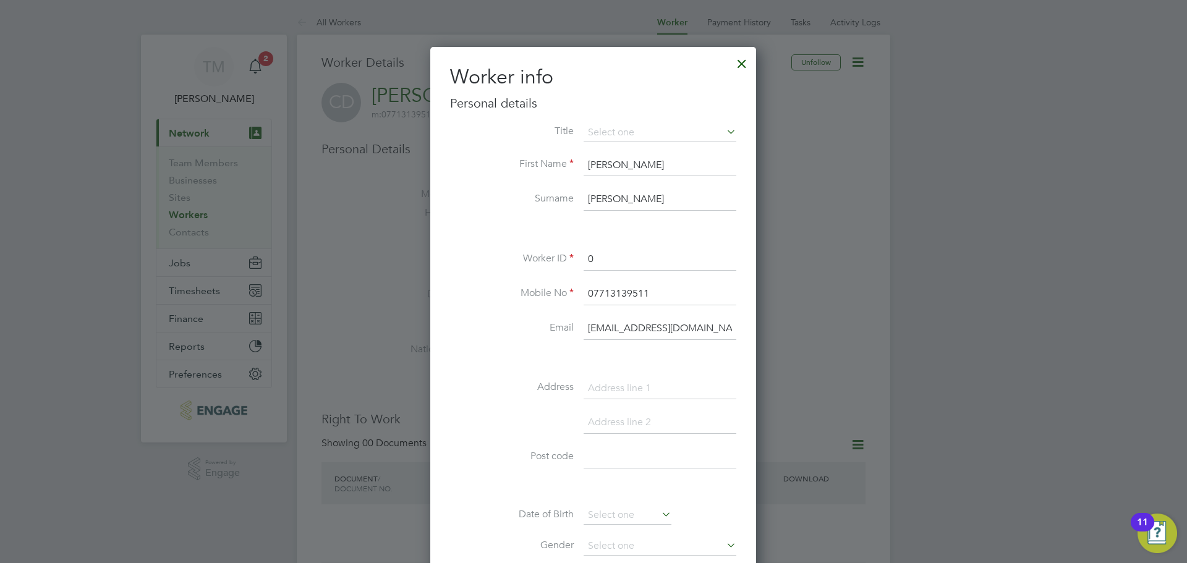
click at [743, 66] on div at bounding box center [742, 60] width 22 height 22
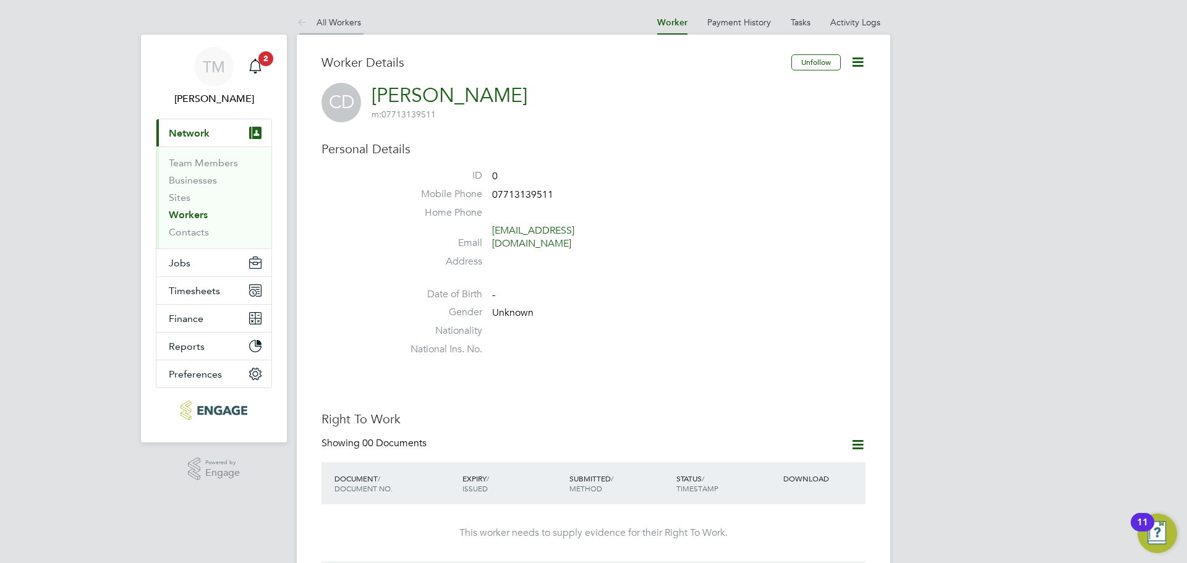
click at [328, 21] on link "All Workers" at bounding box center [329, 22] width 64 height 11
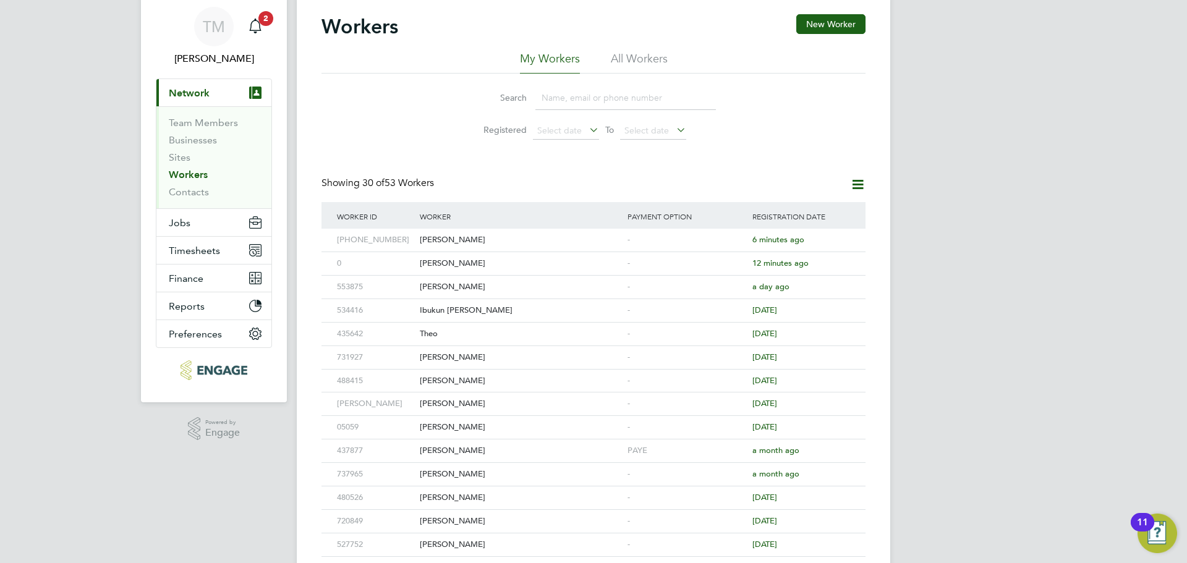
scroll to position [62, 0]
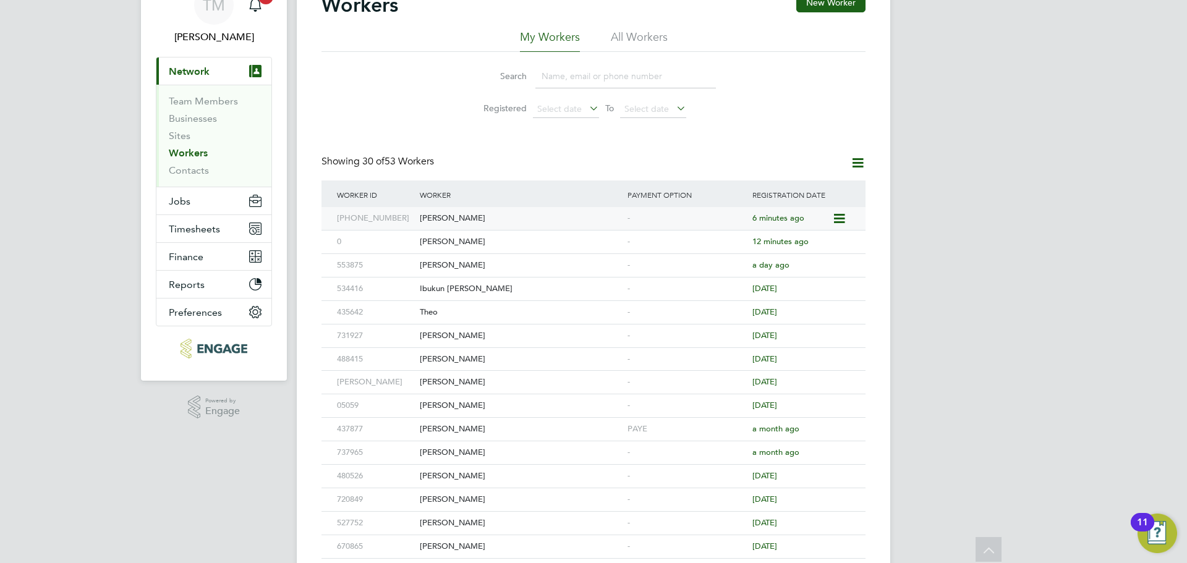
click at [441, 224] on div "[PERSON_NAME]" at bounding box center [521, 218] width 208 height 23
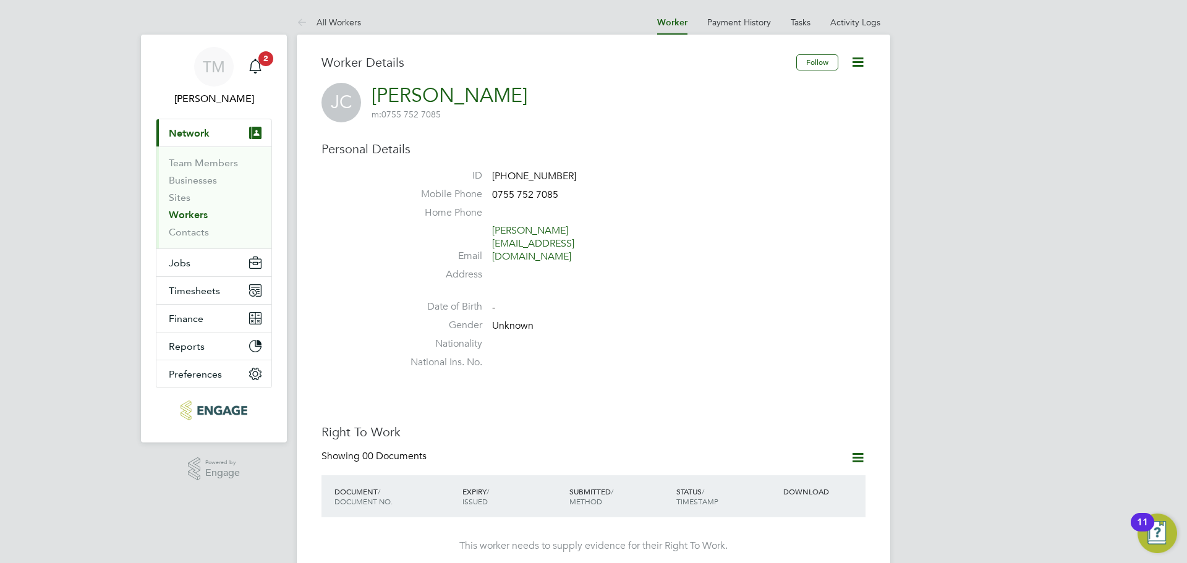
click at [862, 66] on icon at bounding box center [857, 61] width 15 height 15
click at [749, 144] on li "Edit Personal Details e" at bounding box center [787, 143] width 155 height 17
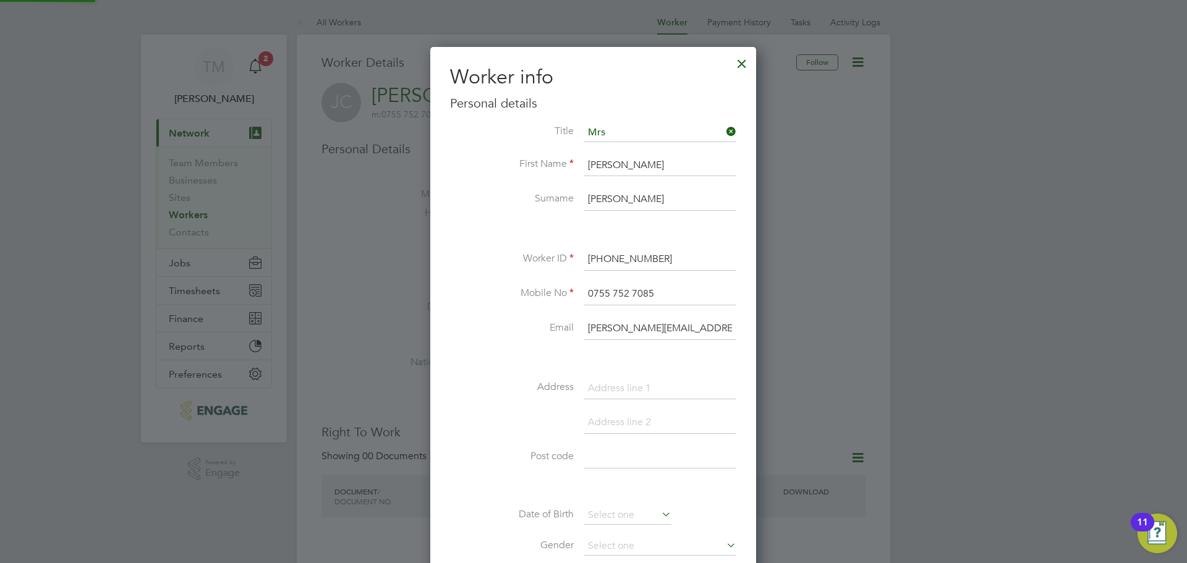
scroll to position [699, 327]
click at [665, 265] on input "[PHONE_NUMBER]" at bounding box center [660, 260] width 153 height 22
drag, startPoint x: 673, startPoint y: 263, endPoint x: 564, endPoint y: 263, distance: 108.8
click at [564, 263] on li "Worker ID [PHONE_NUMBER]" at bounding box center [593, 266] width 286 height 35
paste input "791657"
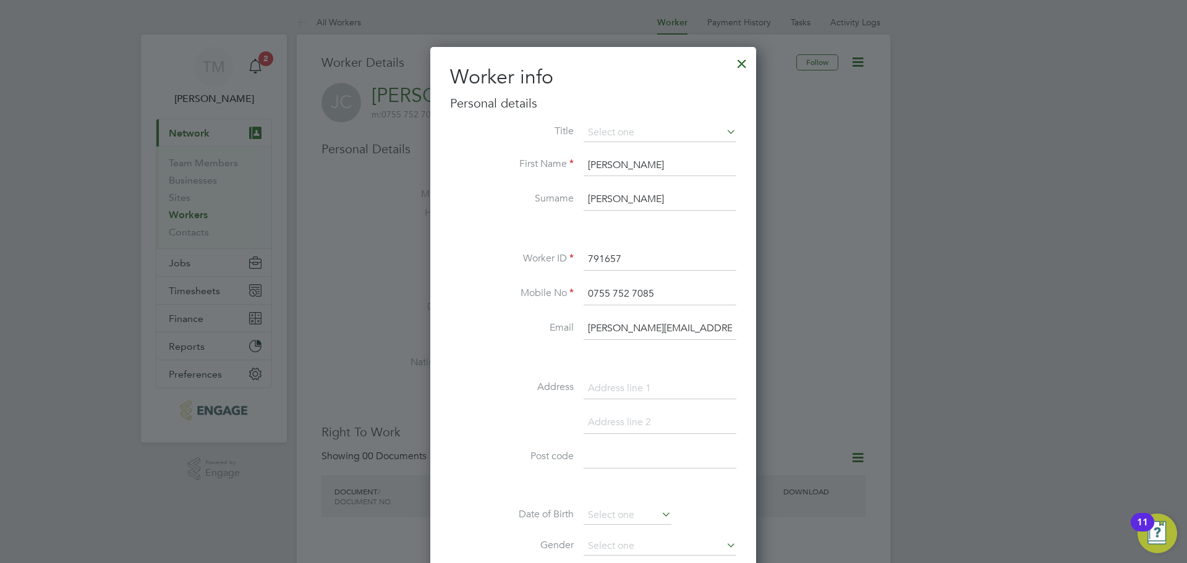
scroll to position [309, 0]
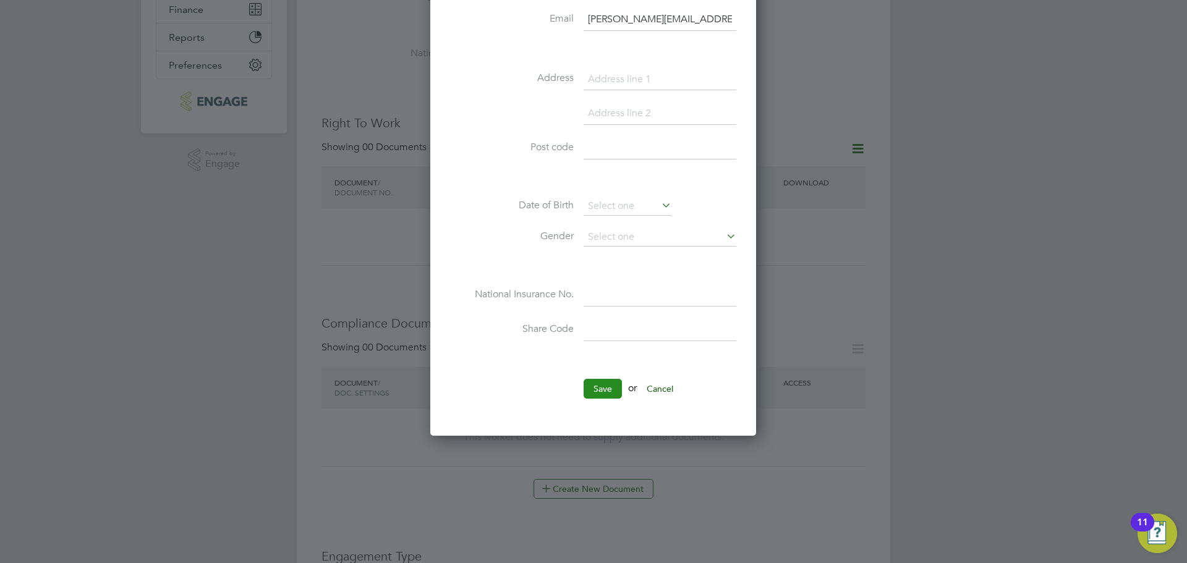
type input "791657"
click at [598, 383] on button "Save" at bounding box center [603, 389] width 38 height 20
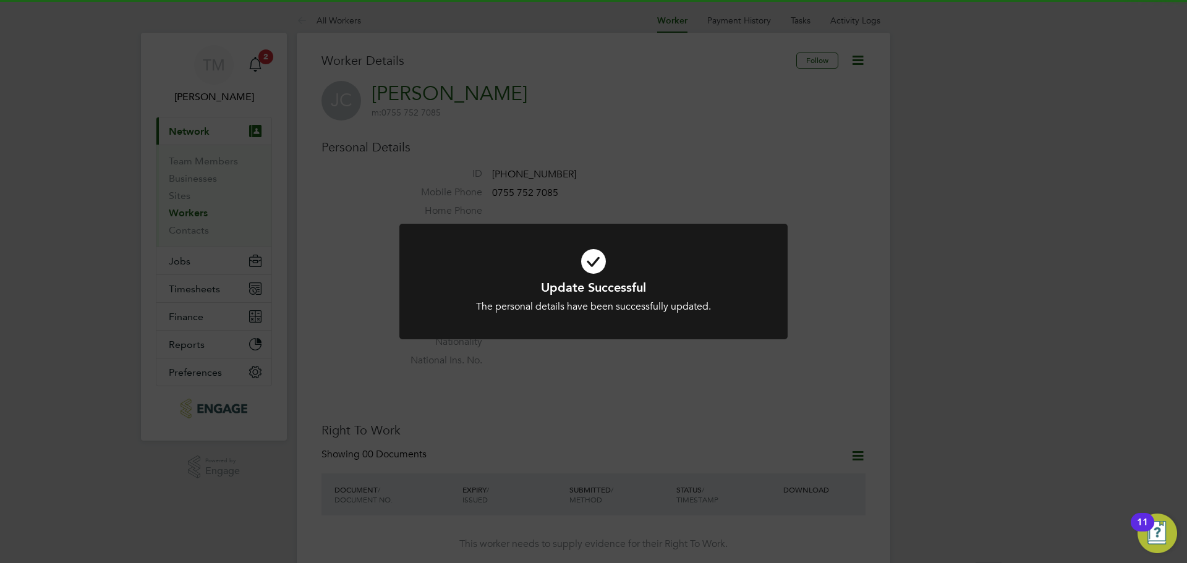
scroll to position [0, 0]
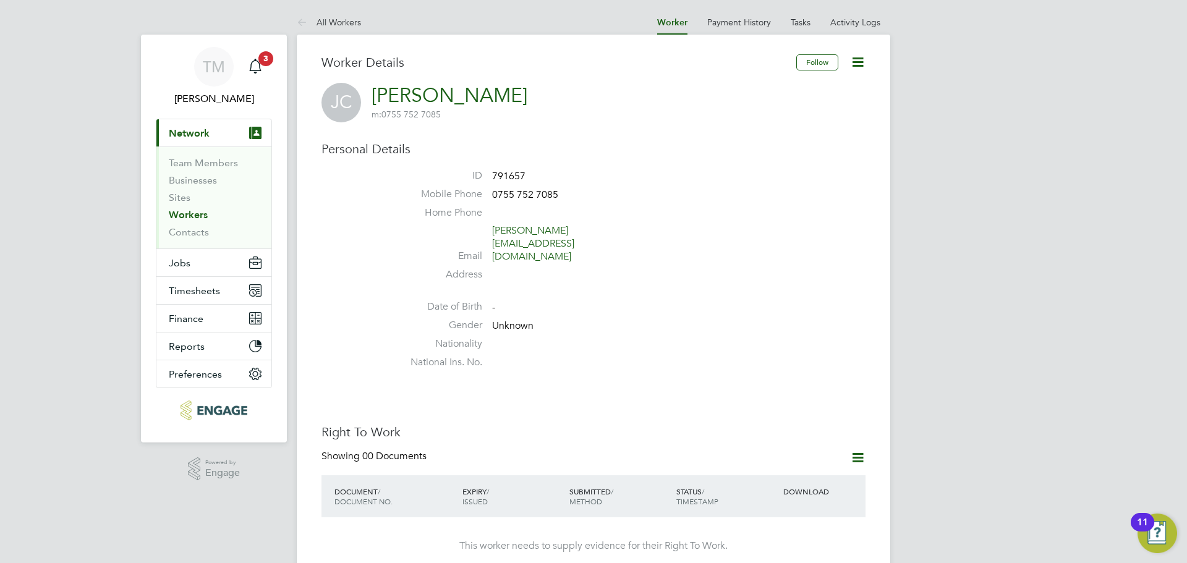
click at [587, 169] on div "Personal Details ID 791657 Mobile Phone 0755 752 7085 Home Phone Email jo-colli…" at bounding box center [593, 258] width 544 height 234
click at [327, 28] on li "All Workers" at bounding box center [329, 22] width 64 height 25
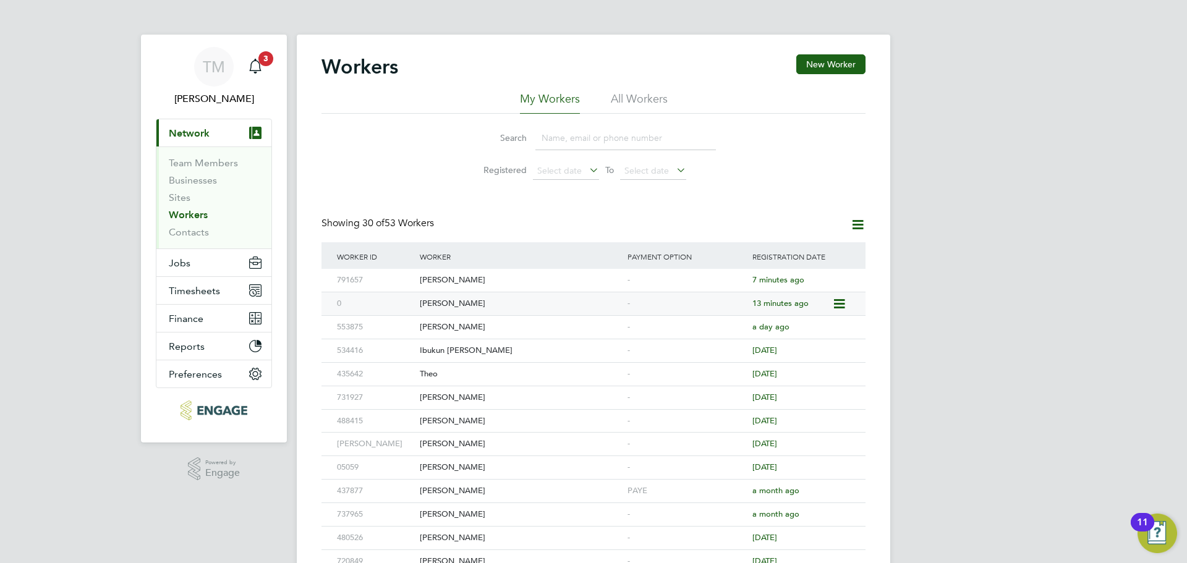
click at [434, 300] on div "[PERSON_NAME]" at bounding box center [521, 303] width 208 height 23
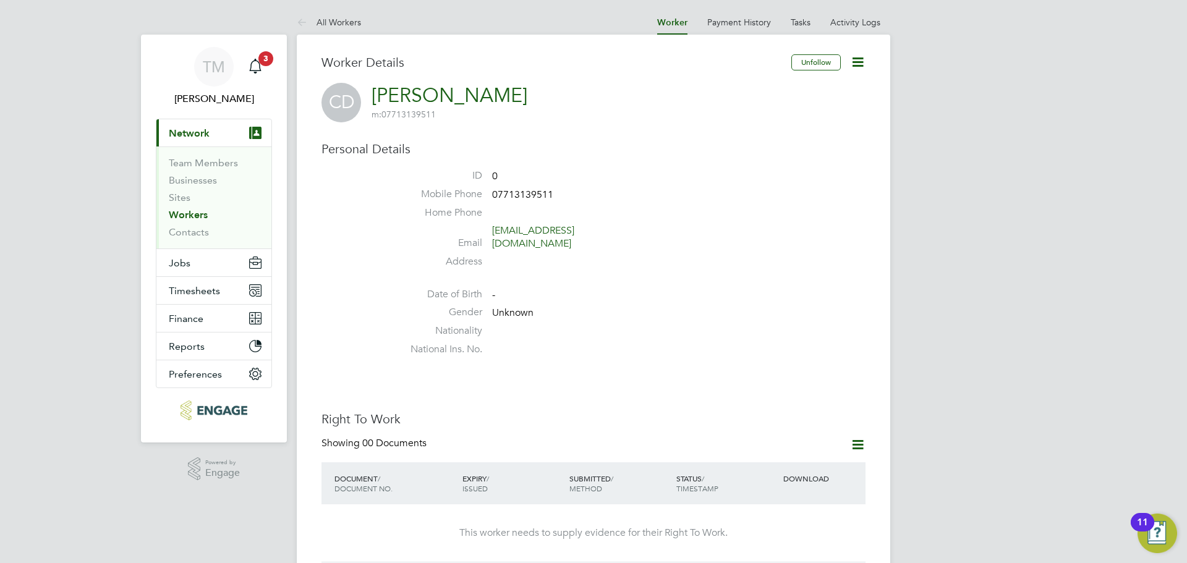
click at [859, 67] on icon at bounding box center [857, 61] width 15 height 15
click at [753, 145] on li "Edit Personal Details e" at bounding box center [787, 143] width 155 height 17
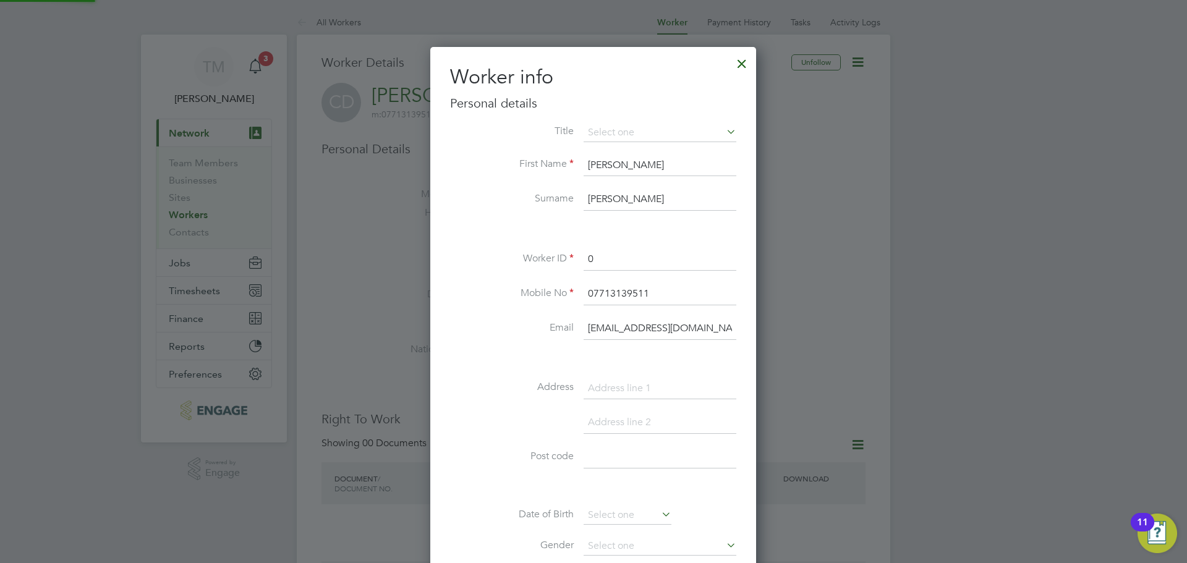
scroll to position [699, 327]
drag, startPoint x: 614, startPoint y: 265, endPoint x: 547, endPoint y: 271, distance: 67.1
click at [547, 271] on li "Worker ID 0" at bounding box center [593, 266] width 286 height 35
paste input "528428"
type input "528428"
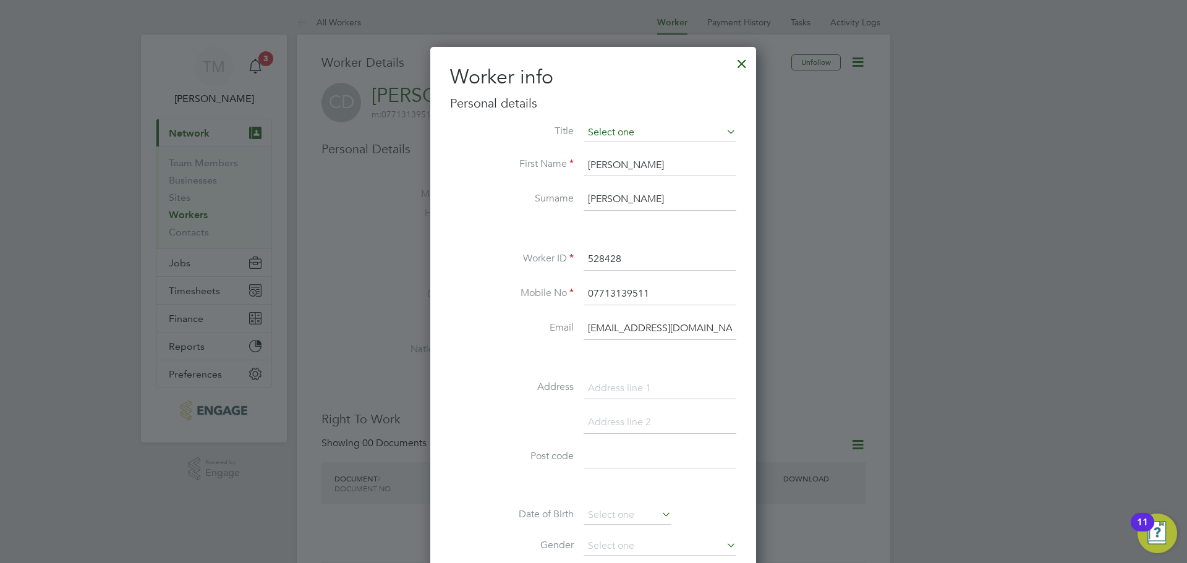
click at [622, 139] on input at bounding box center [660, 133] width 153 height 19
click at [606, 178] on li "Miss" at bounding box center [660, 182] width 154 height 16
type input "Miss"
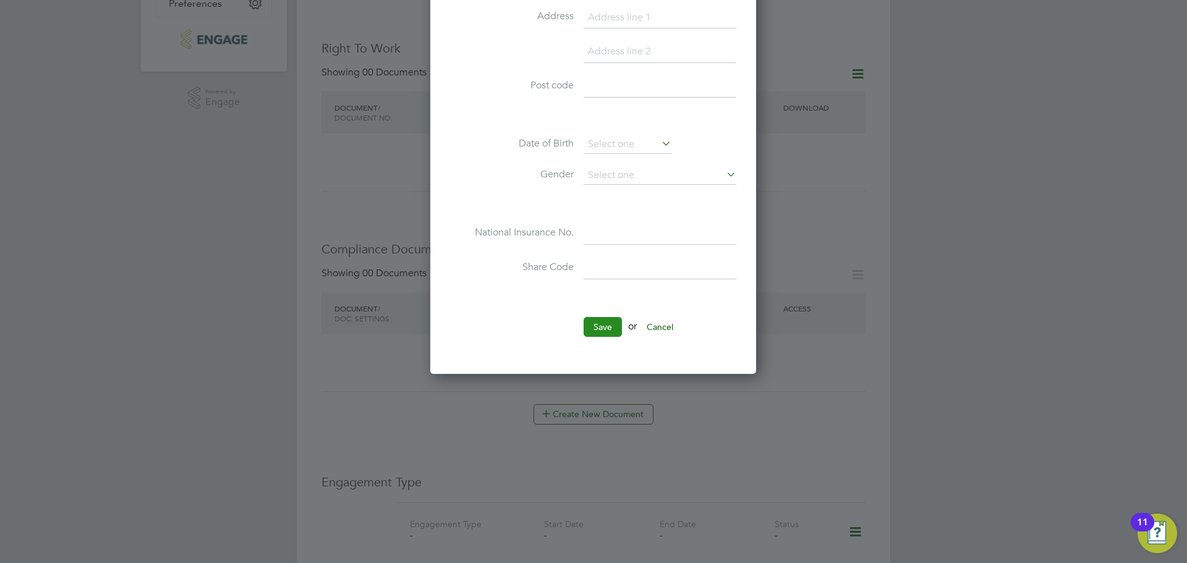
click at [605, 330] on button "Save" at bounding box center [603, 327] width 38 height 20
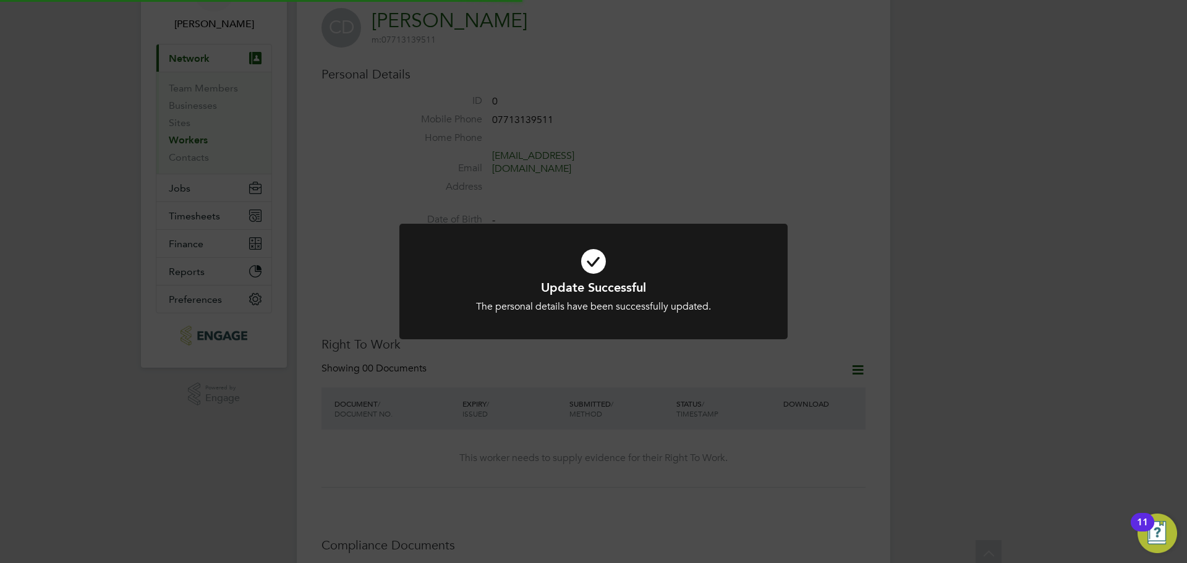
scroll to position [0, 0]
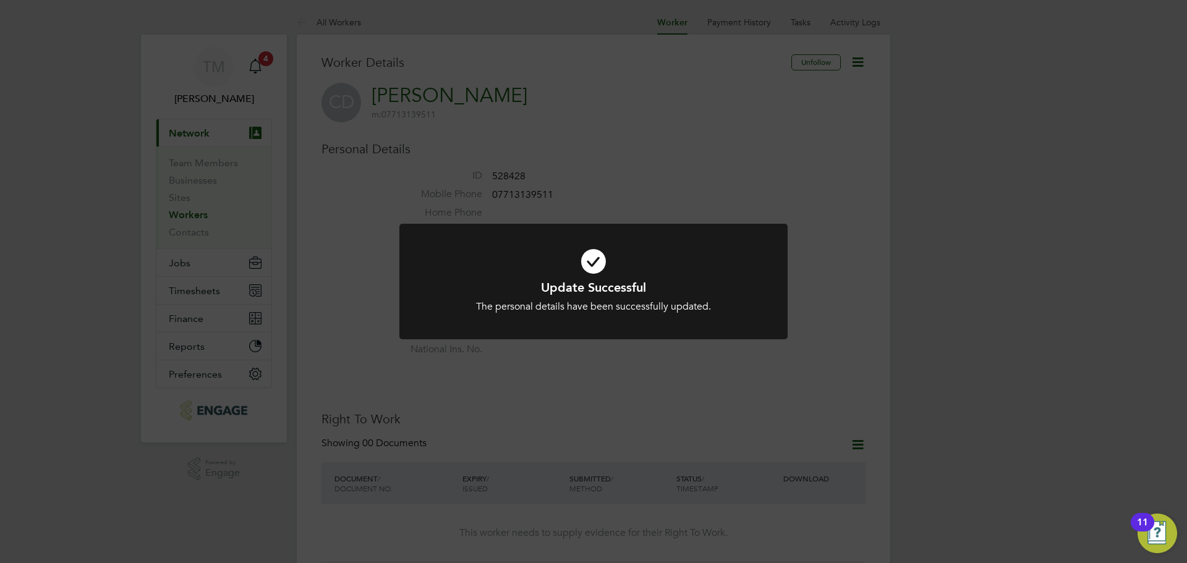
click at [798, 203] on div "Update Successful The personal details have been successfully updated. Cancel O…" at bounding box center [593, 281] width 1187 height 563
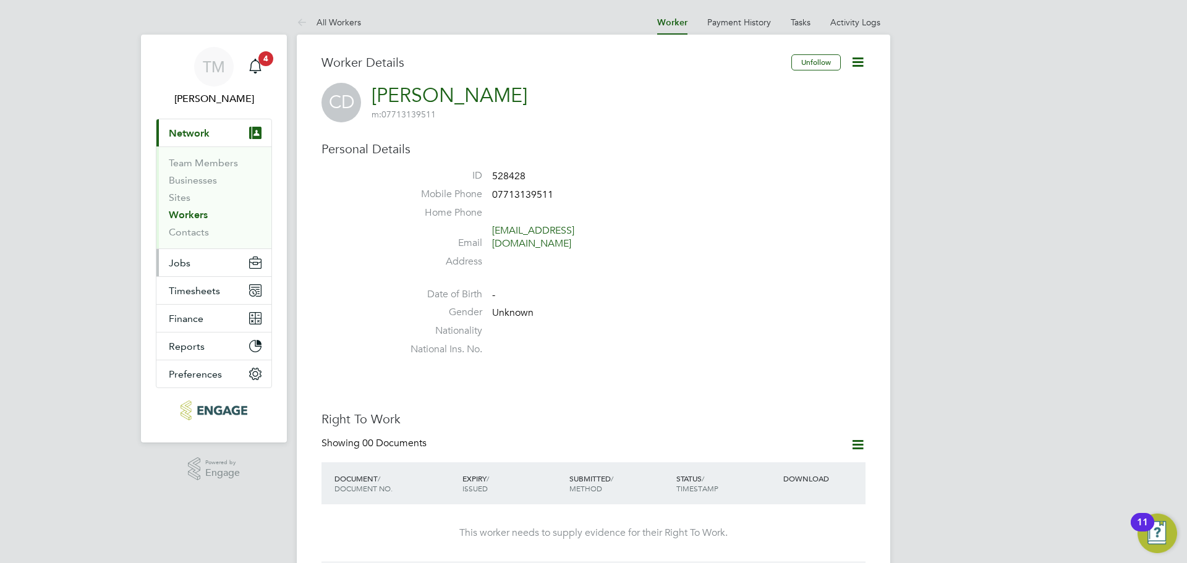
click at [207, 272] on button "Jobs" at bounding box center [213, 262] width 115 height 27
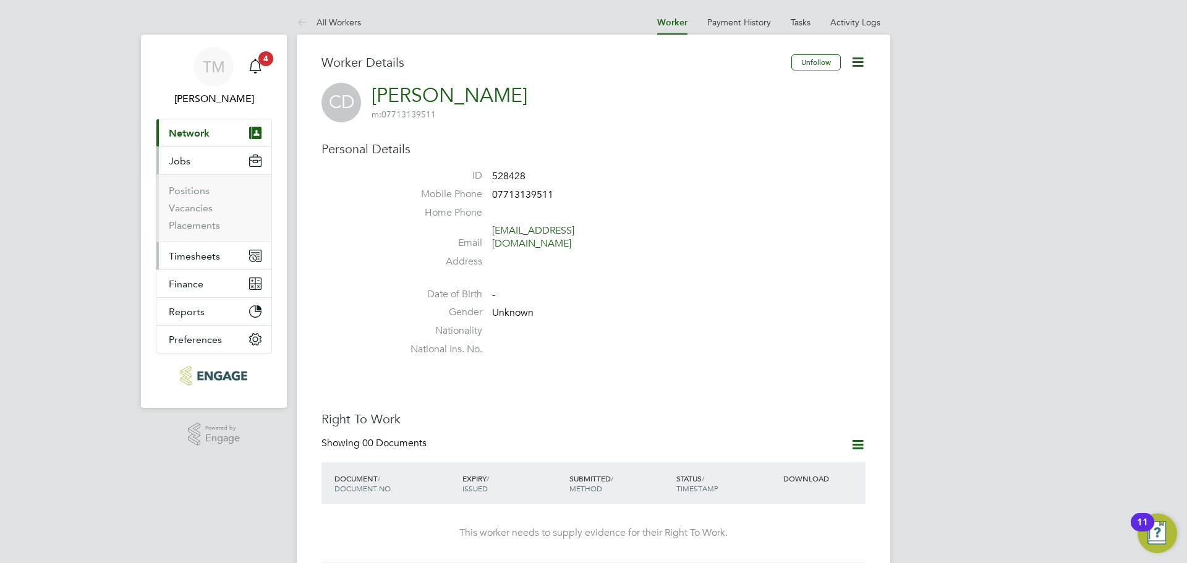
click at [205, 261] on span "Timesheets" at bounding box center [194, 256] width 51 height 12
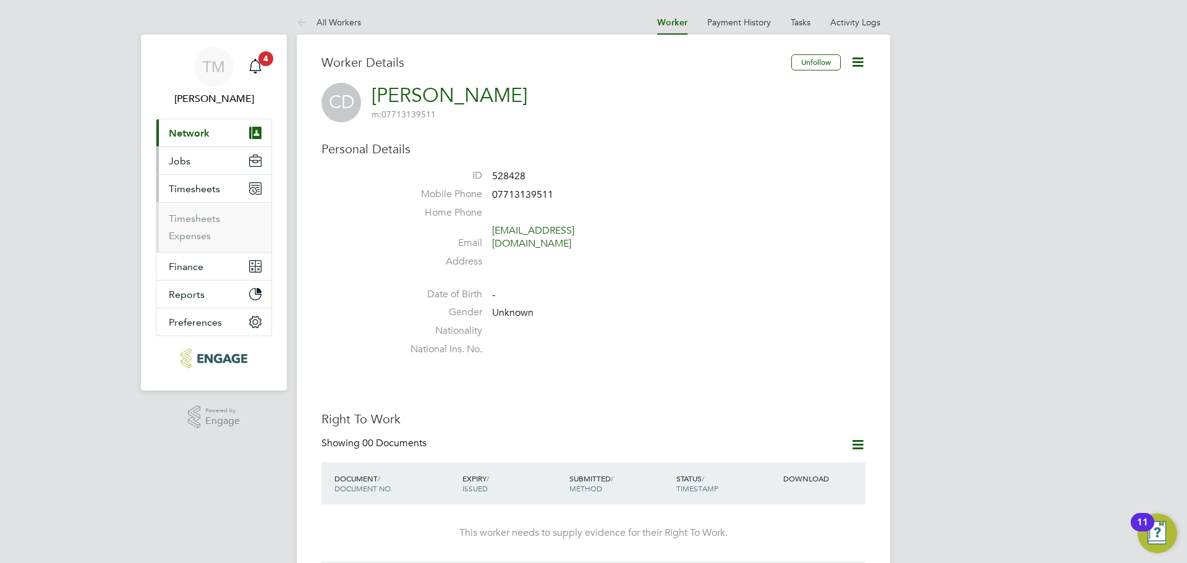
click at [203, 172] on button "Jobs" at bounding box center [213, 160] width 115 height 27
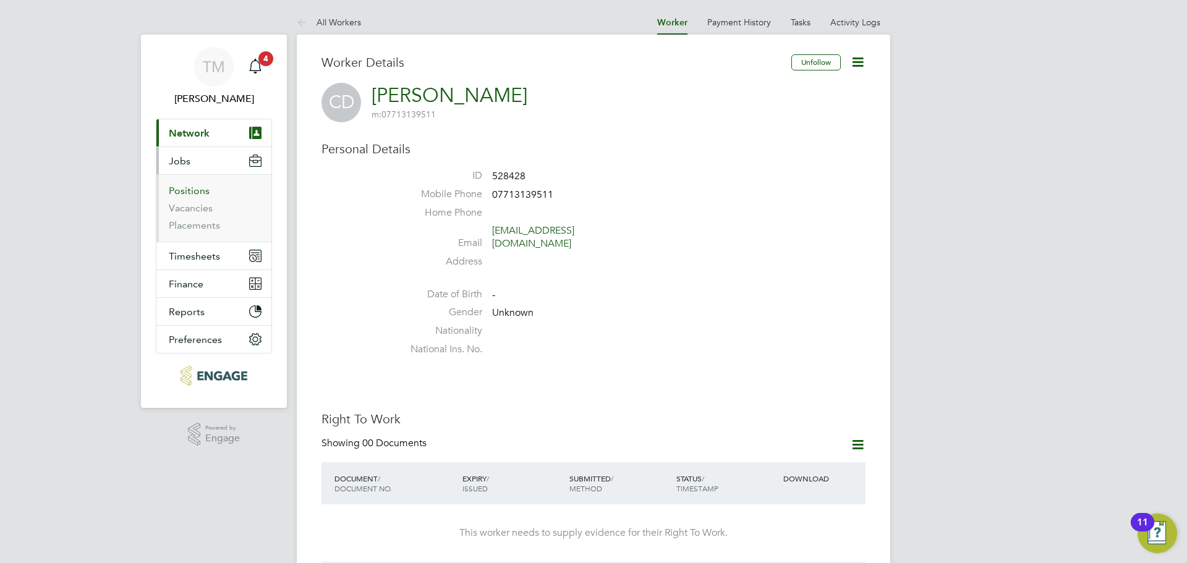
click at [193, 192] on link "Positions" at bounding box center [189, 191] width 41 height 12
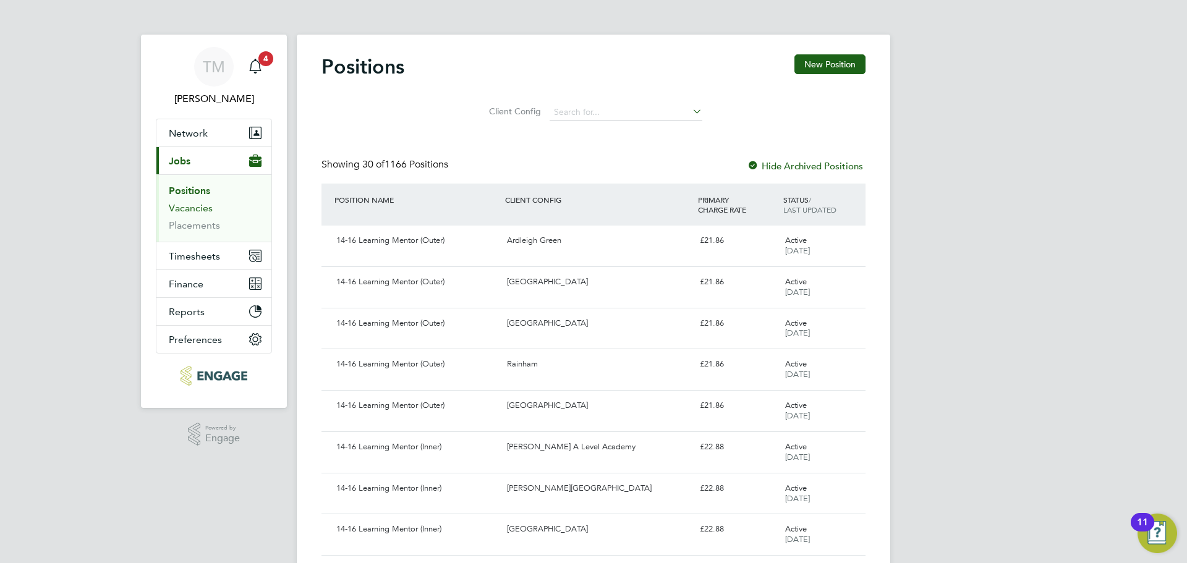
click at [190, 206] on link "Vacancies" at bounding box center [191, 208] width 44 height 12
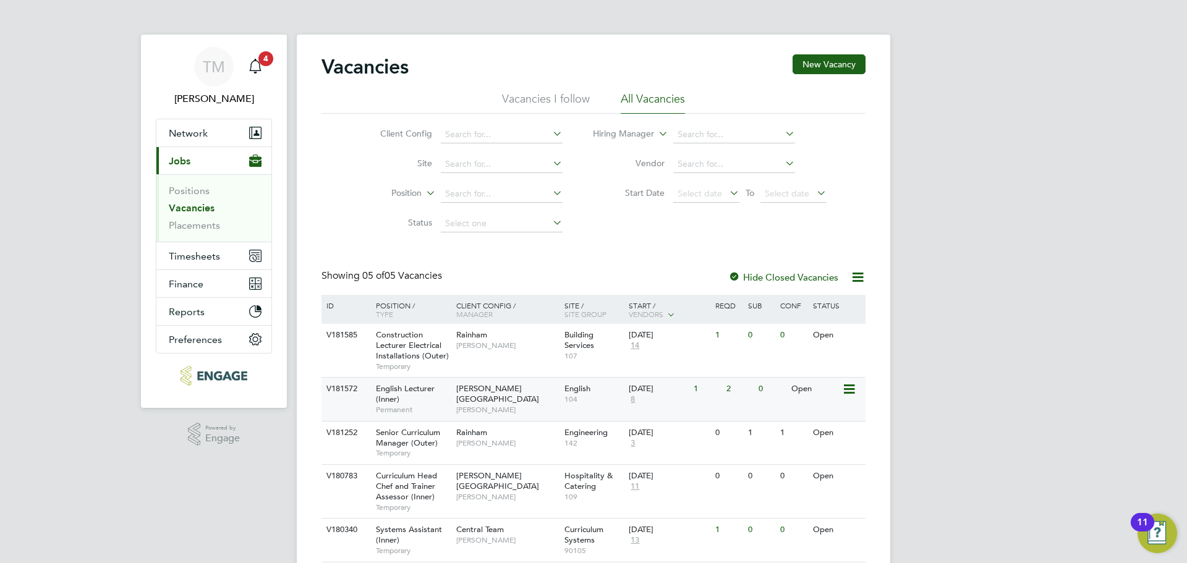
scroll to position [44, 0]
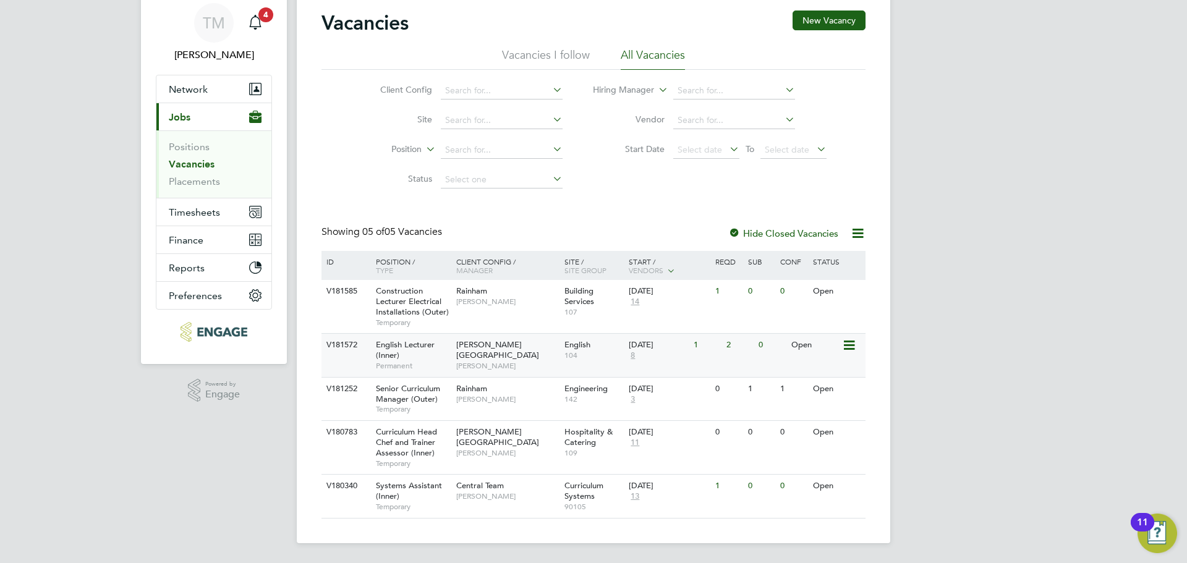
click at [400, 346] on span "English Lecturer (Inner)" at bounding box center [405, 349] width 59 height 21
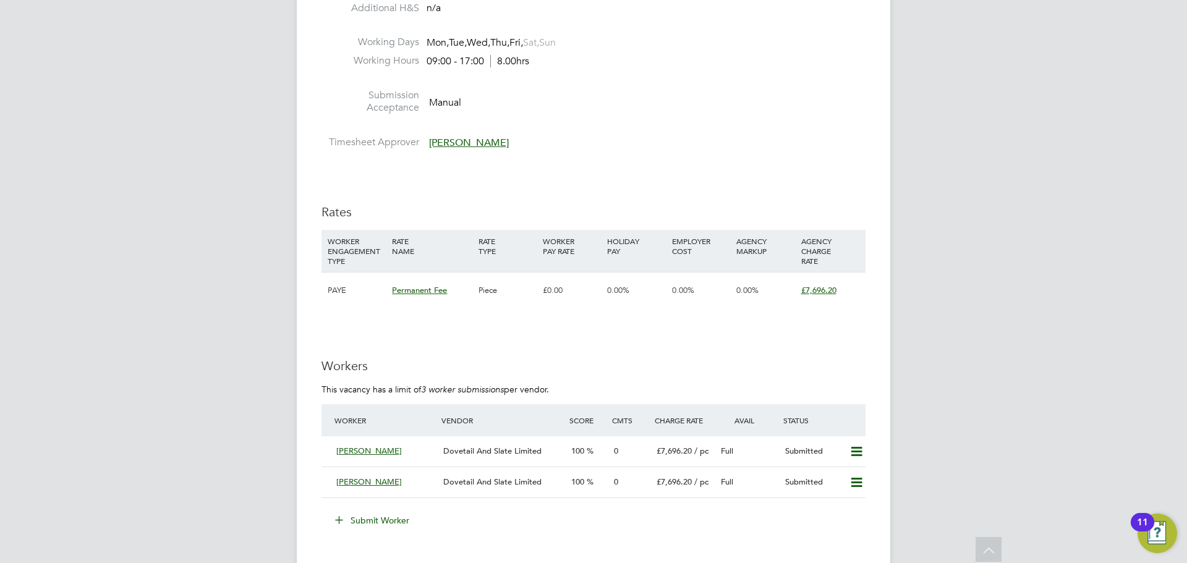
scroll to position [1545, 0]
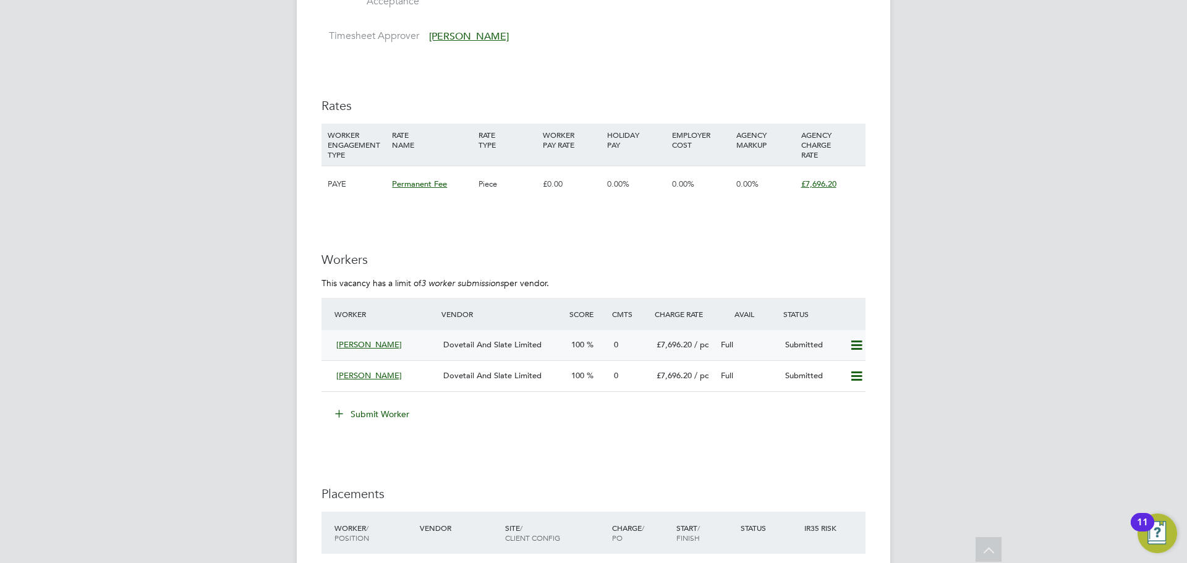
click at [855, 349] on icon at bounding box center [856, 346] width 15 height 10
click at [373, 345] on span "[PERSON_NAME]" at bounding box center [369, 344] width 66 height 11
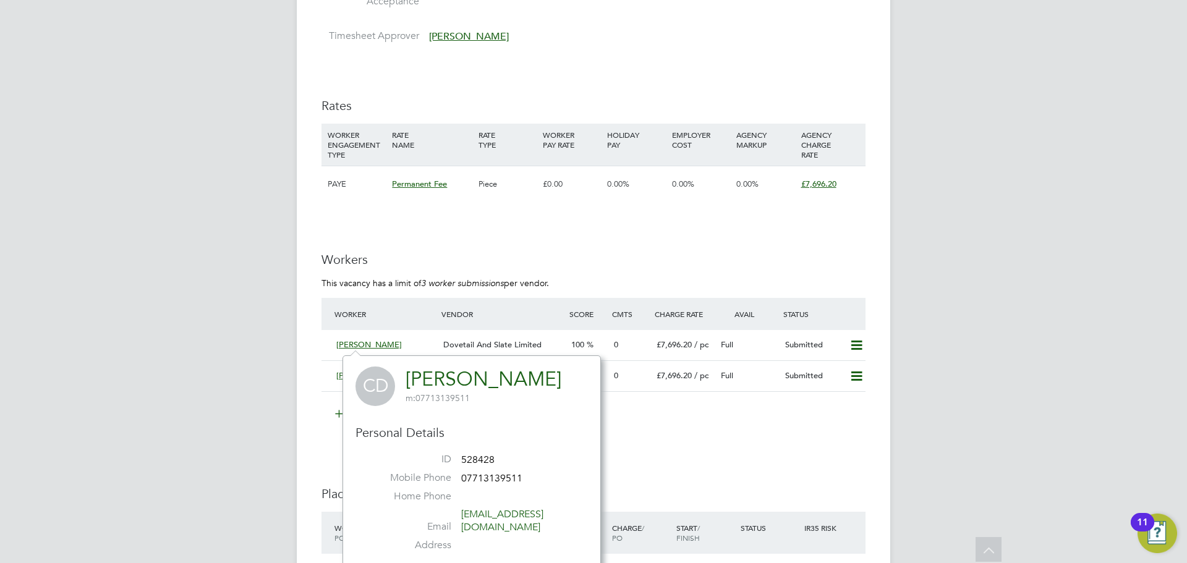
scroll to position [1669, 0]
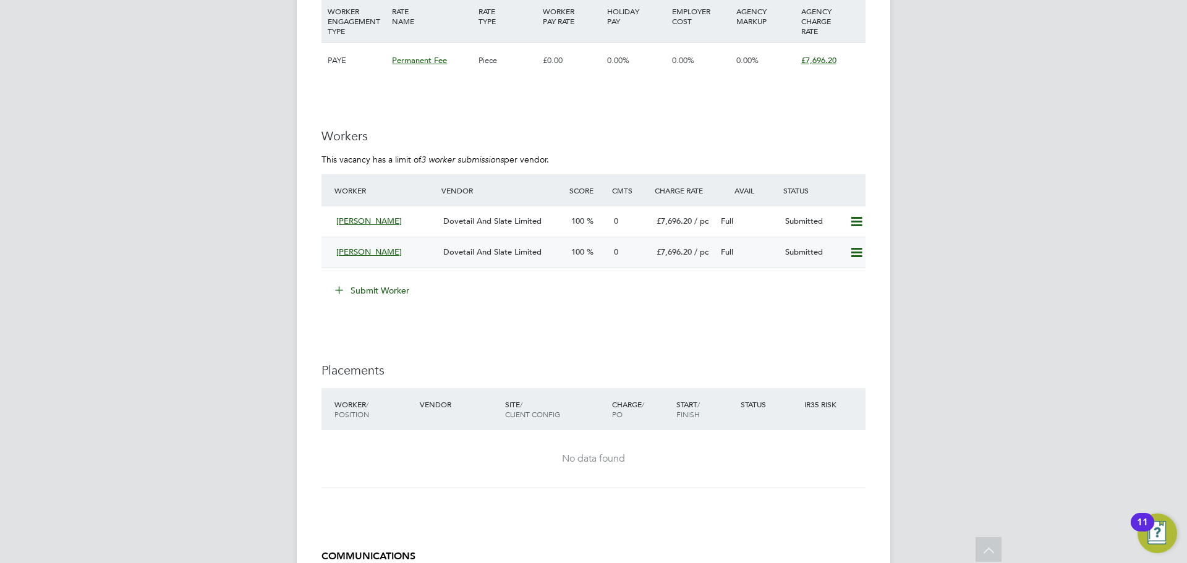
click at [378, 252] on span "[PERSON_NAME]" at bounding box center [369, 252] width 66 height 11
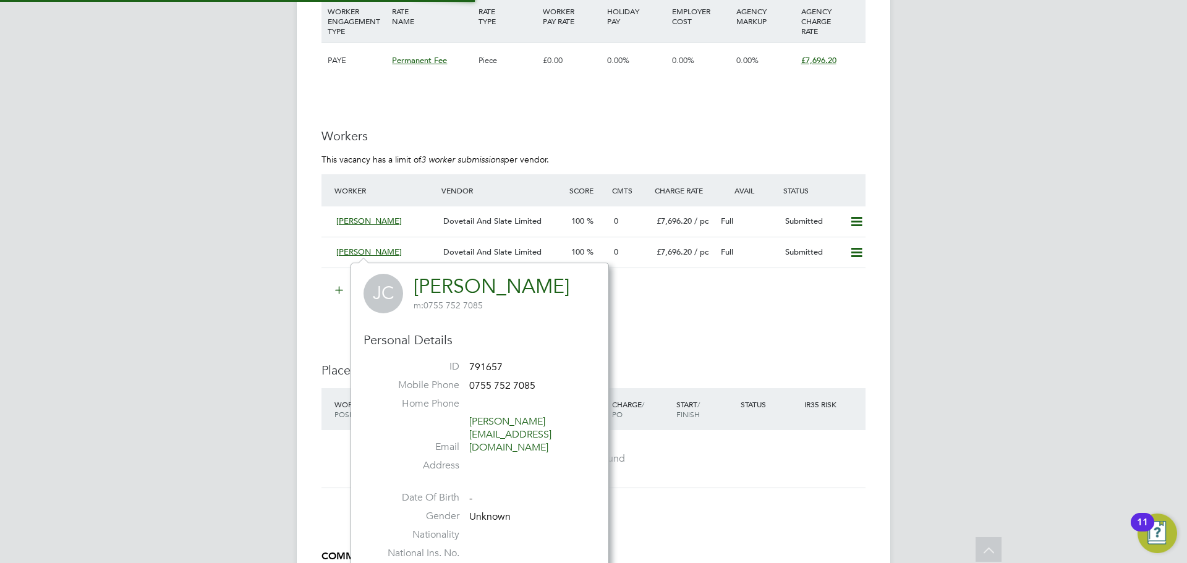
click at [441, 292] on link "[PERSON_NAME]" at bounding box center [492, 286] width 156 height 24
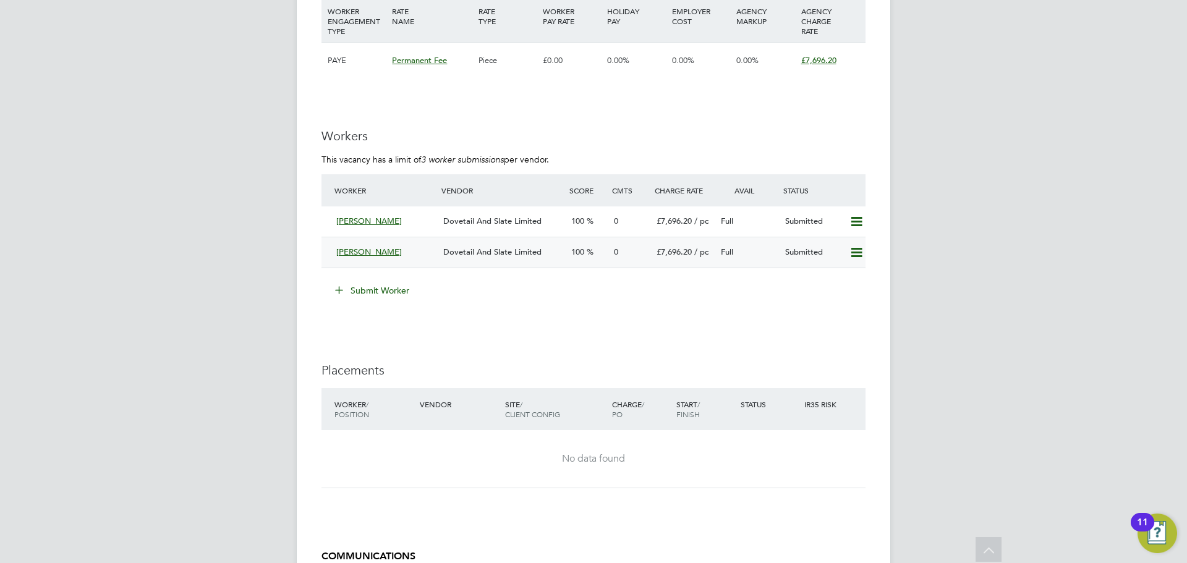
click at [441, 253] on div "Dovetail And Slate Limited" at bounding box center [502, 252] width 128 height 20
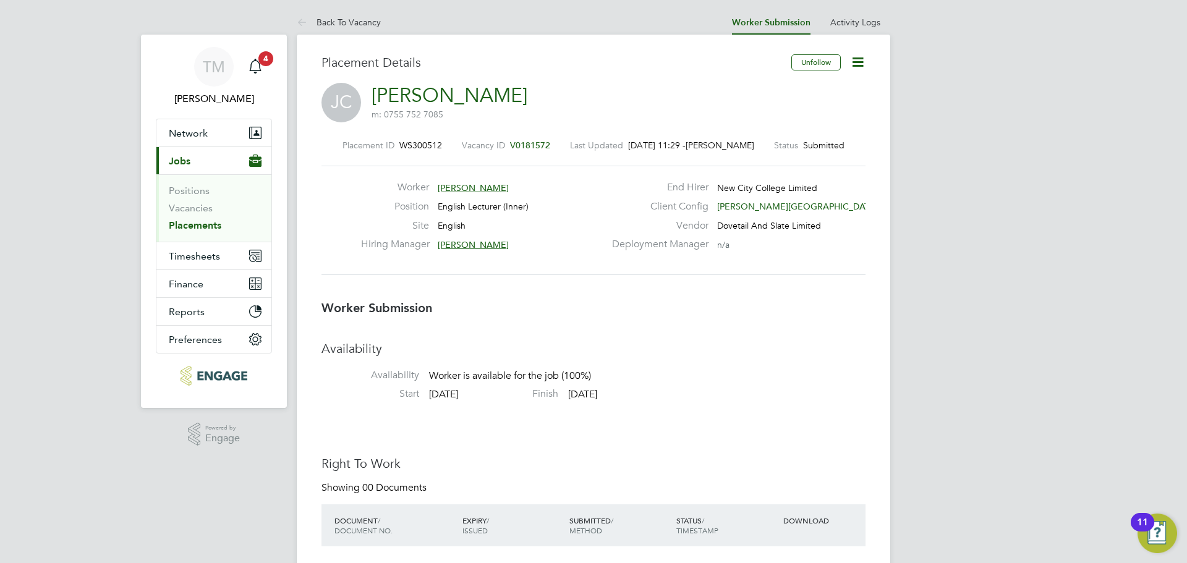
click at [865, 62] on icon at bounding box center [857, 61] width 15 height 15
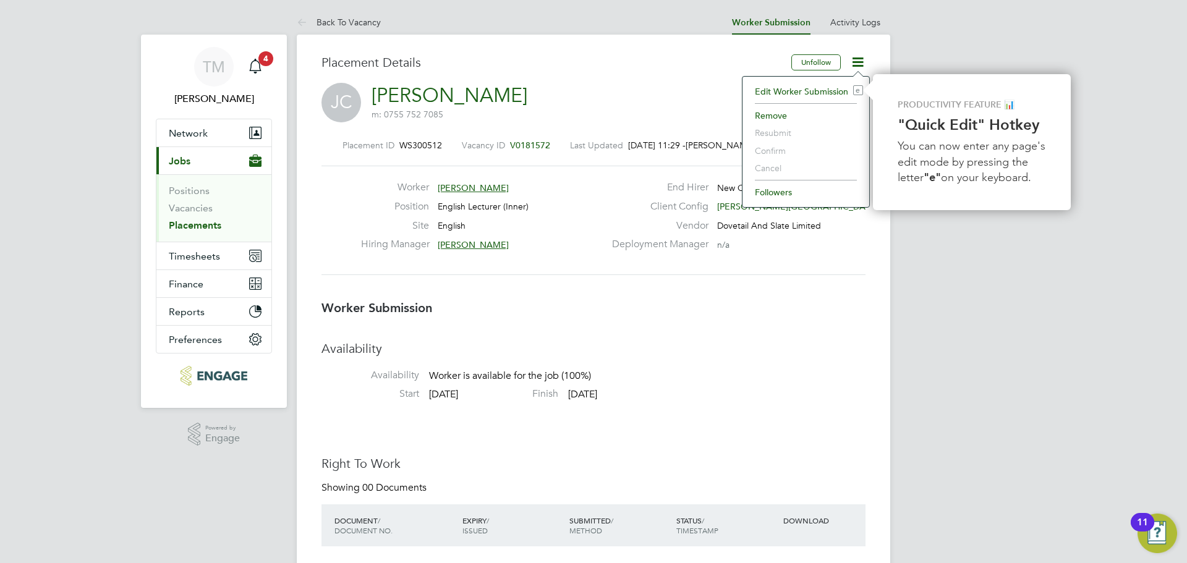
click at [810, 275] on div "Worker Josephine Collins Position English Lecturer (Inner) Site English Hiring …" at bounding box center [593, 220] width 544 height 109
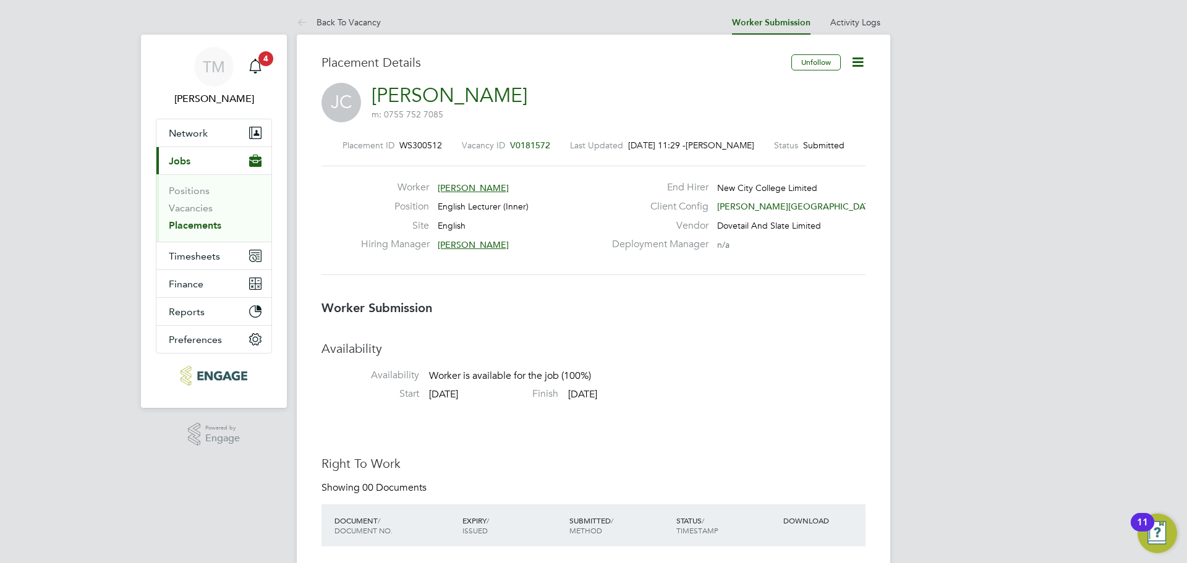
click at [467, 95] on link "[PERSON_NAME]" at bounding box center [450, 95] width 156 height 24
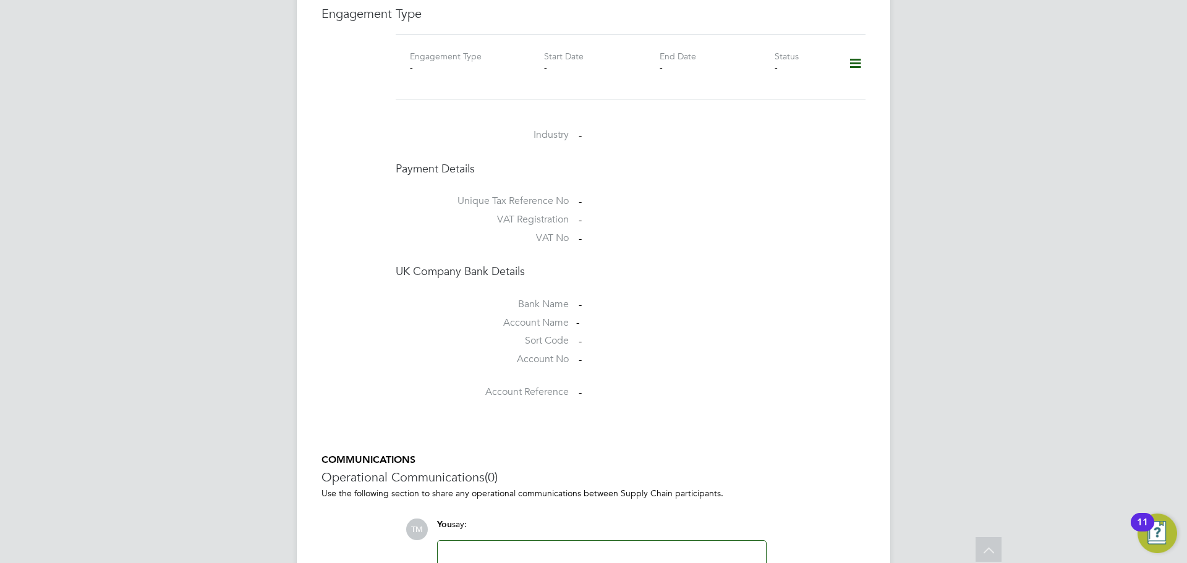
scroll to position [657, 0]
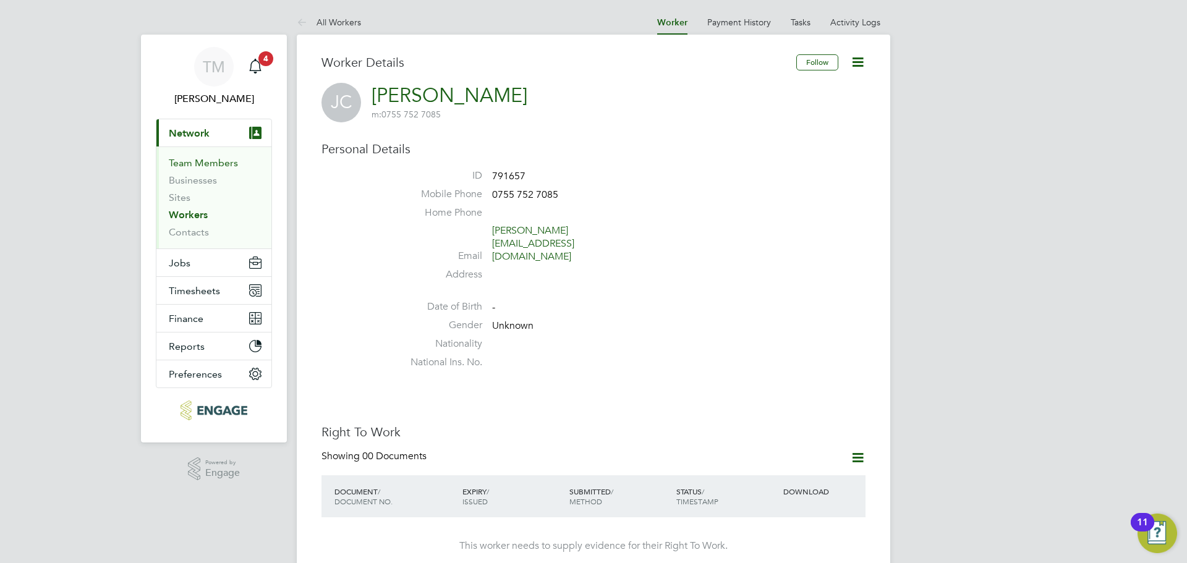
click at [220, 163] on link "Team Members" at bounding box center [203, 163] width 69 height 12
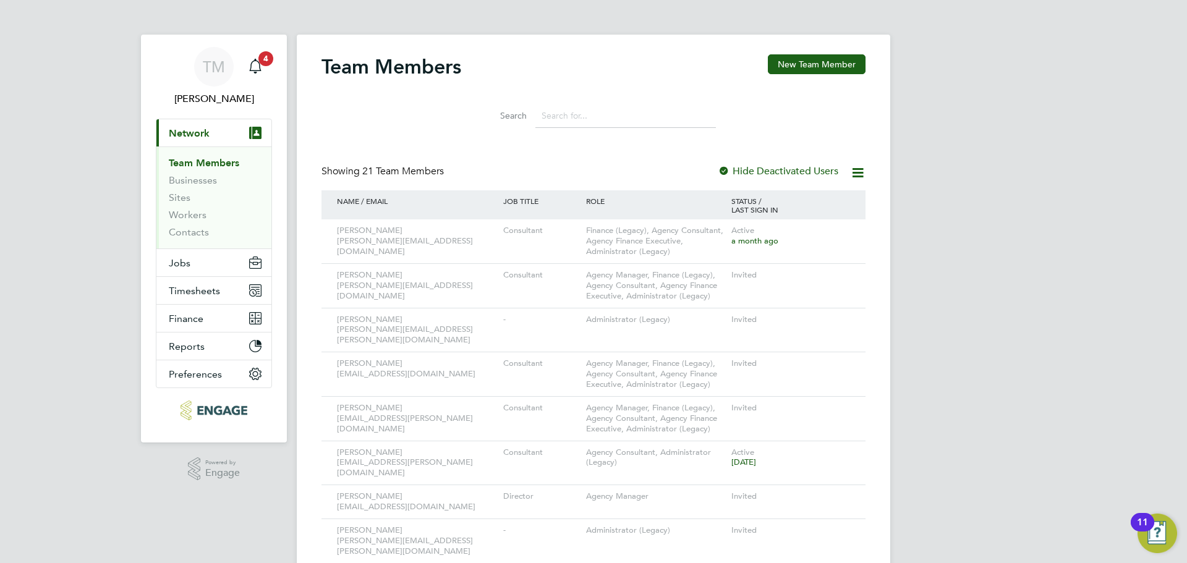
click at [1165, 535] on img "Open Resource Center, 11 new notifications" at bounding box center [1157, 534] width 40 height 40
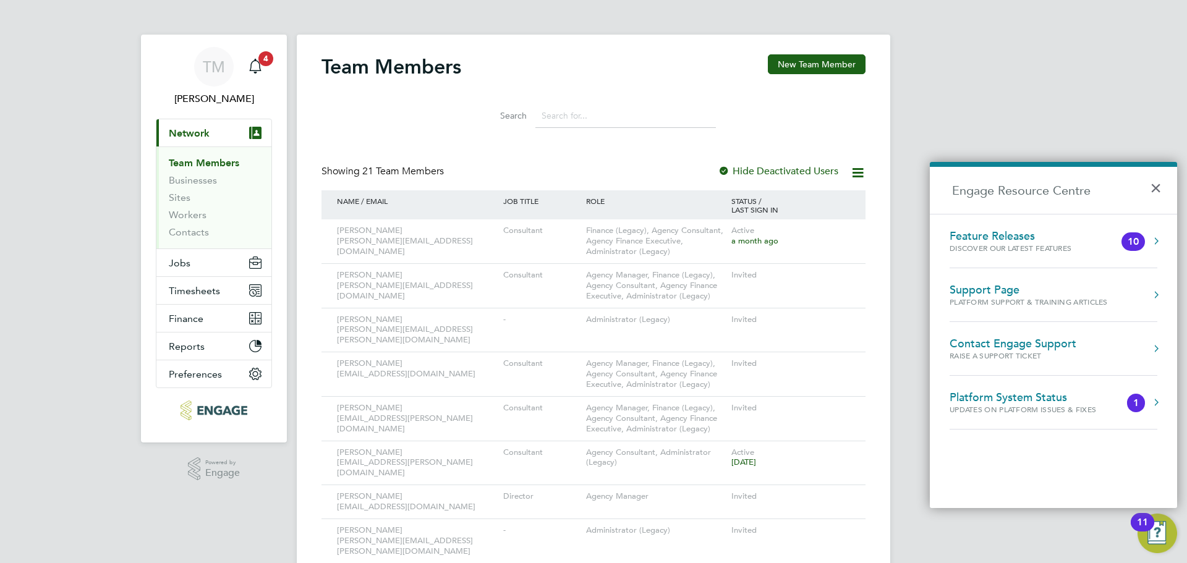
click at [1082, 244] on div "Discover our latest features" at bounding box center [1023, 248] width 147 height 11
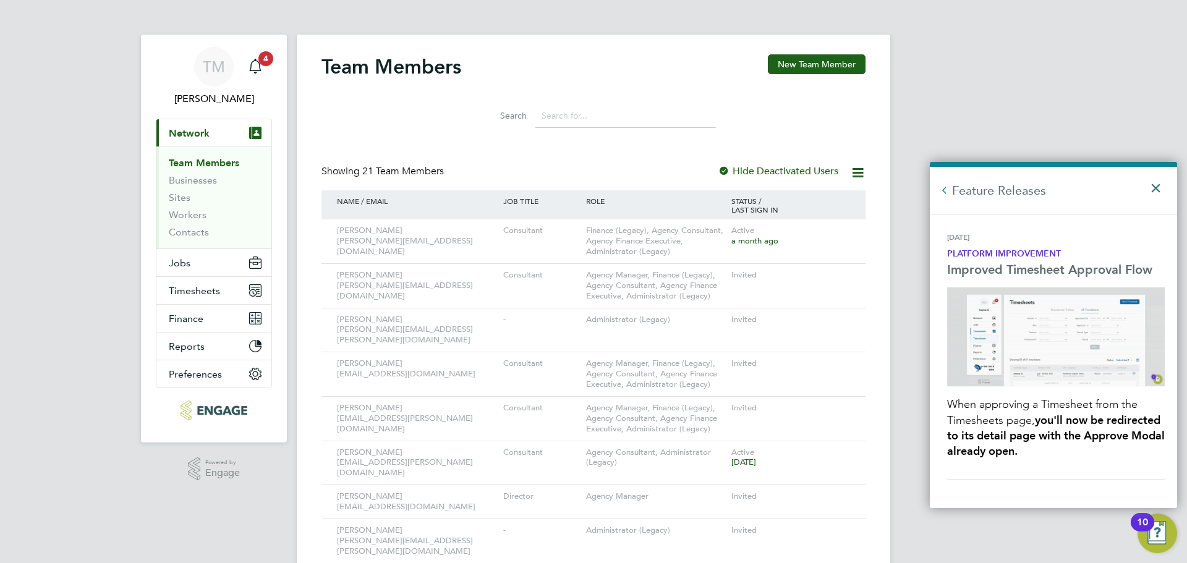
click at [1155, 191] on button "×" at bounding box center [1159, 184] width 18 height 27
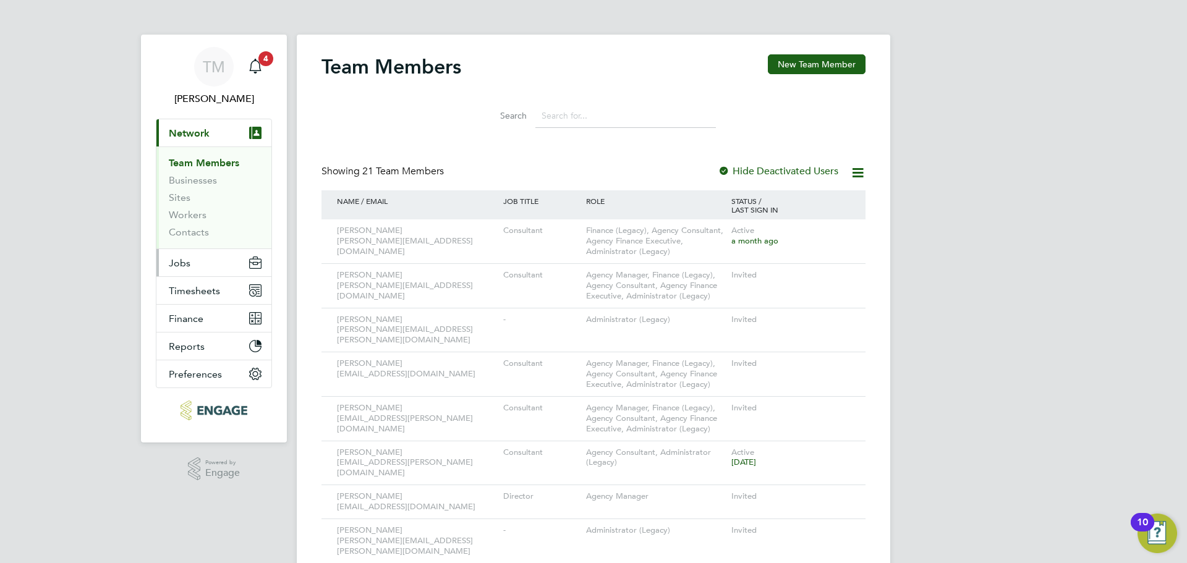
click at [214, 273] on button "Jobs" at bounding box center [213, 262] width 115 height 27
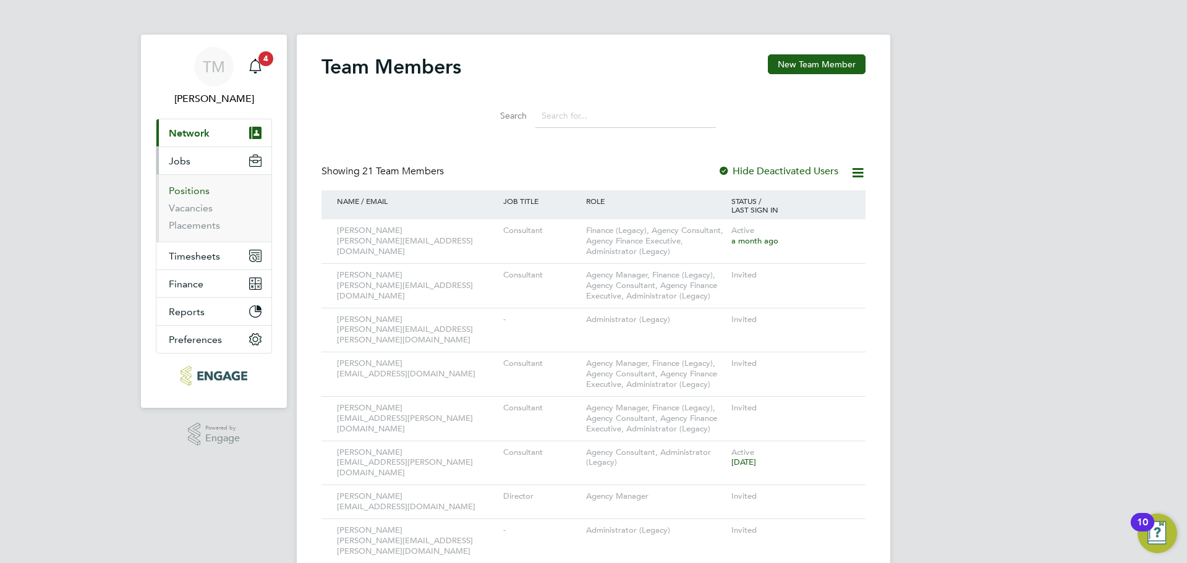
click at [203, 191] on link "Positions" at bounding box center [189, 191] width 41 height 12
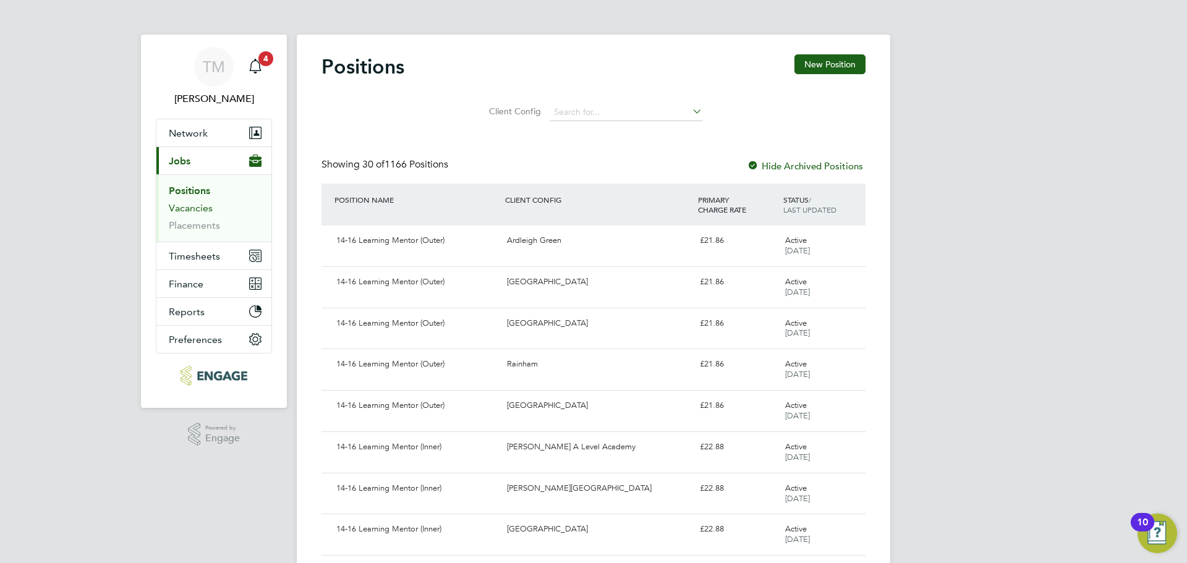
click at [196, 213] on link "Vacancies" at bounding box center [191, 208] width 44 height 12
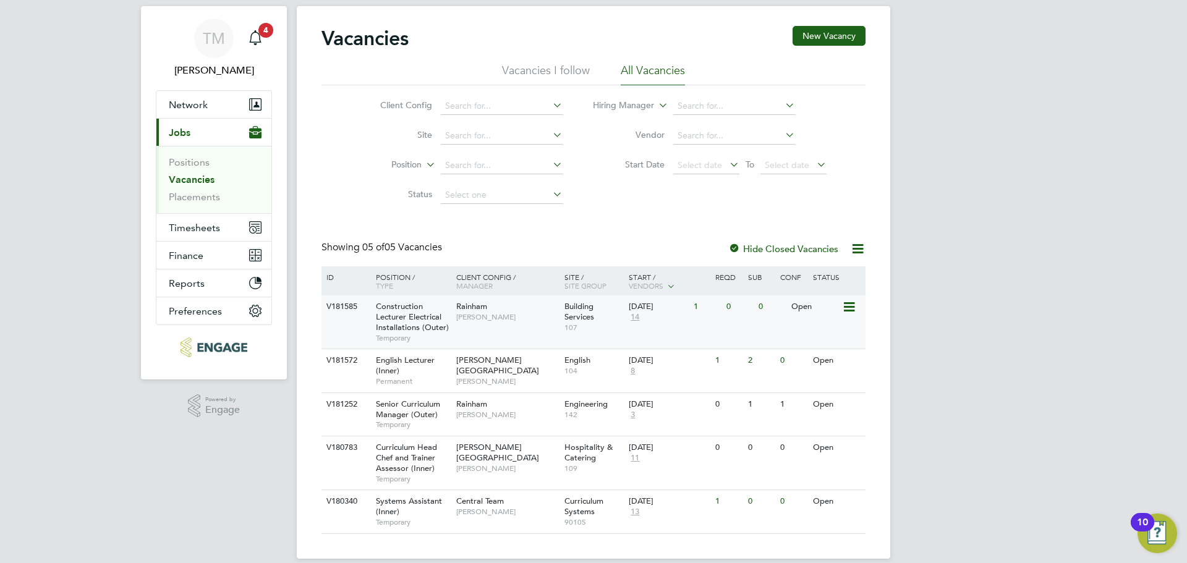
scroll to position [44, 0]
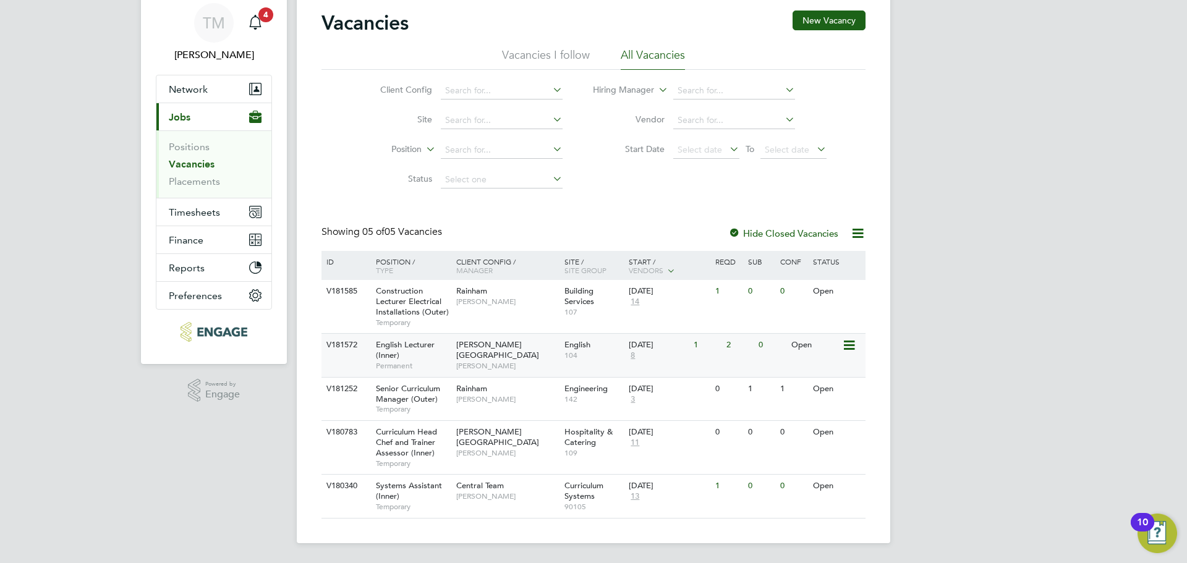
click at [412, 350] on span "English Lecturer (Inner)" at bounding box center [405, 349] width 59 height 21
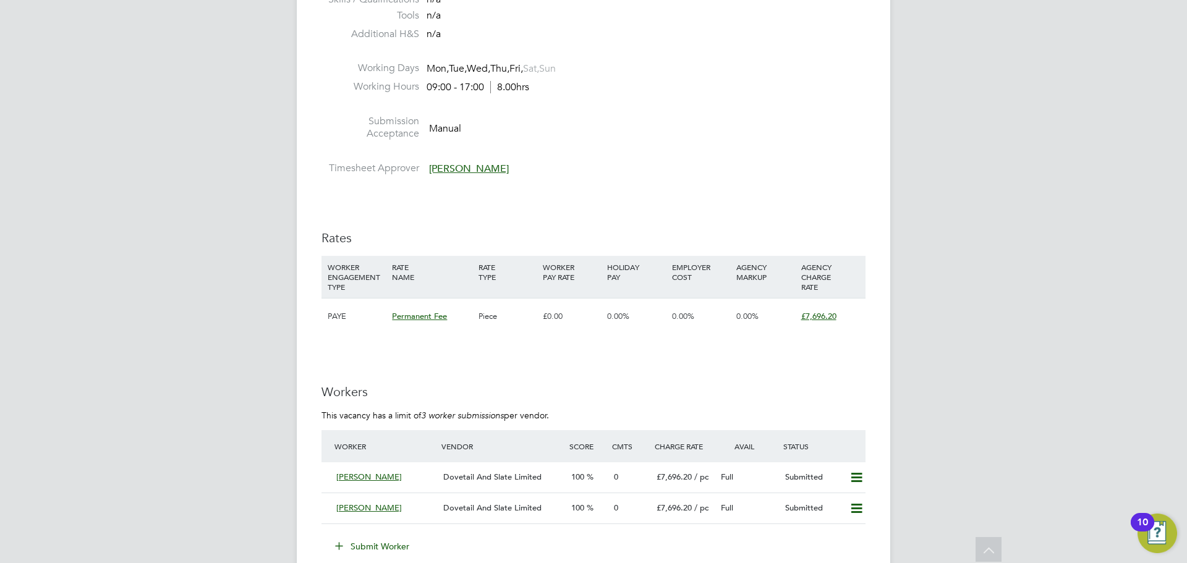
scroll to position [1545, 0]
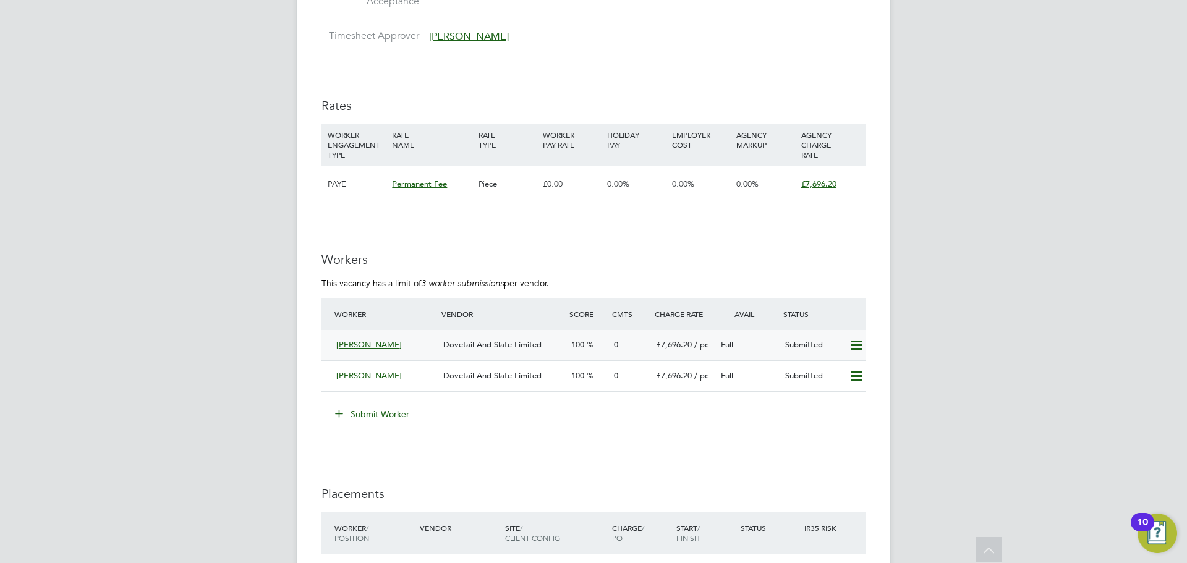
click at [361, 342] on span "[PERSON_NAME]" at bounding box center [369, 344] width 66 height 11
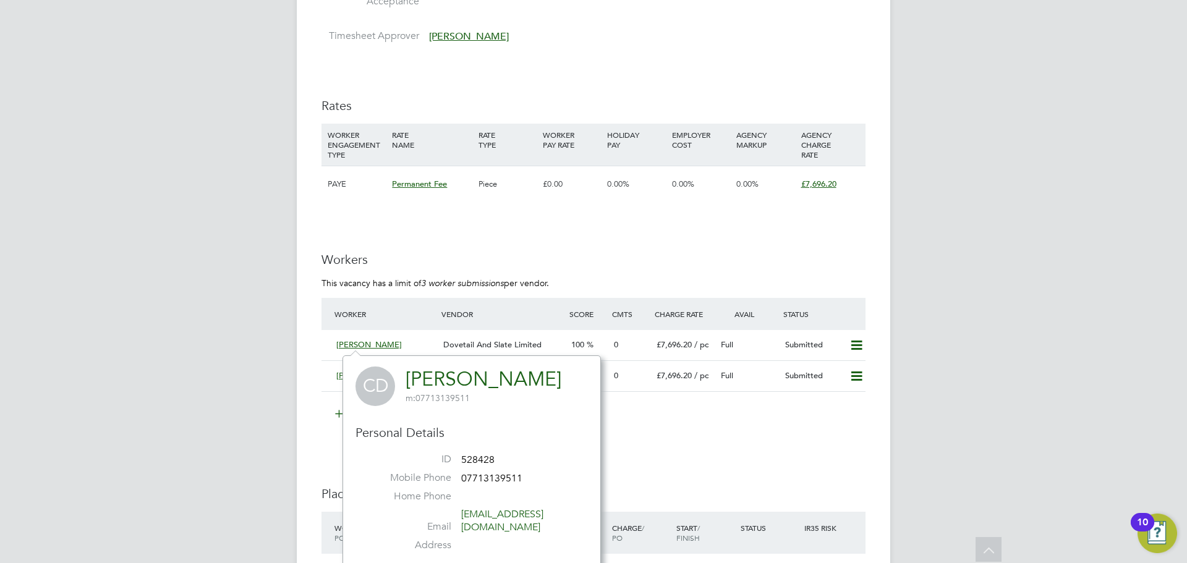
scroll to position [1731, 0]
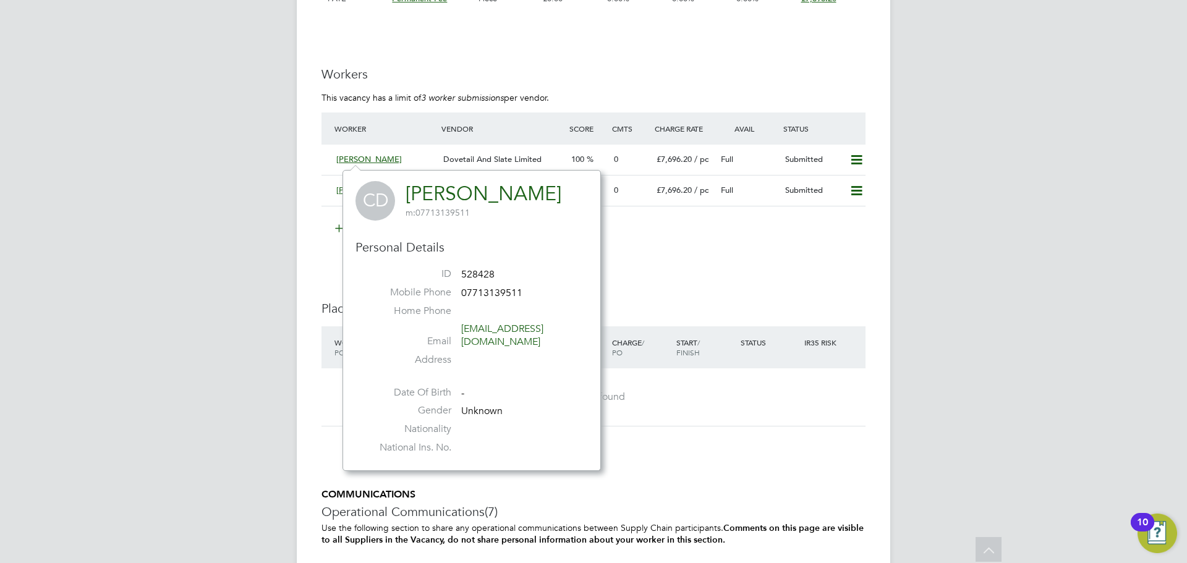
click at [431, 192] on link "[PERSON_NAME]" at bounding box center [484, 194] width 156 height 24
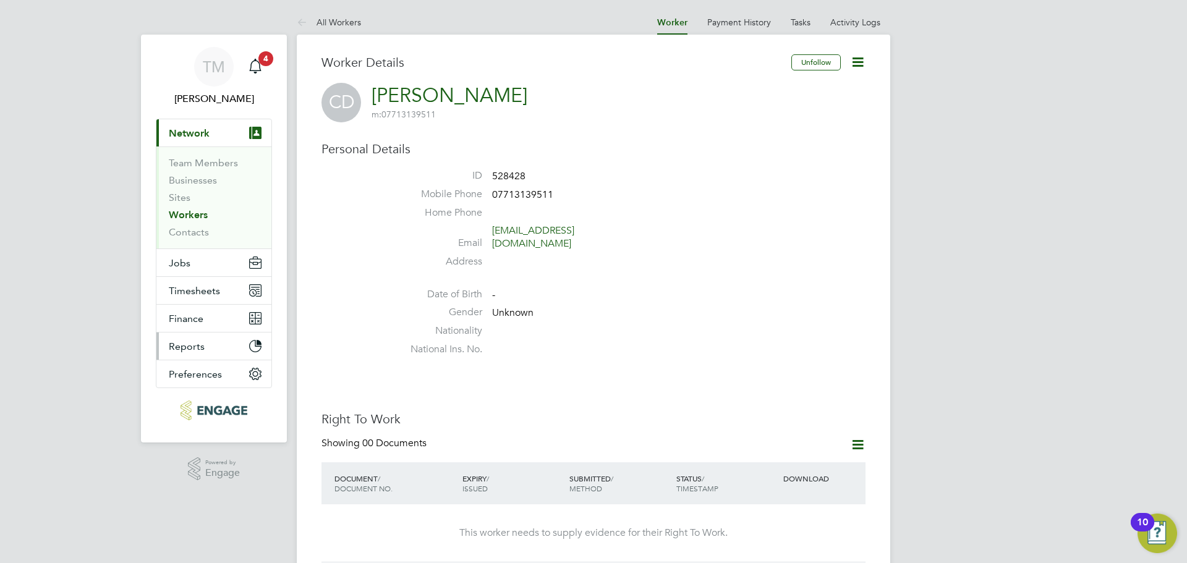
click at [210, 342] on button "Reports" at bounding box center [213, 346] width 115 height 27
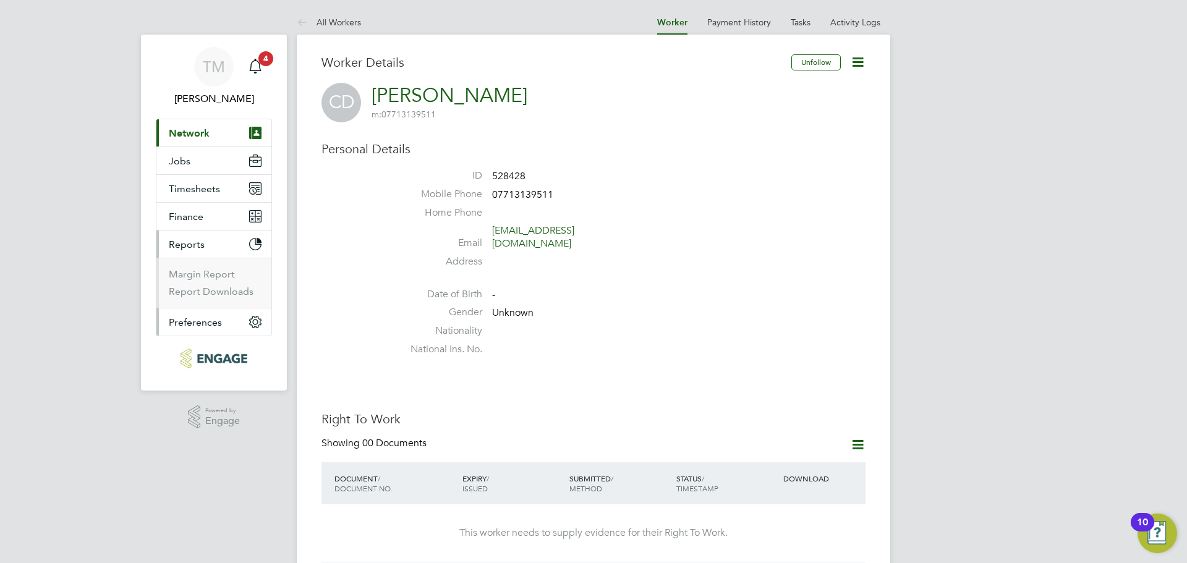
click at [207, 326] on span "Preferences" at bounding box center [195, 323] width 53 height 12
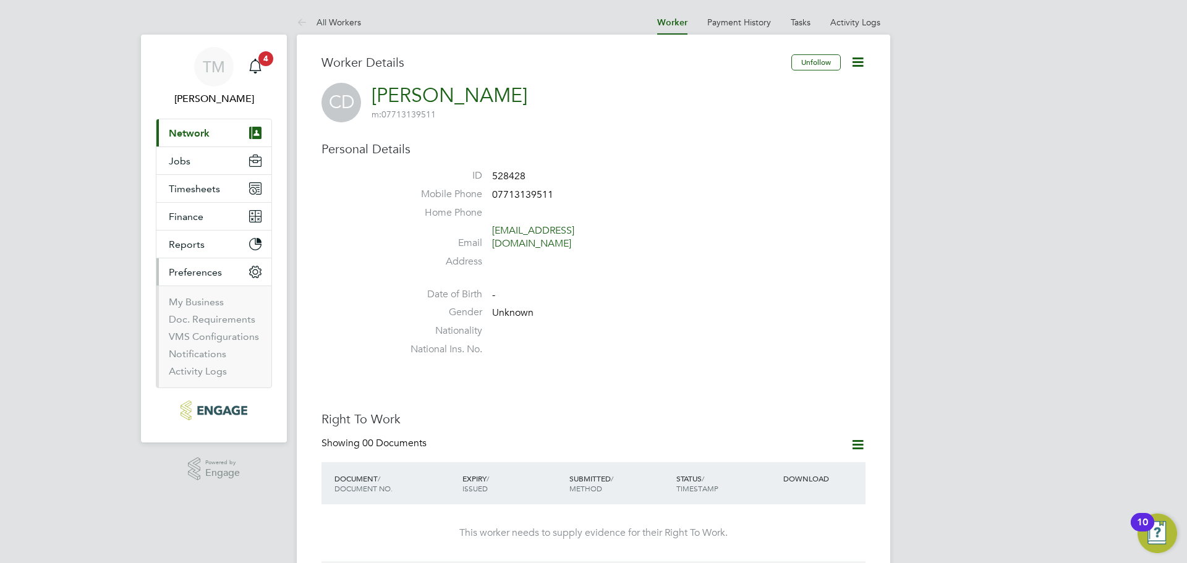
click at [205, 273] on span "Preferences" at bounding box center [195, 272] width 53 height 12
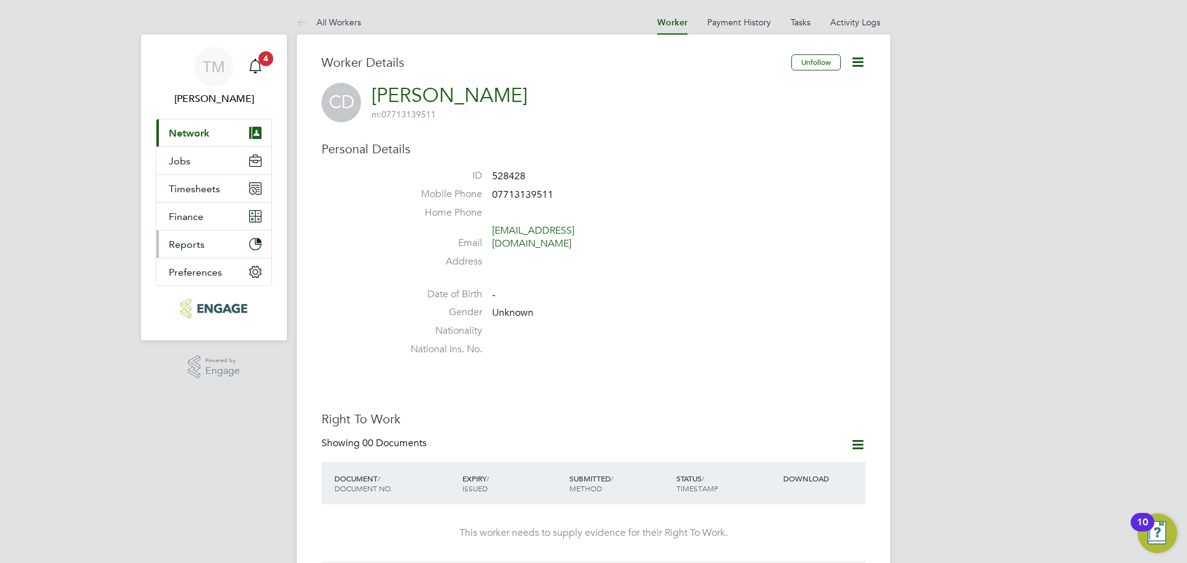
click at [202, 245] on span "Reports" at bounding box center [187, 245] width 36 height 12
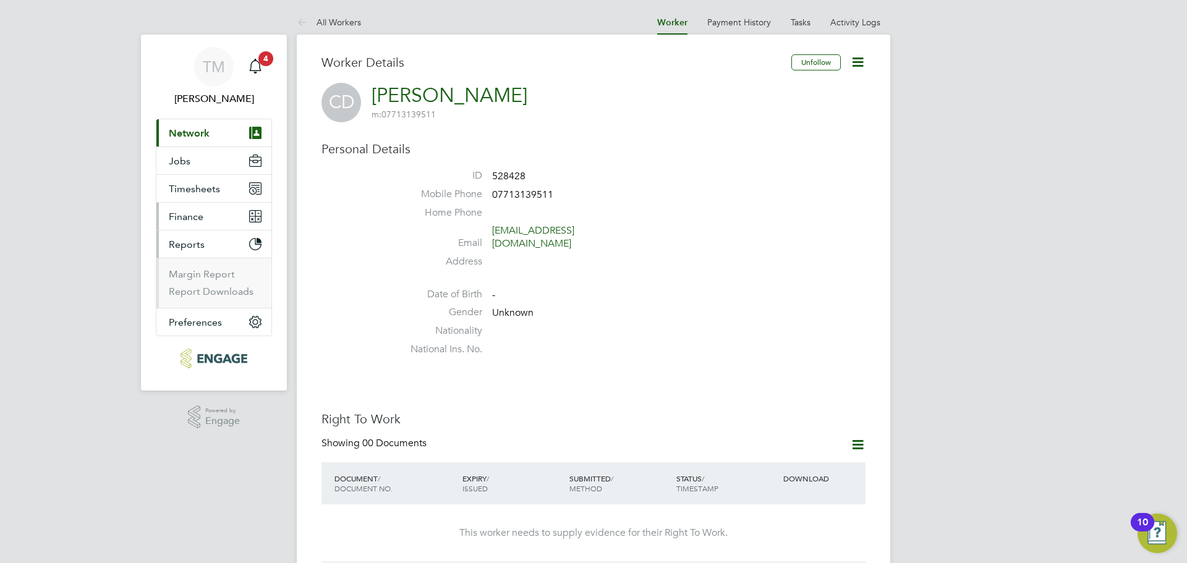
click at [202, 225] on button "Finance" at bounding box center [213, 216] width 115 height 27
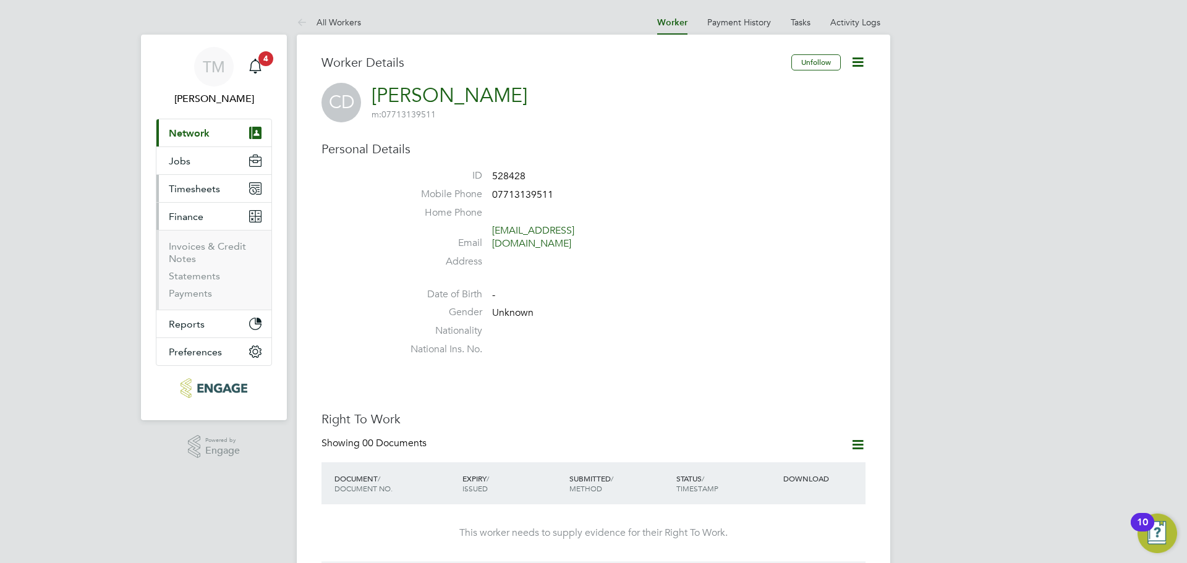
click at [203, 199] on button "Timesheets" at bounding box center [213, 188] width 115 height 27
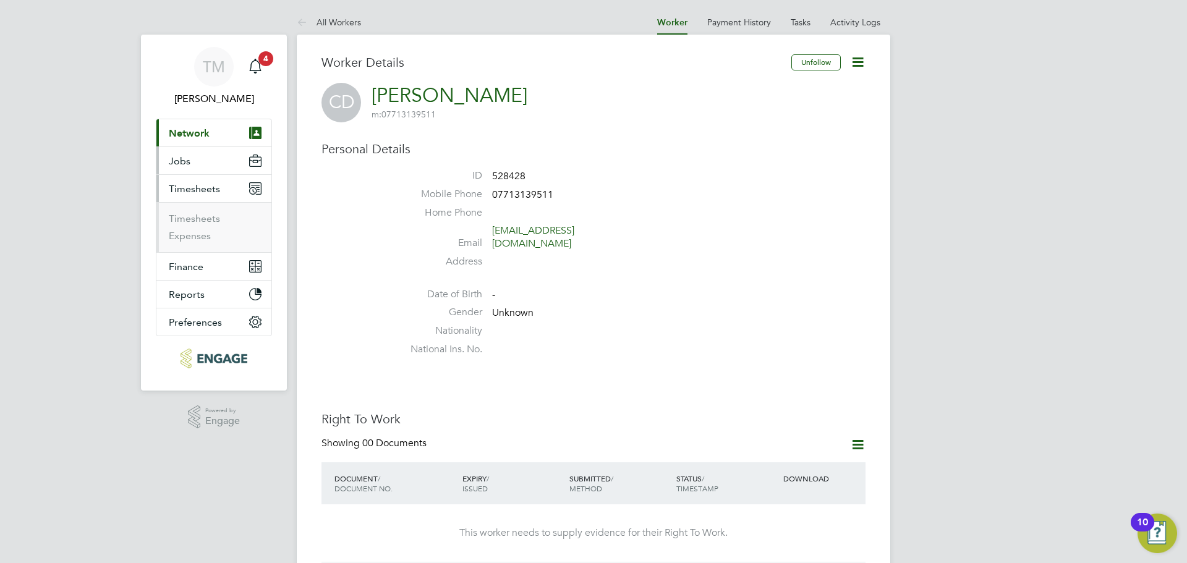
click at [200, 168] on button "Jobs" at bounding box center [213, 160] width 115 height 27
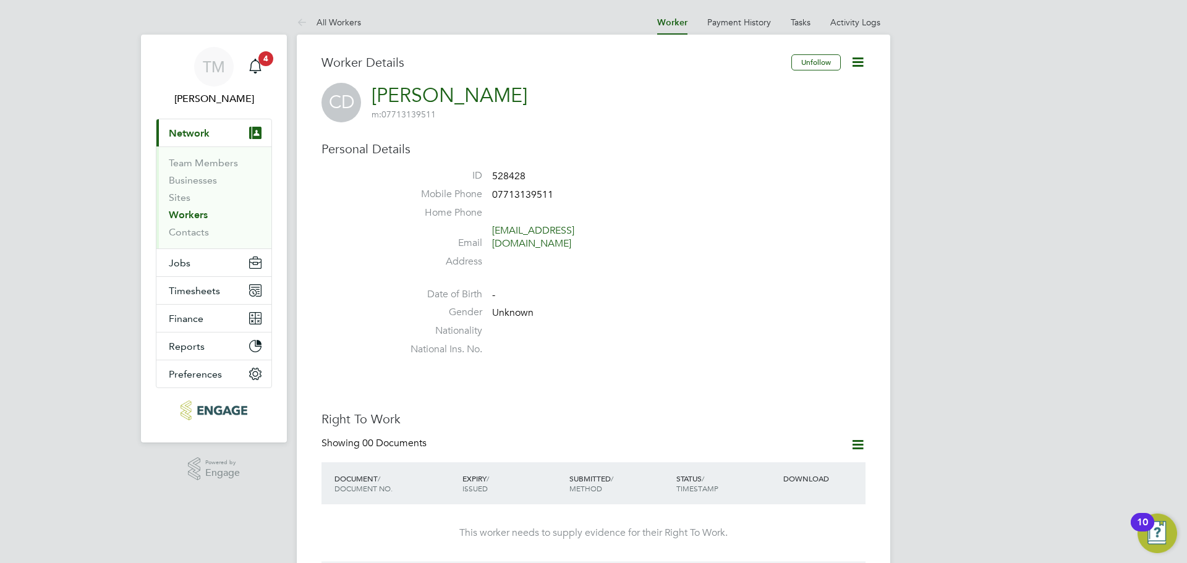
click at [856, 68] on icon at bounding box center [857, 61] width 15 height 15
click at [863, 20] on link "Activity Logs" at bounding box center [855, 22] width 50 height 11
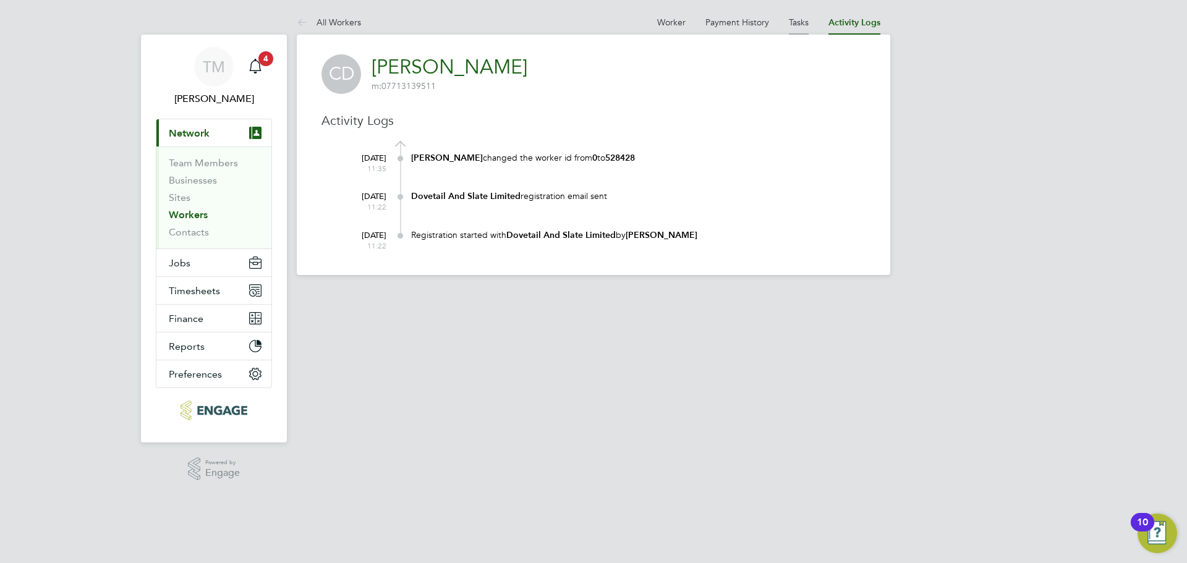
click at [790, 28] on li "Tasks" at bounding box center [799, 22] width 20 height 25
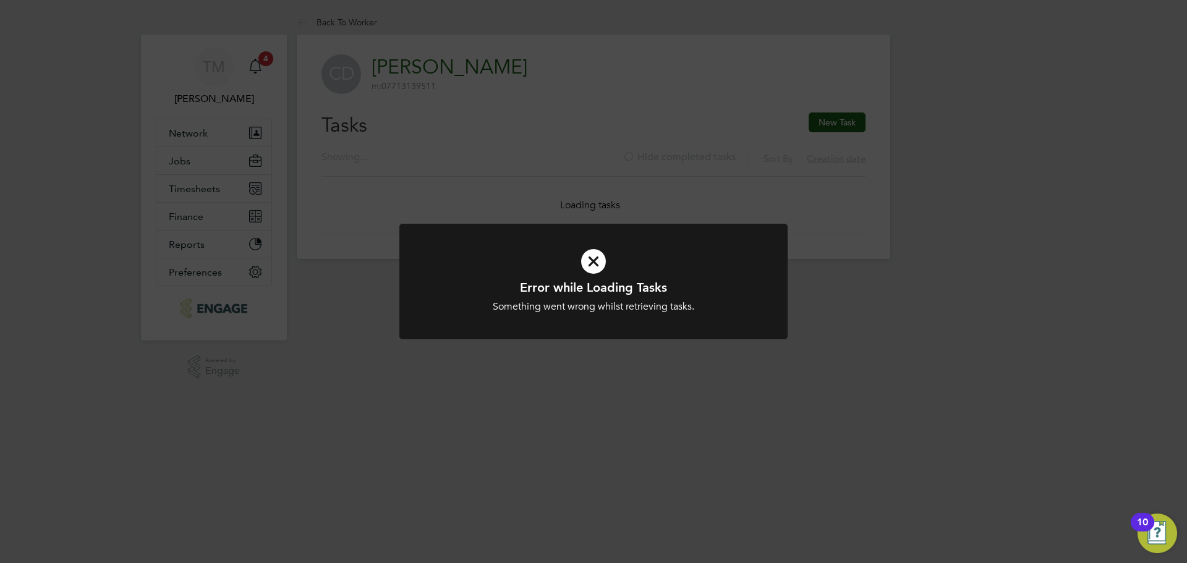
click at [589, 263] on icon at bounding box center [593, 261] width 321 height 48
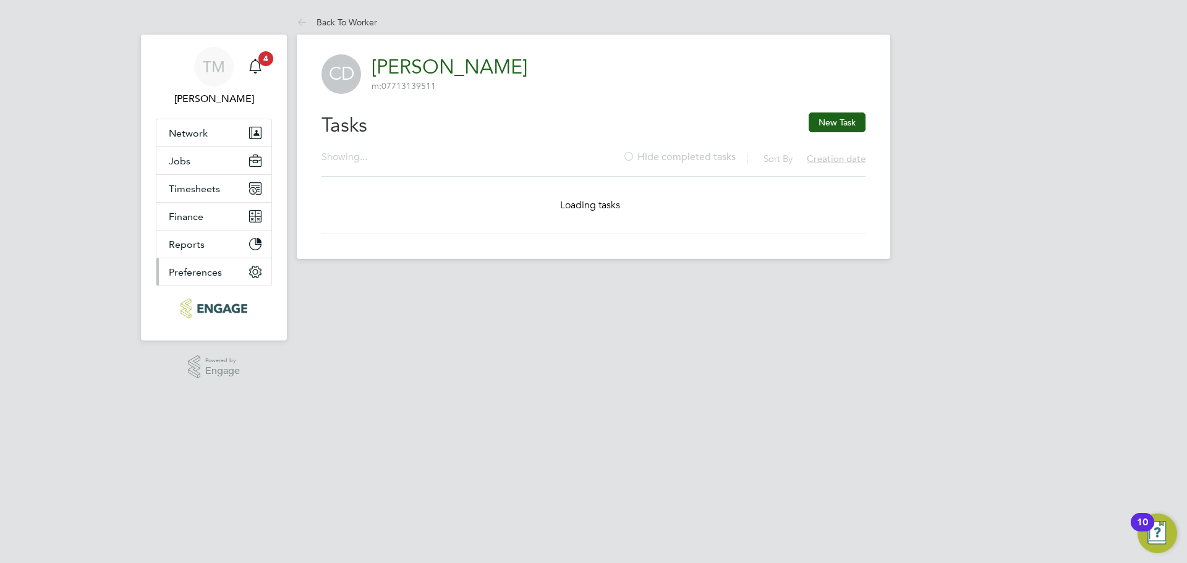
click at [216, 277] on span "Preferences" at bounding box center [195, 272] width 53 height 12
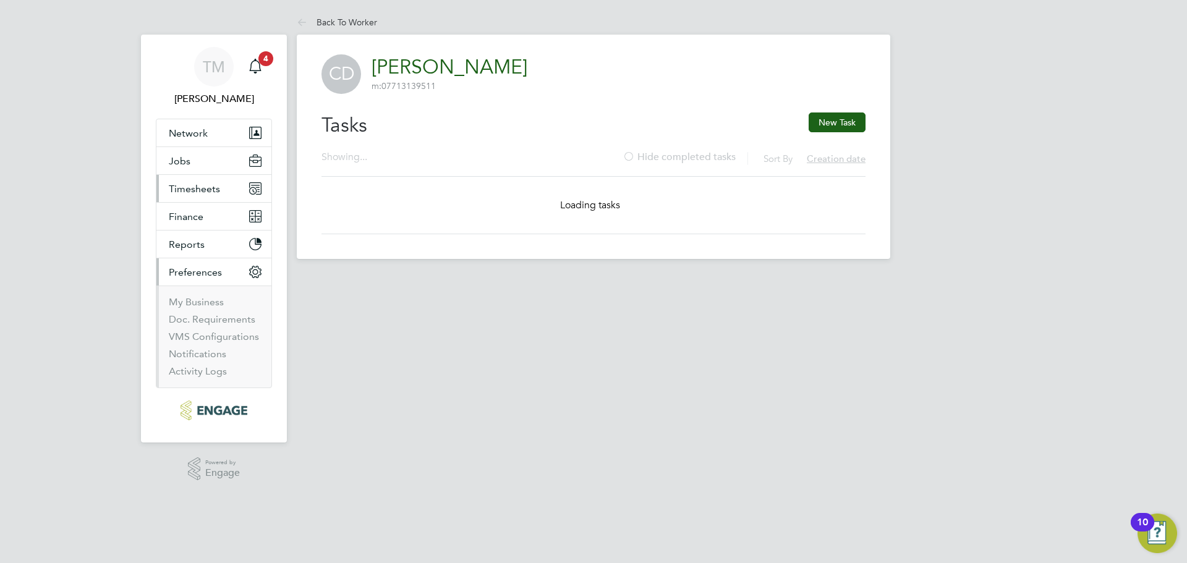
click at [203, 193] on span "Timesheets" at bounding box center [194, 189] width 51 height 12
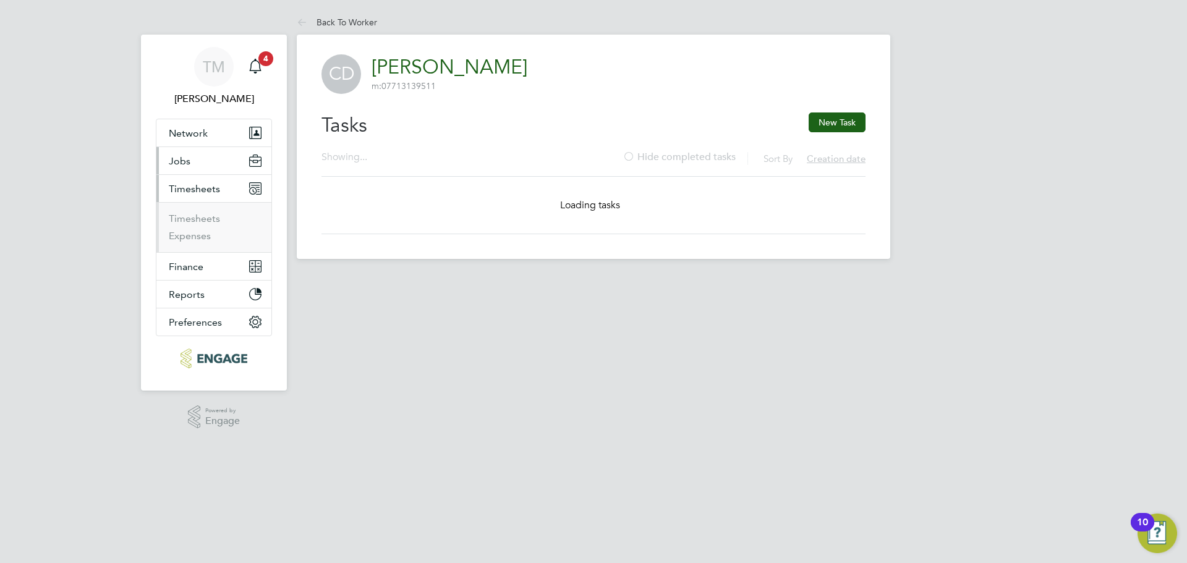
click at [205, 156] on button "Jobs" at bounding box center [213, 160] width 115 height 27
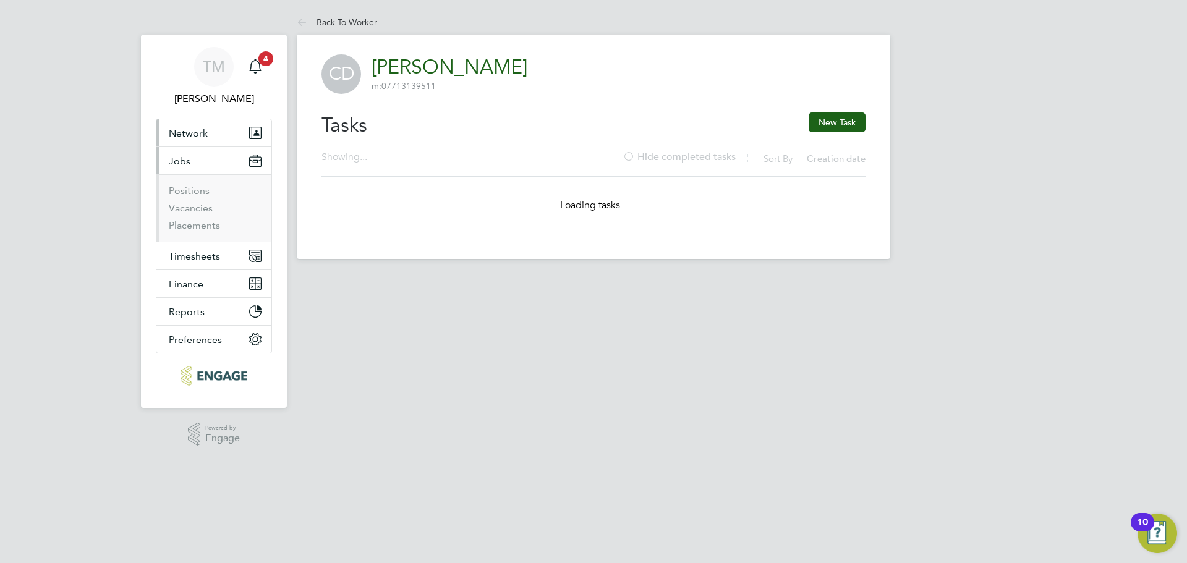
click at [215, 140] on button "Network" at bounding box center [213, 132] width 115 height 27
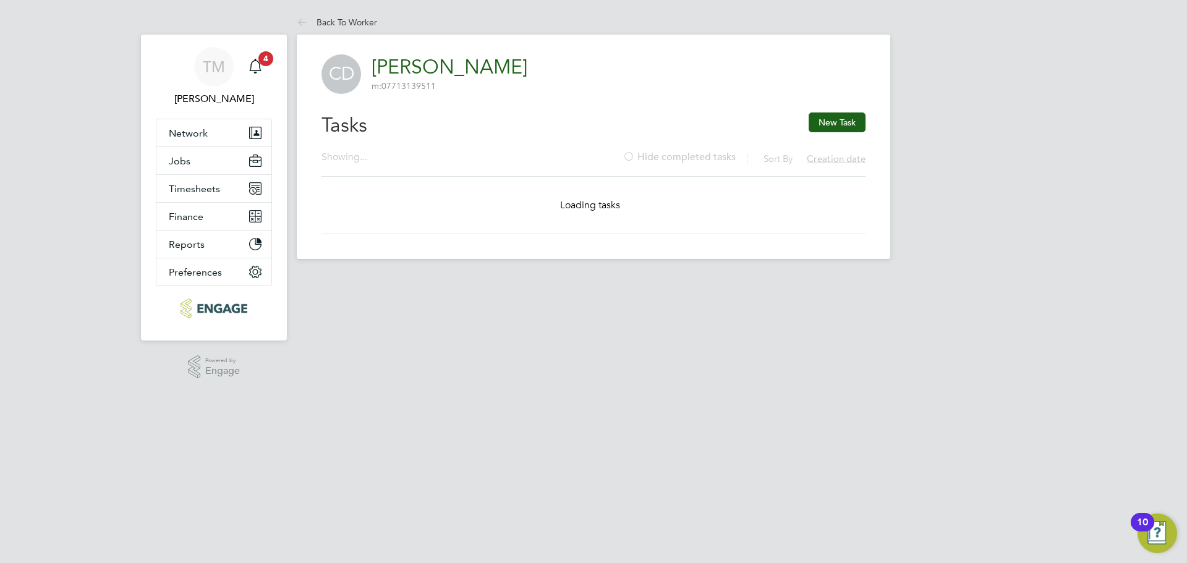
click at [416, 70] on link "[PERSON_NAME]" at bounding box center [450, 67] width 156 height 24
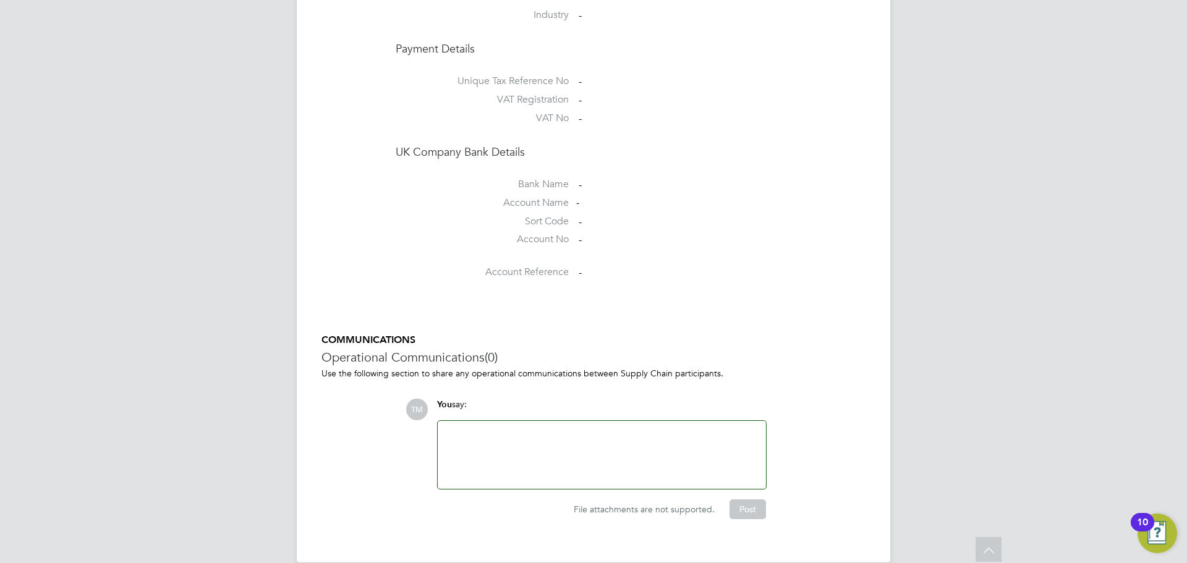
scroll to position [966, 0]
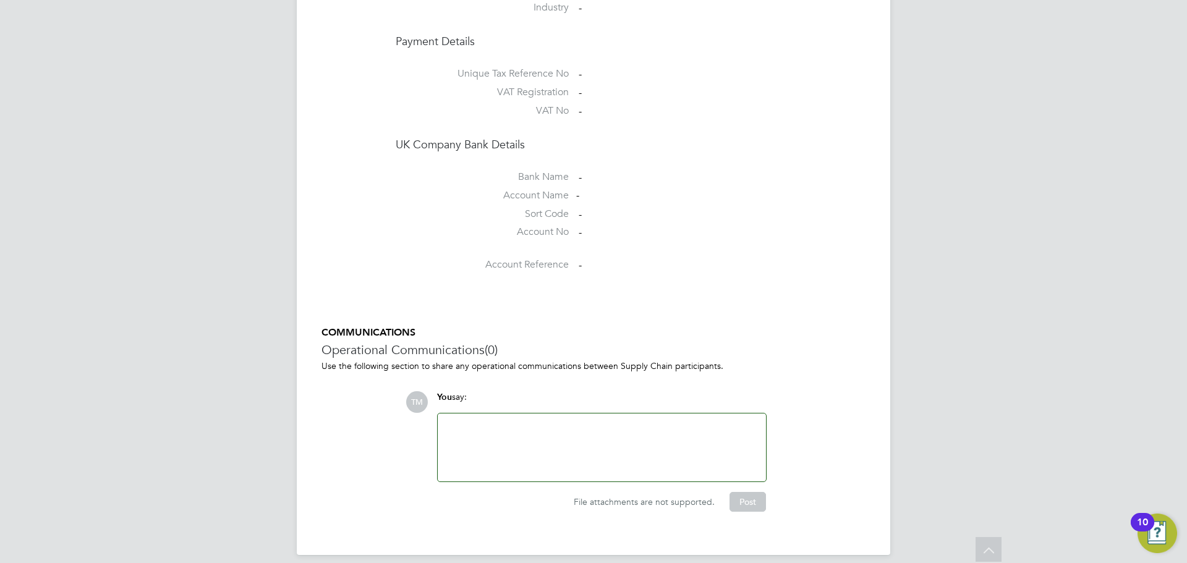
click at [493, 430] on div at bounding box center [601, 447] width 313 height 53
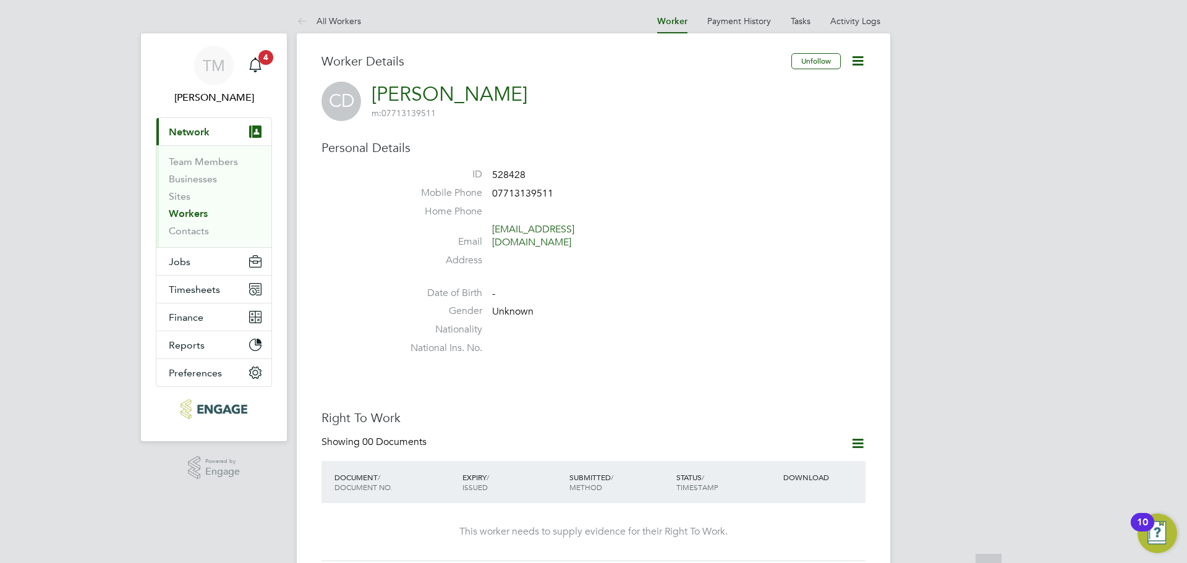
scroll to position [0, 0]
click at [261, 76] on div "Main navigation" at bounding box center [255, 66] width 25 height 25
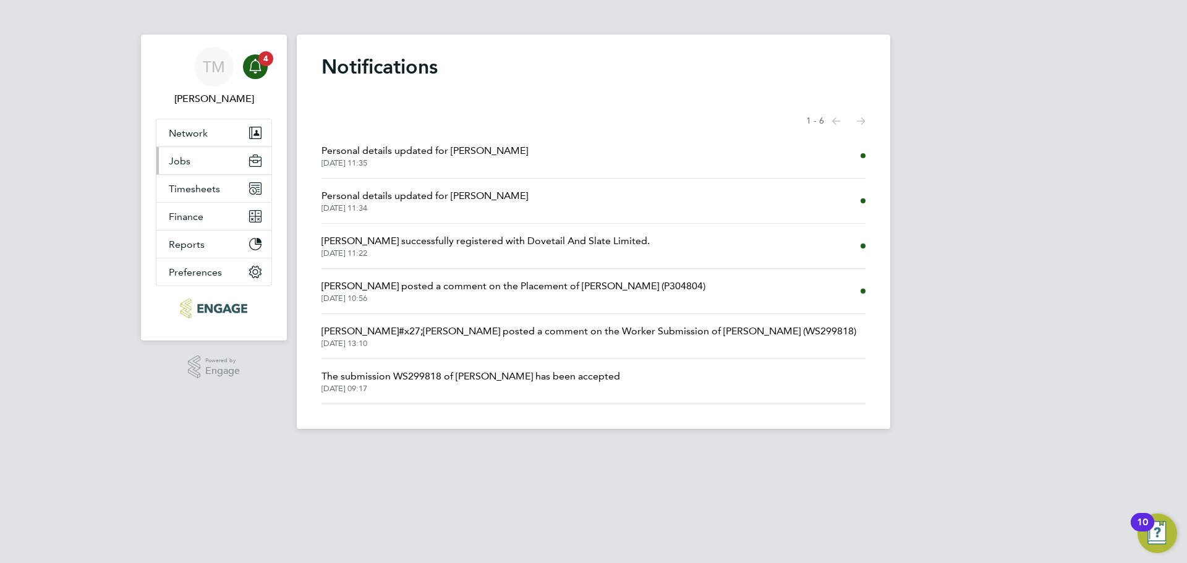
click at [185, 159] on span "Jobs" at bounding box center [180, 161] width 22 height 12
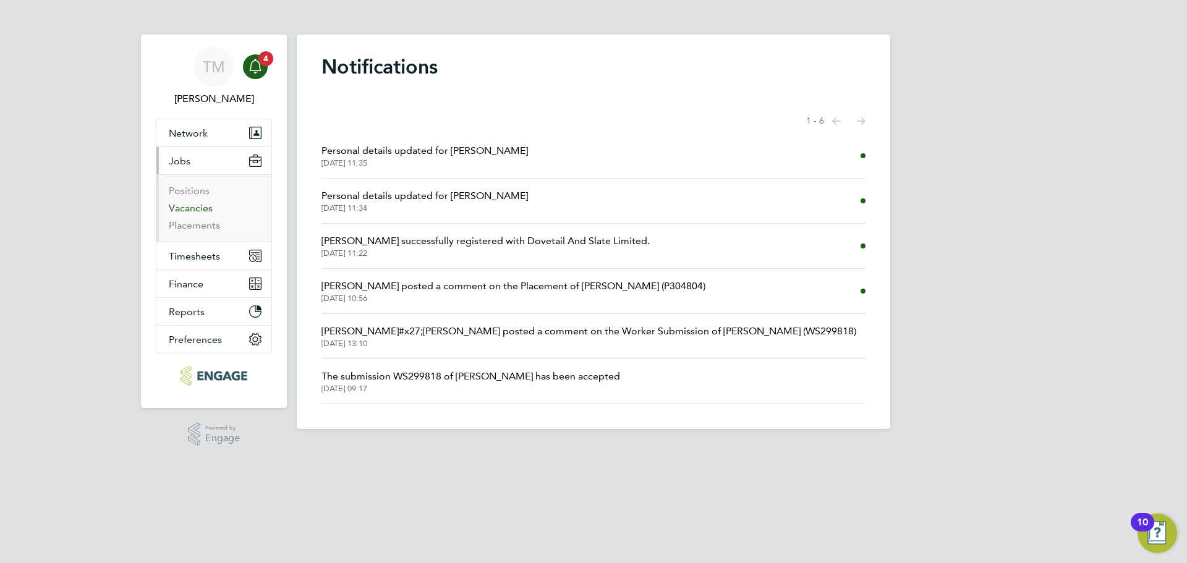
click at [200, 212] on link "Vacancies" at bounding box center [191, 208] width 44 height 12
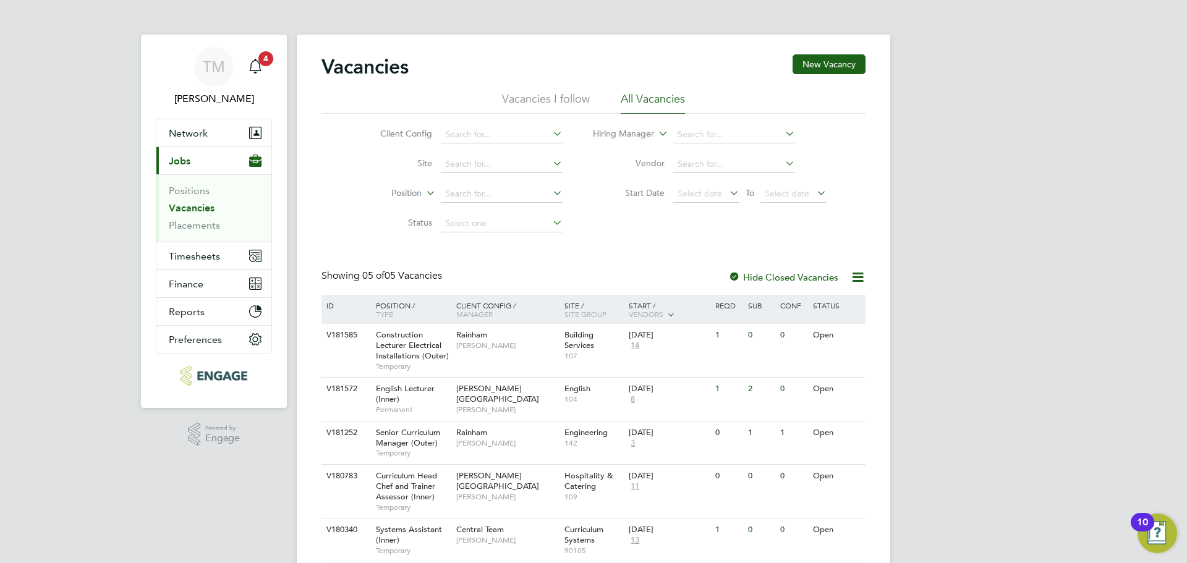
scroll to position [44, 0]
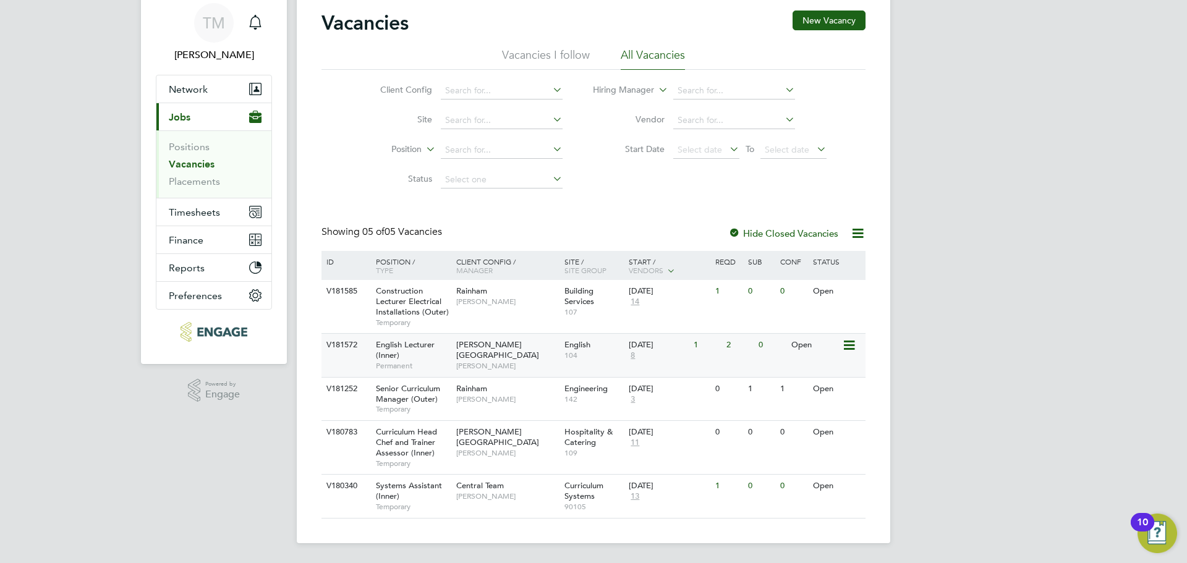
click at [413, 348] on span "English Lecturer (Inner)" at bounding box center [405, 349] width 59 height 21
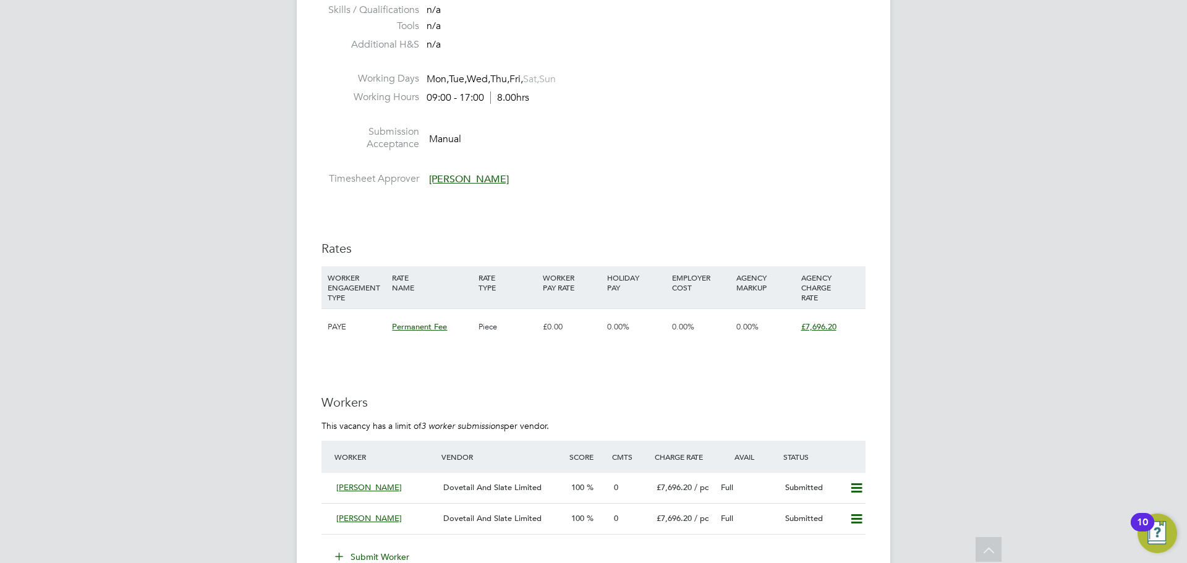
scroll to position [1401, 0]
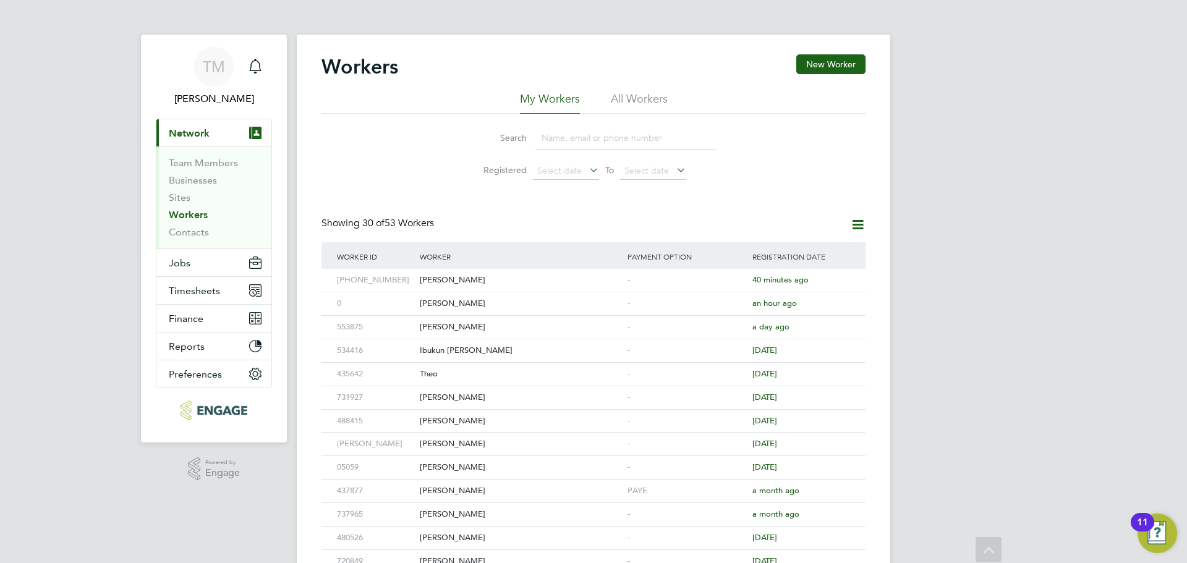
scroll to position [62, 0]
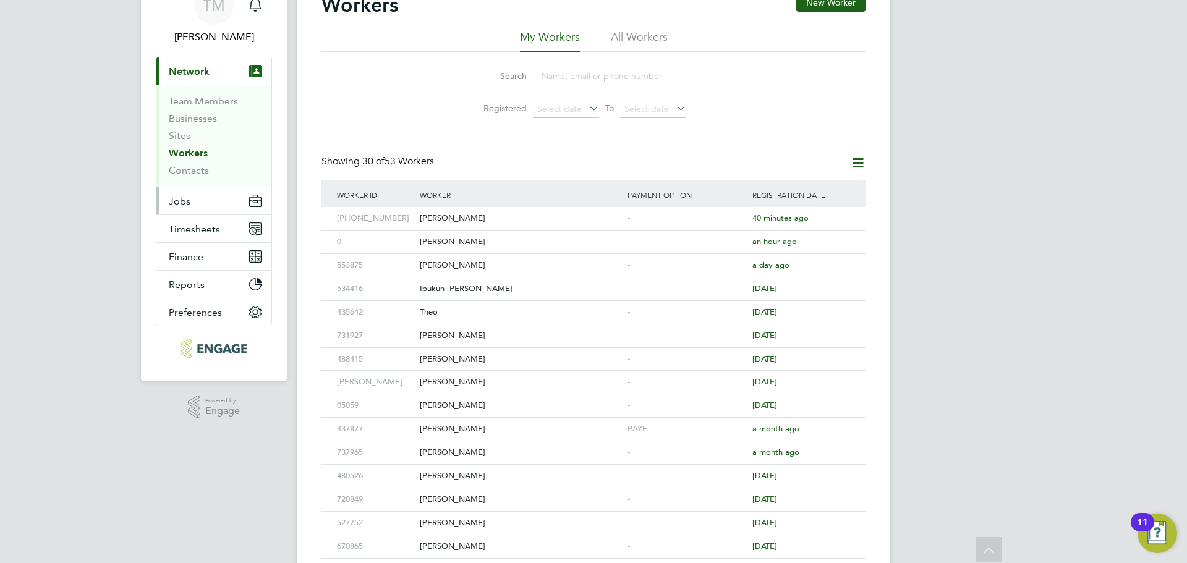
click at [197, 201] on button "Jobs" at bounding box center [213, 200] width 115 height 27
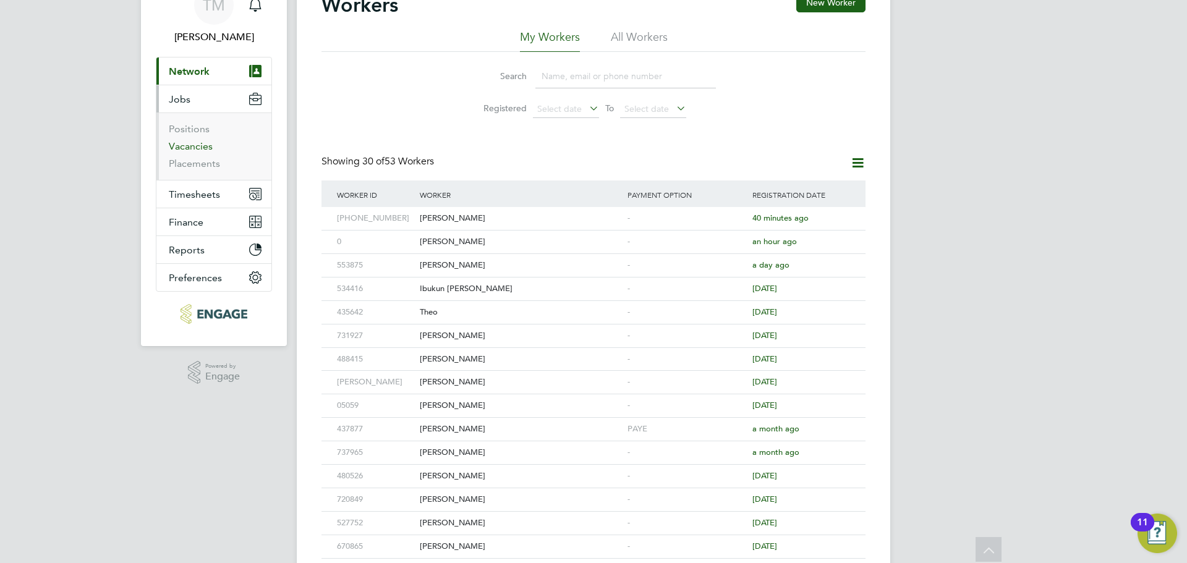
click at [192, 143] on link "Vacancies" at bounding box center [191, 146] width 44 height 12
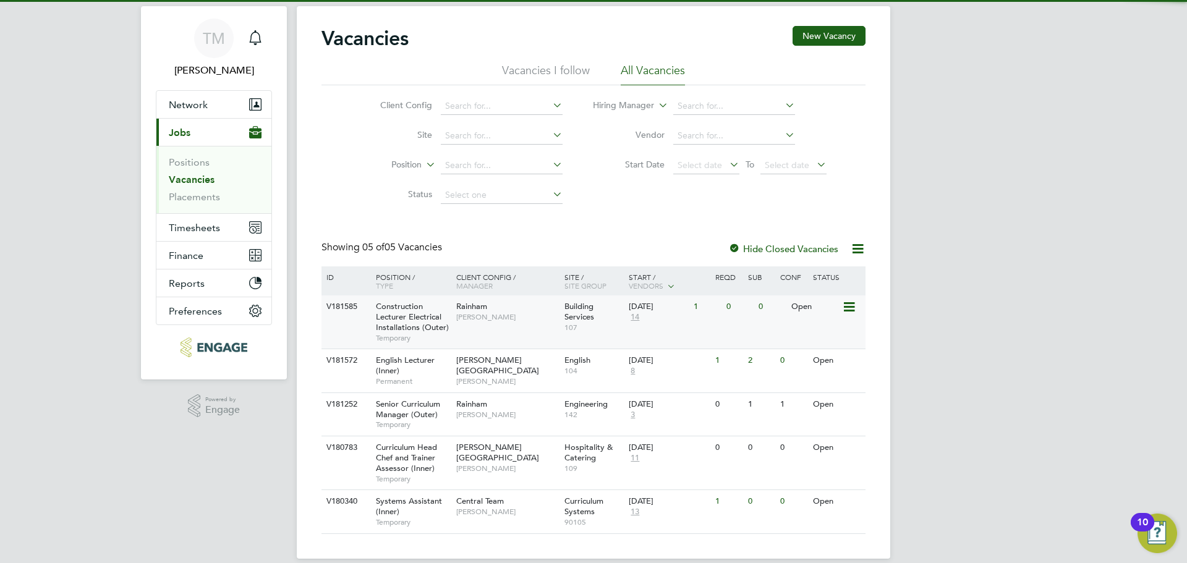
scroll to position [44, 0]
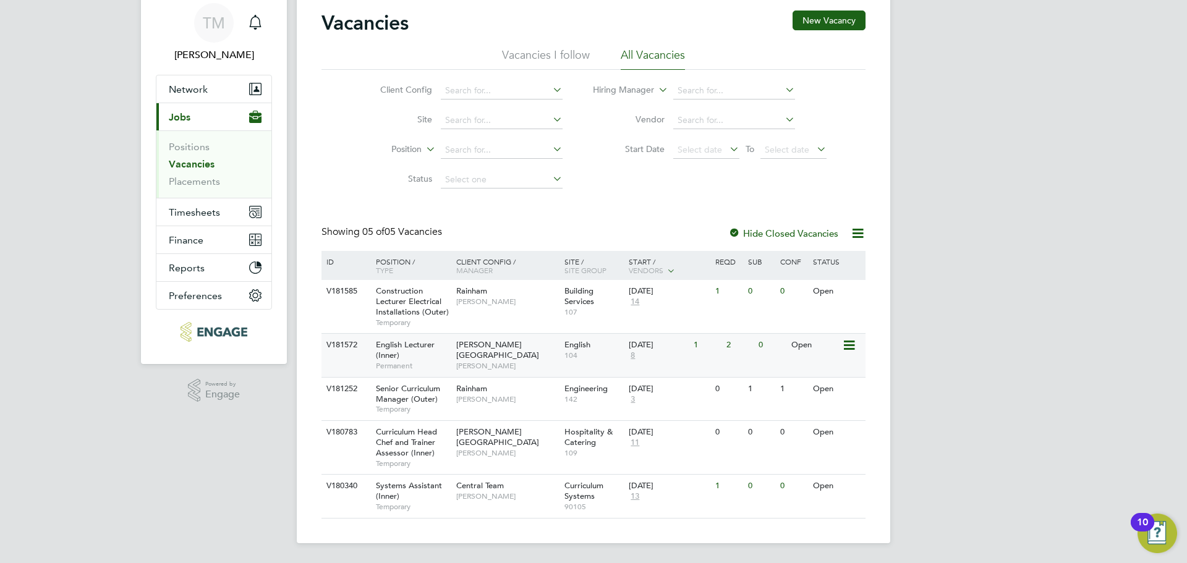
click at [399, 354] on div "English Lecturer (Inner) Permanent" at bounding box center [410, 355] width 87 height 43
click at [415, 351] on div "English Lecturer (Inner) Permanent" at bounding box center [410, 355] width 87 height 43
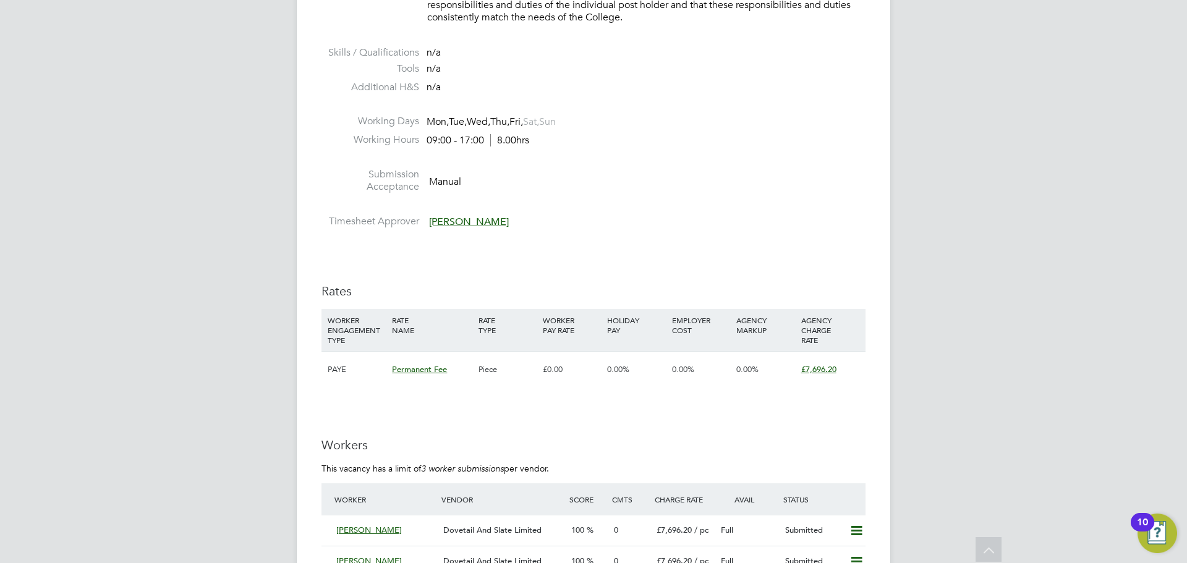
scroll to position [1422, 0]
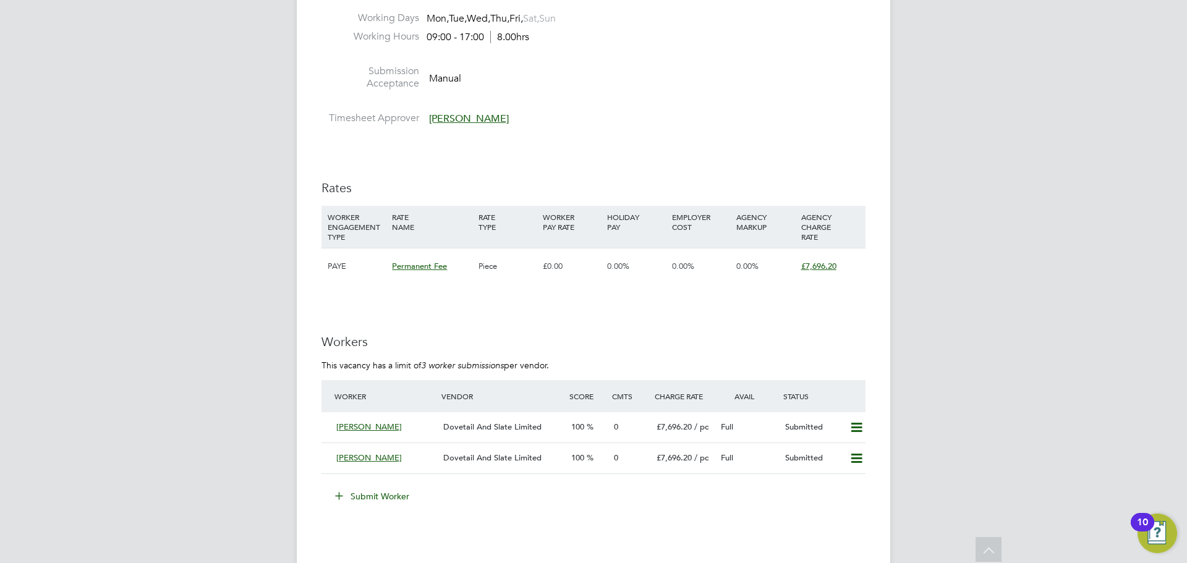
scroll to position [1479, 0]
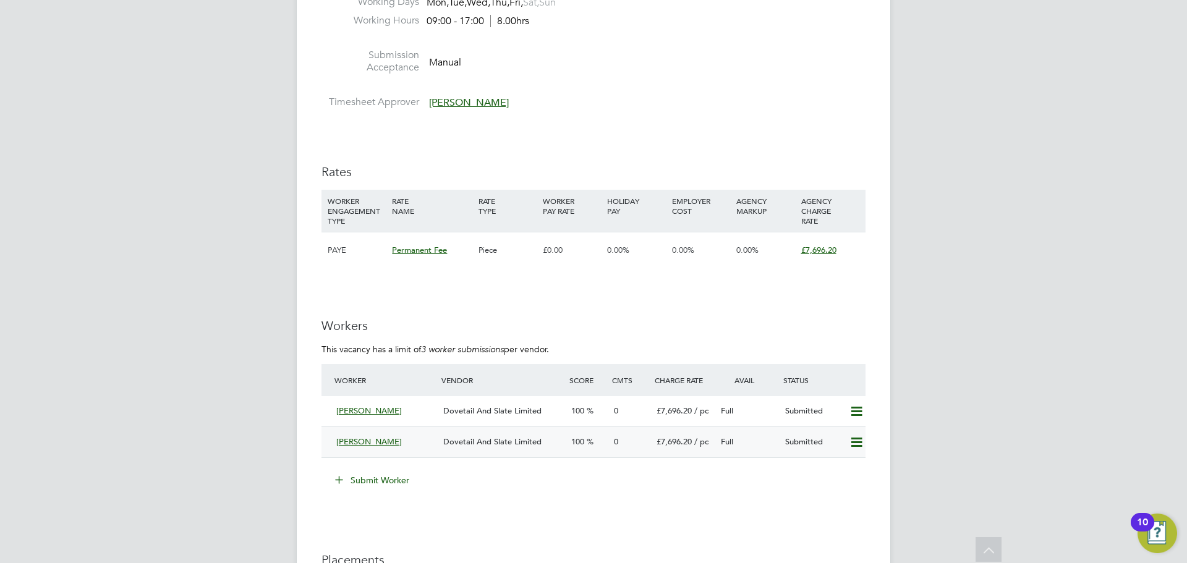
click at [367, 438] on span "[PERSON_NAME]" at bounding box center [369, 441] width 66 height 11
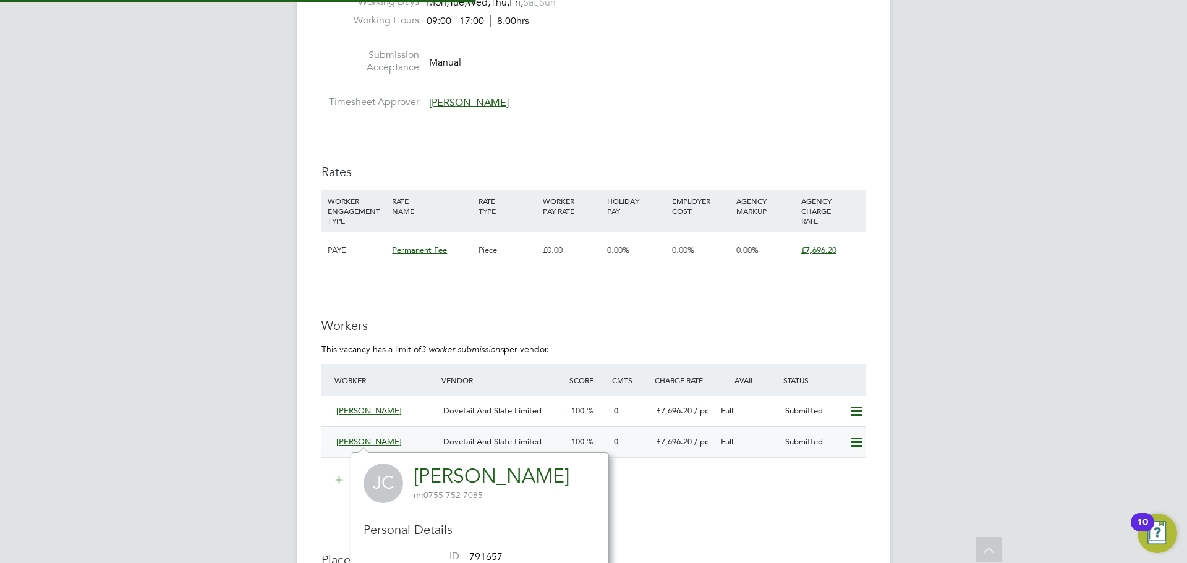
scroll to position [288, 258]
click at [483, 481] on link "[PERSON_NAME]" at bounding box center [492, 476] width 156 height 24
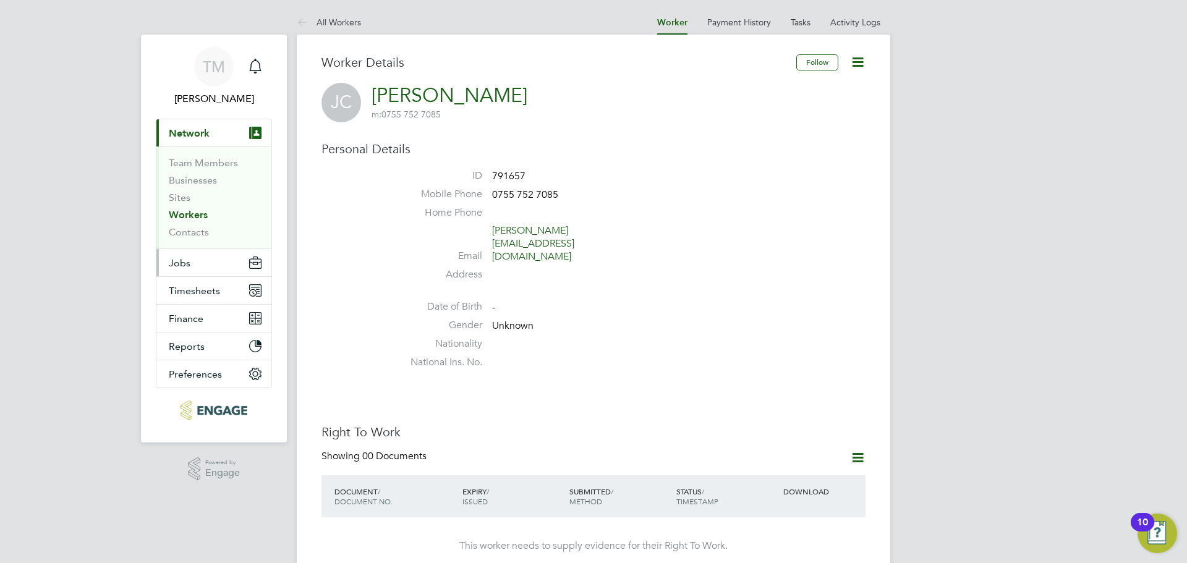
click at [194, 269] on button "Jobs" at bounding box center [213, 262] width 115 height 27
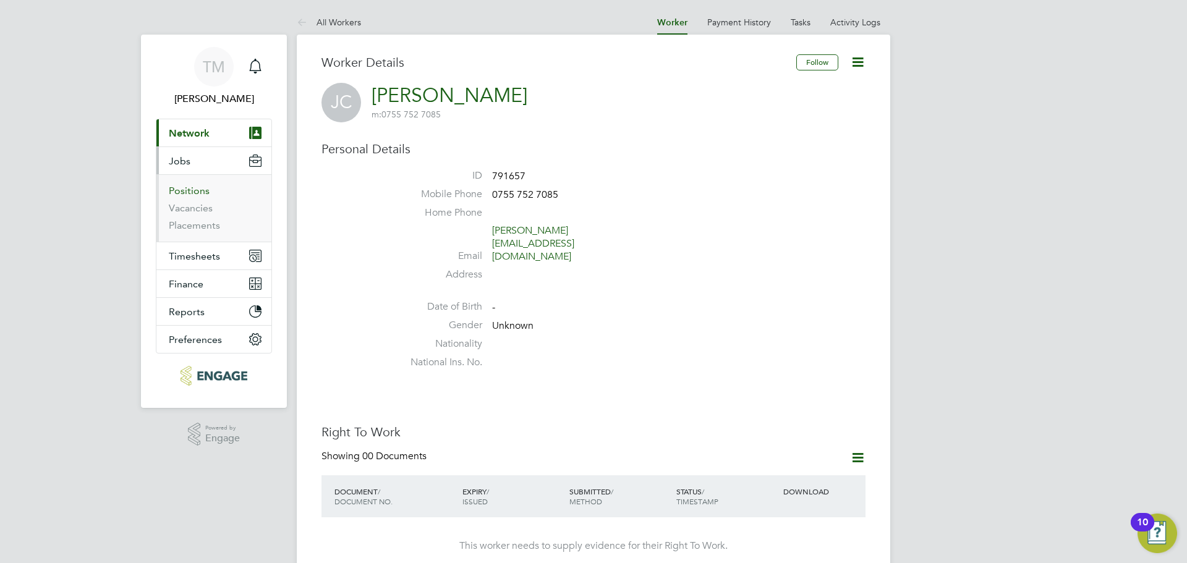
click at [193, 192] on link "Positions" at bounding box center [189, 191] width 41 height 12
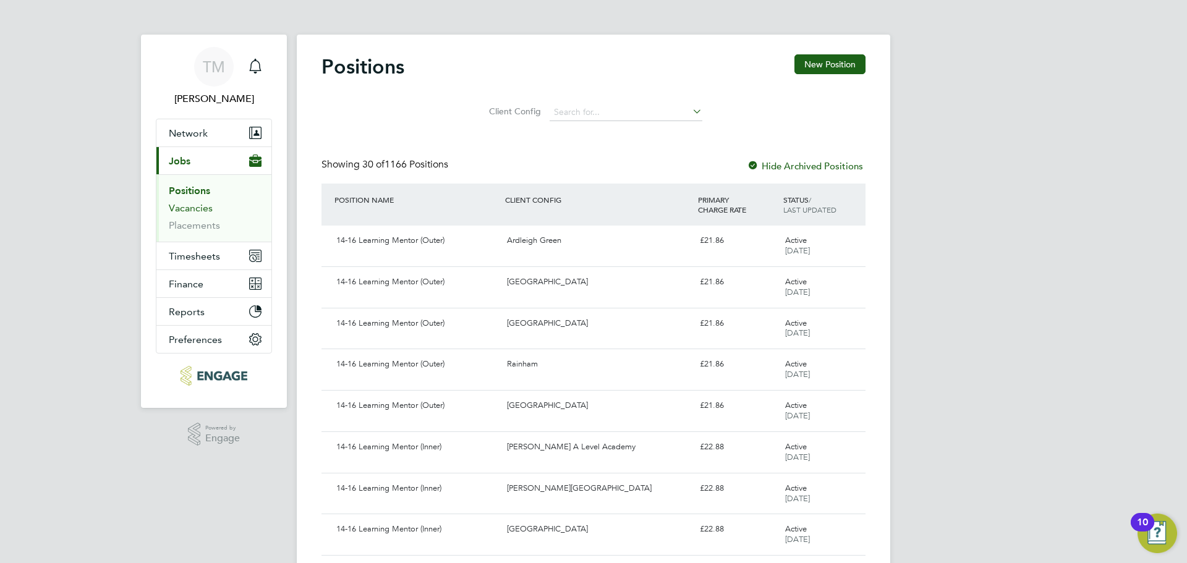
click at [195, 208] on link "Vacancies" at bounding box center [191, 208] width 44 height 12
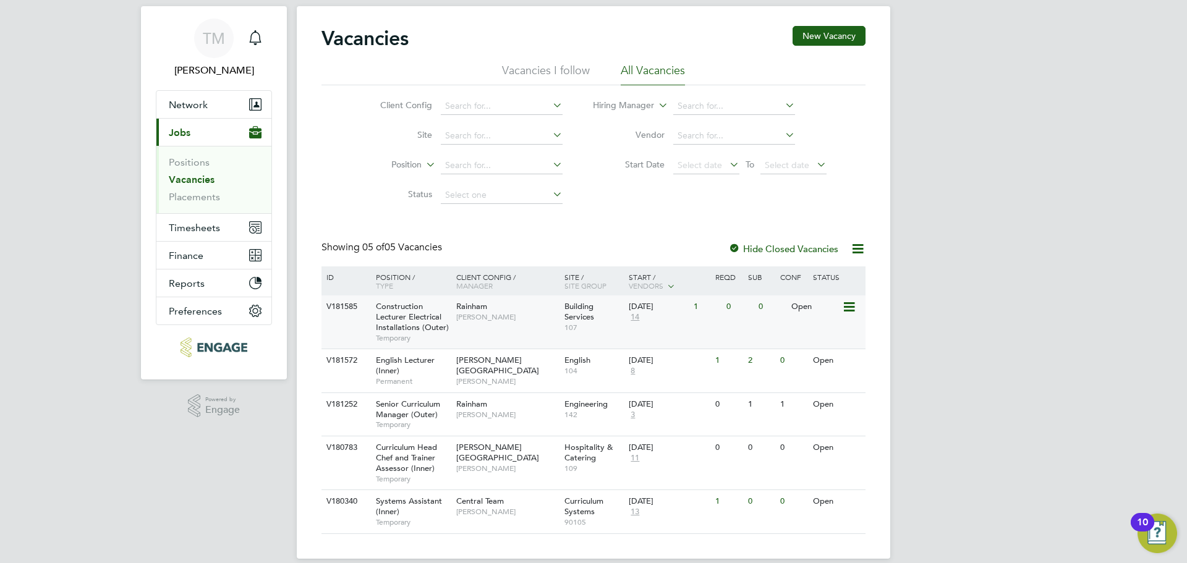
scroll to position [44, 0]
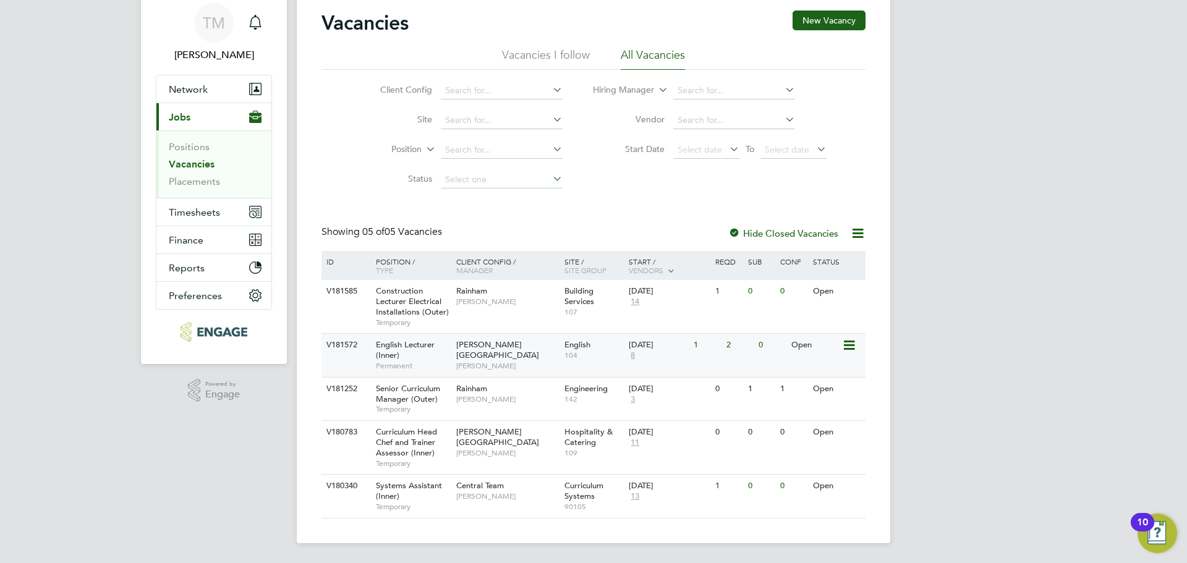
click at [415, 336] on div "English Lecturer (Inner) Permanent" at bounding box center [410, 355] width 87 height 43
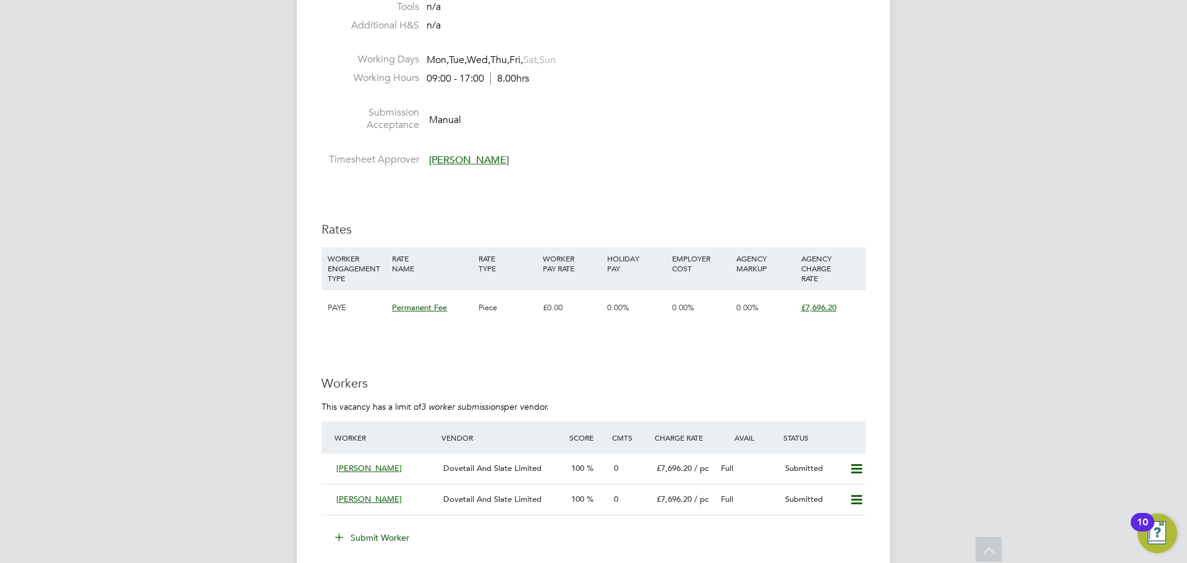
scroll to position [1545, 0]
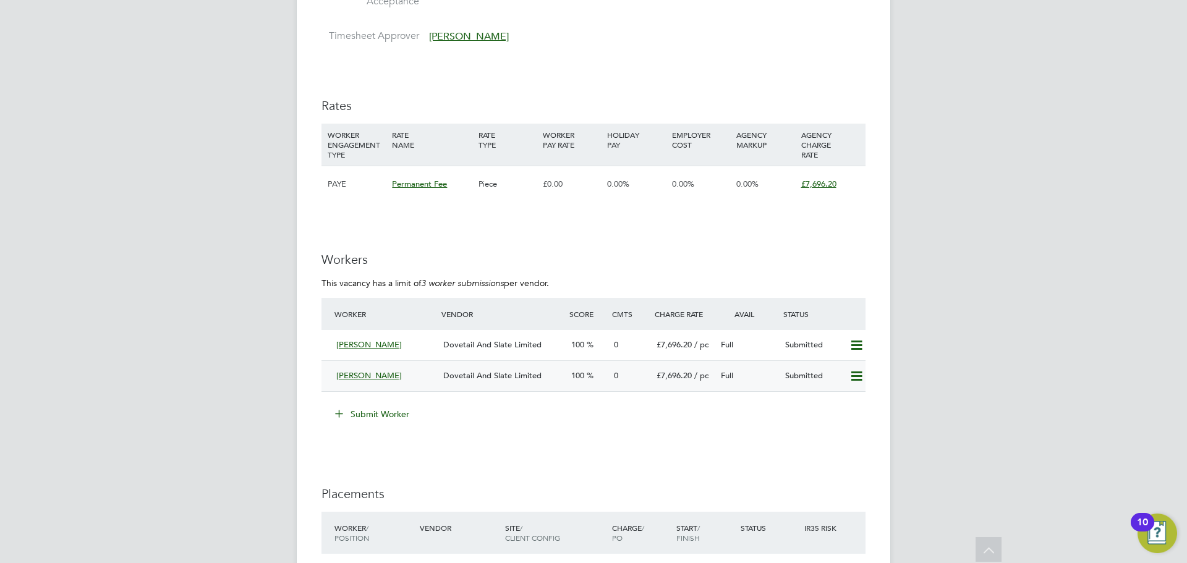
click at [806, 376] on div "Submitted" at bounding box center [812, 376] width 64 height 20
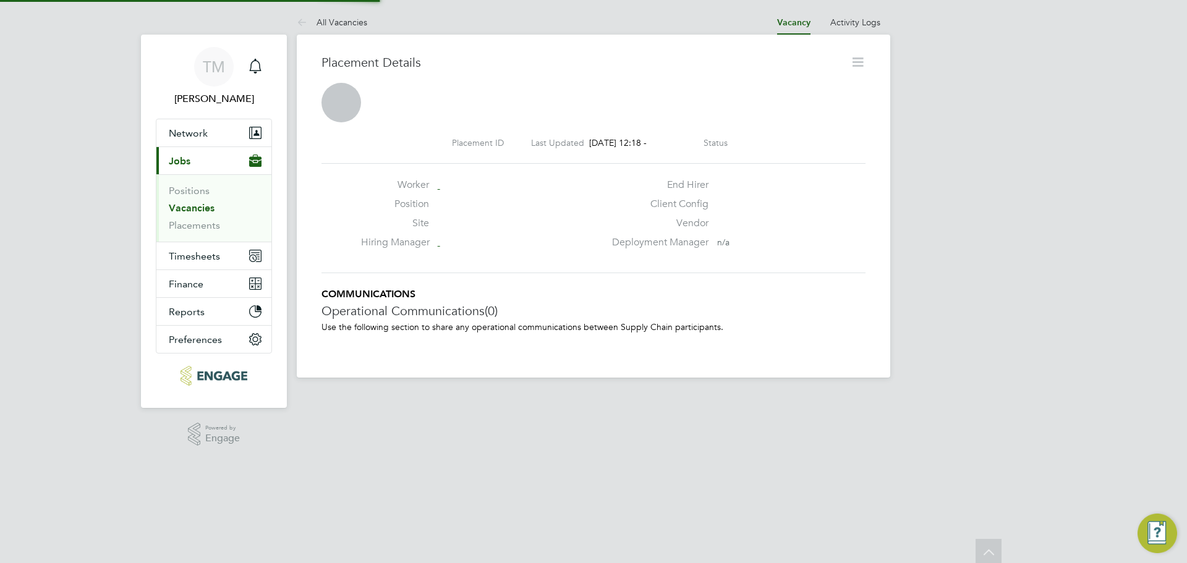
scroll to position [20, 244]
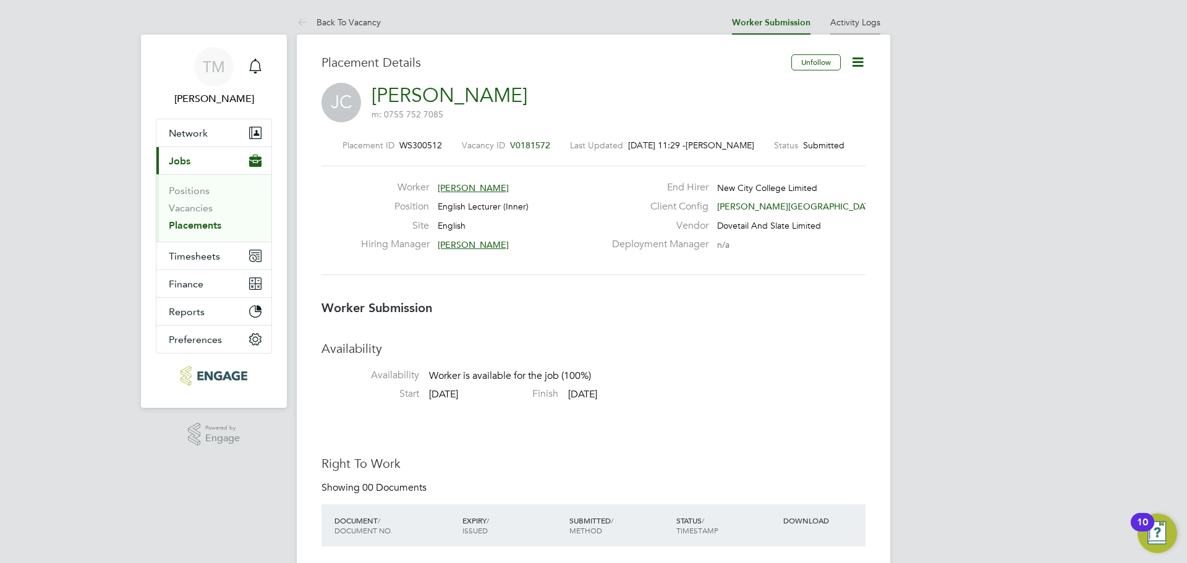
click at [852, 20] on link "Activity Logs" at bounding box center [855, 22] width 50 height 11
